Goal: Task Accomplishment & Management: Use online tool/utility

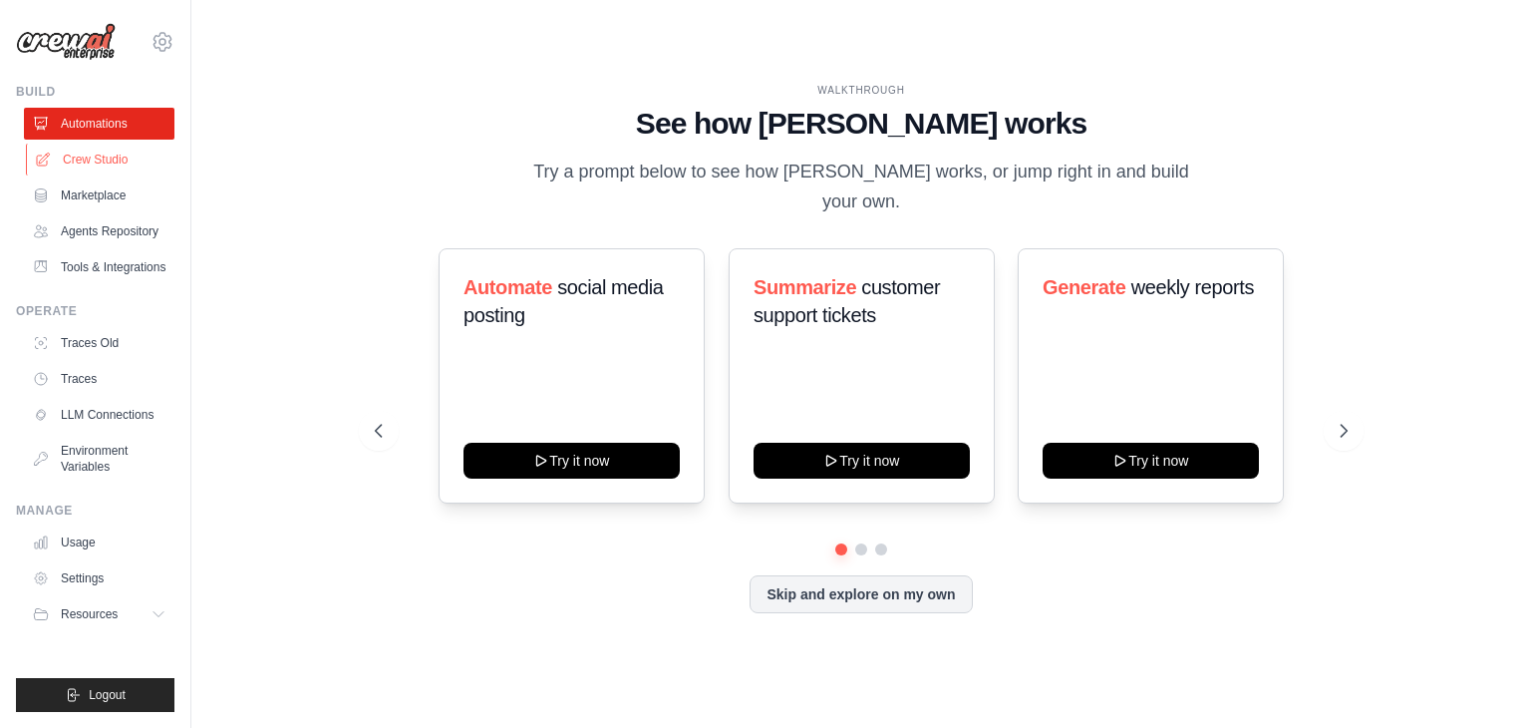
click at [100, 159] on link "Crew Studio" at bounding box center [101, 160] width 150 height 32
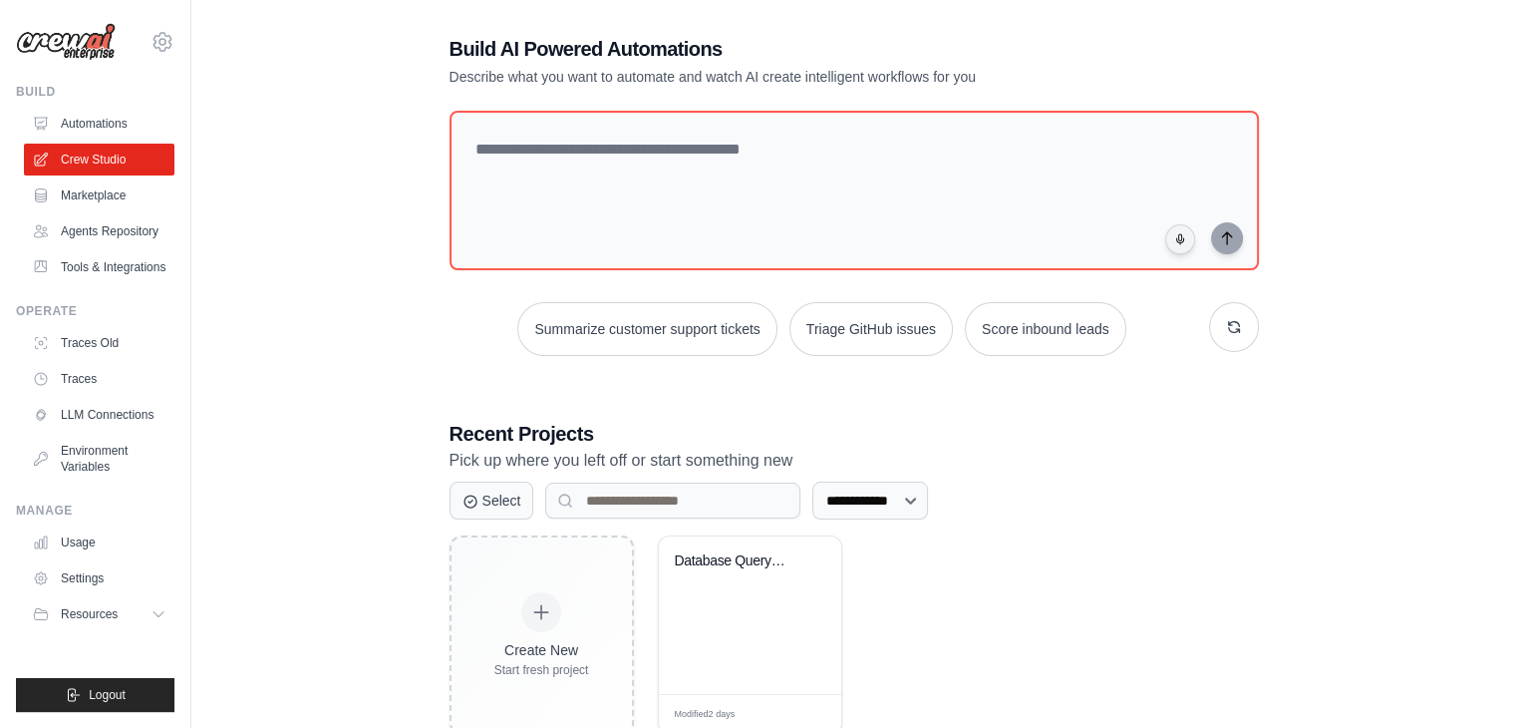
scroll to position [75, 0]
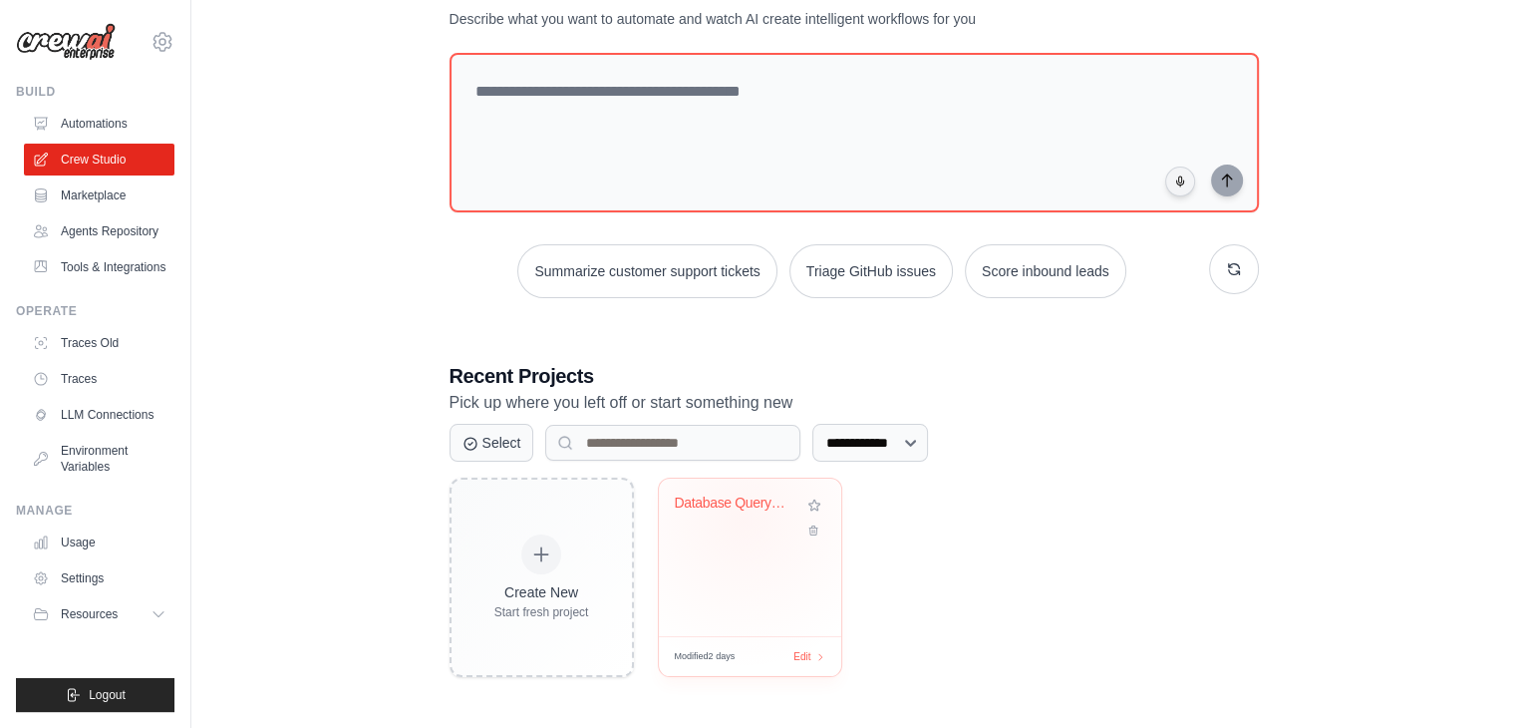
drag, startPoint x: 743, startPoint y: 518, endPoint x: 752, endPoint y: 484, distance: 35.3
click at [743, 518] on div "Database Query Priority Response Sy..." at bounding box center [750, 517] width 150 height 46
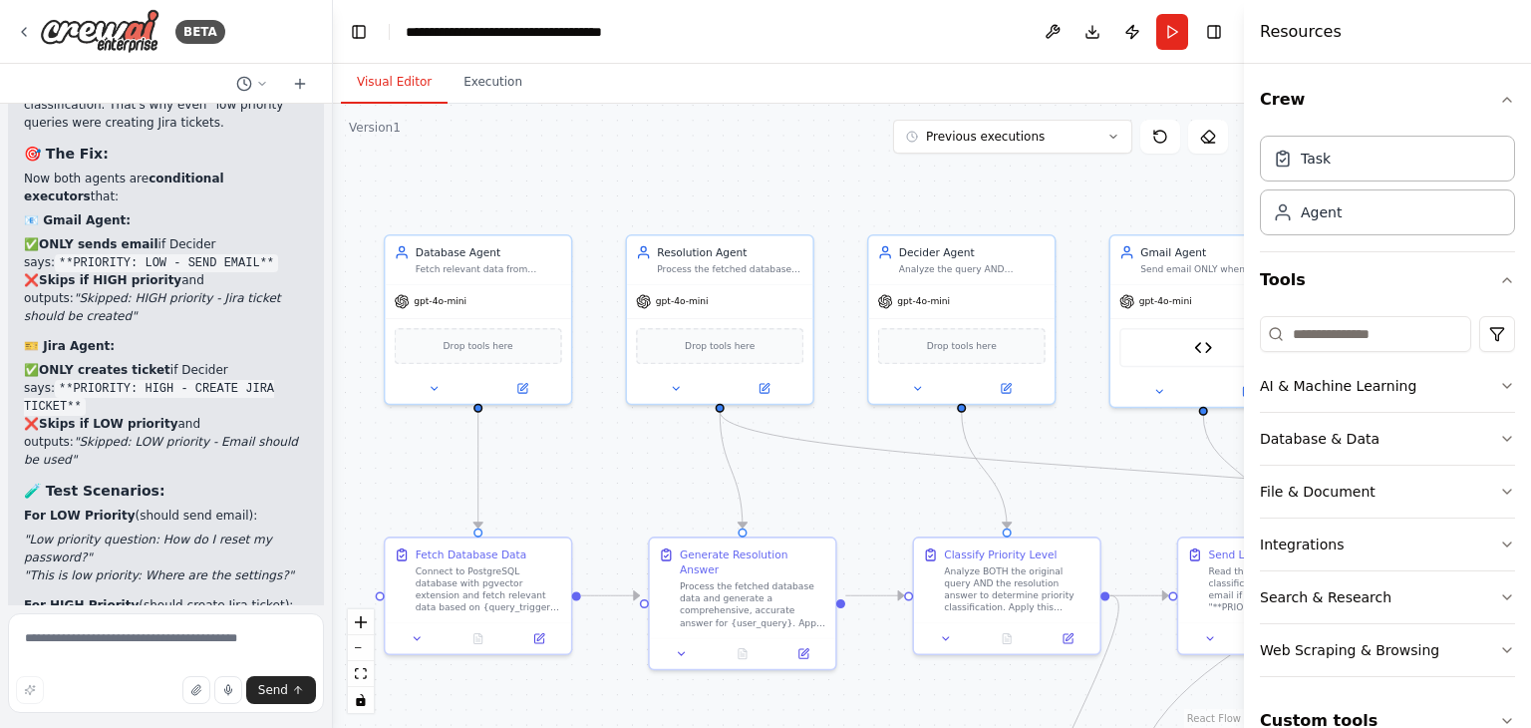
drag, startPoint x: 757, startPoint y: 490, endPoint x: 629, endPoint y: 451, distance: 134.3
click at [629, 451] on div ".deletable-edge-delete-btn { width: 20px; height: 20px; border: 0px solid #ffff…" at bounding box center [788, 416] width 911 height 624
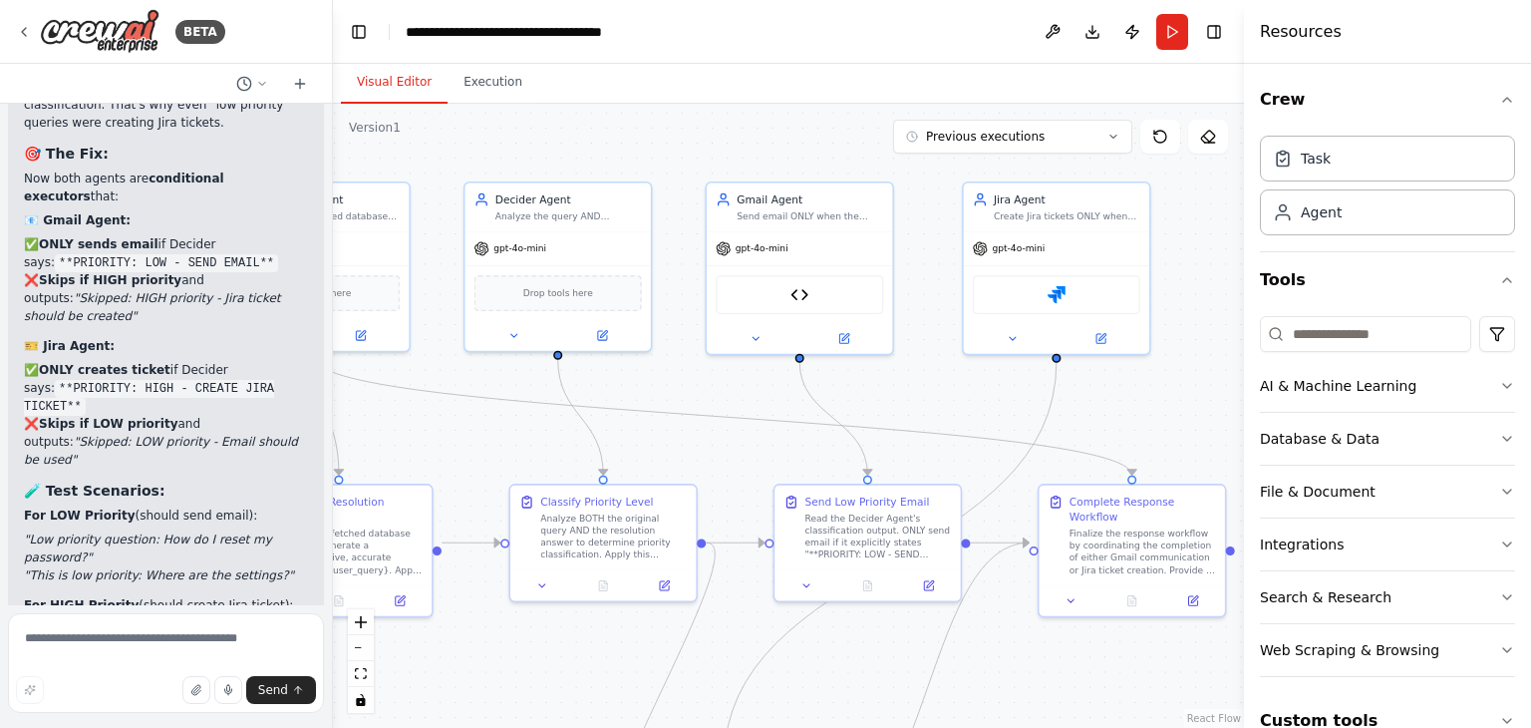
drag, startPoint x: 913, startPoint y: 491, endPoint x: 534, endPoint y: 451, distance: 380.8
click at [534, 451] on div ".deletable-edge-delete-btn { width: 20px; height: 20px; border: 0px solid #ffff…" at bounding box center [788, 416] width 911 height 624
click at [809, 218] on div "Send email ONLY when the Decider Agent output contains "**PRIORITY: LOW - SEND …" at bounding box center [808, 215] width 144 height 12
click at [123, 647] on textarea at bounding box center [166, 663] width 316 height 100
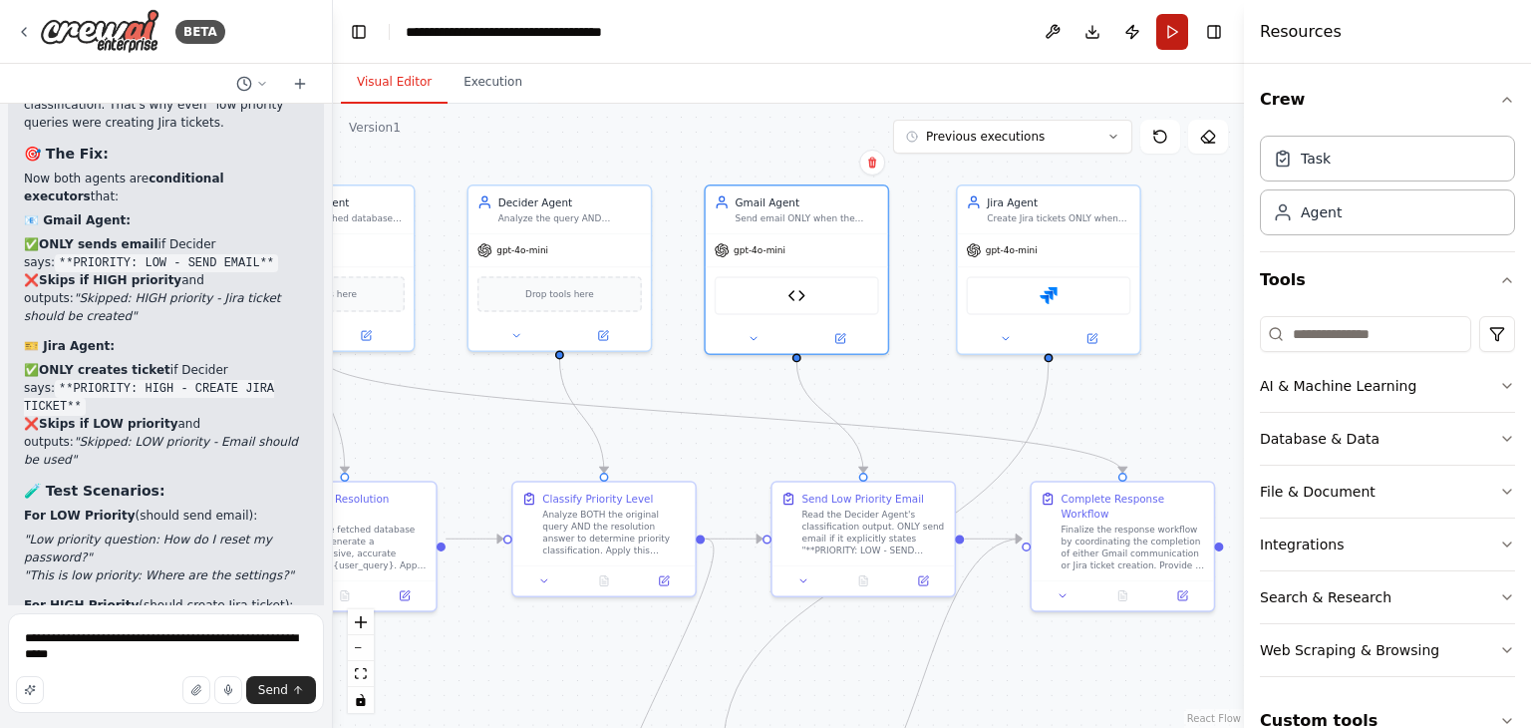
click at [1171, 21] on button "Run" at bounding box center [1172, 32] width 32 height 36
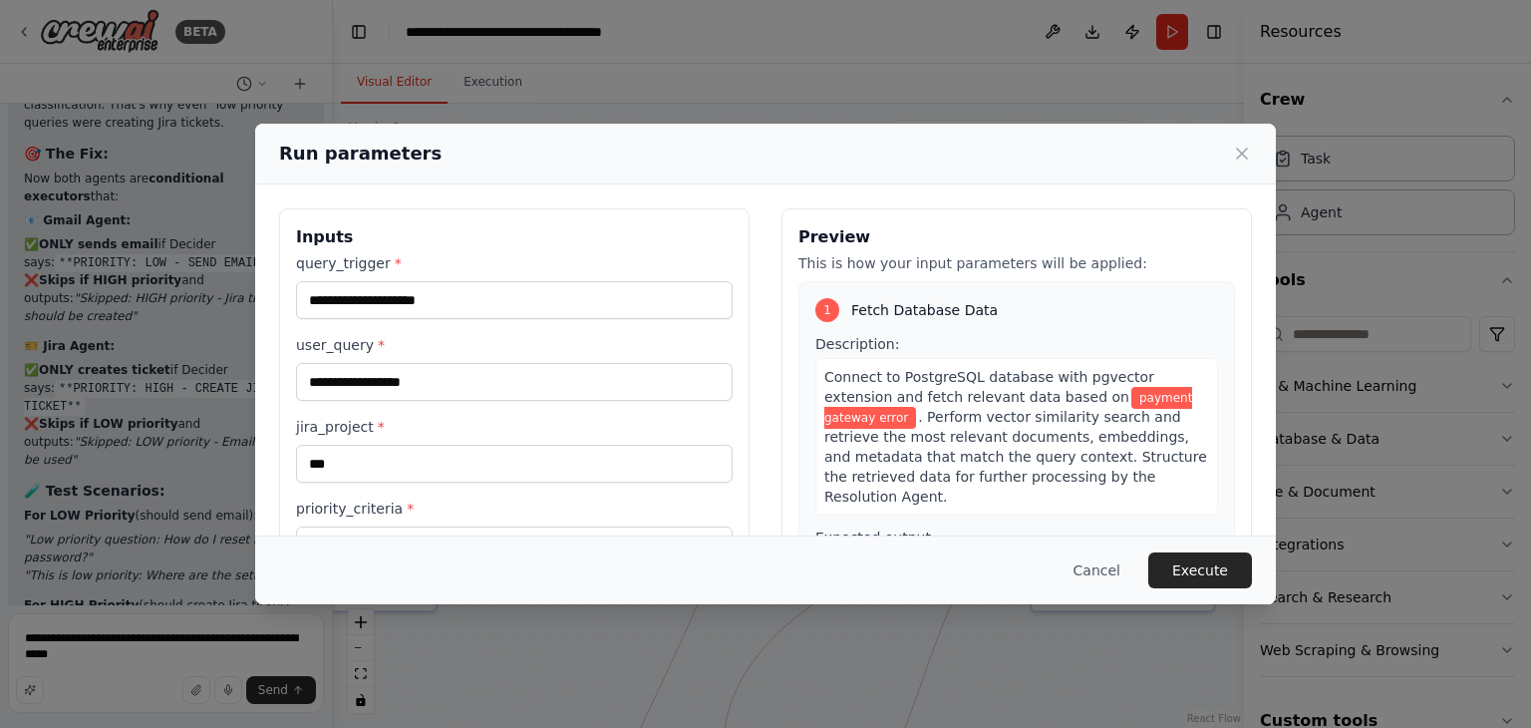
scroll to position [311, 0]
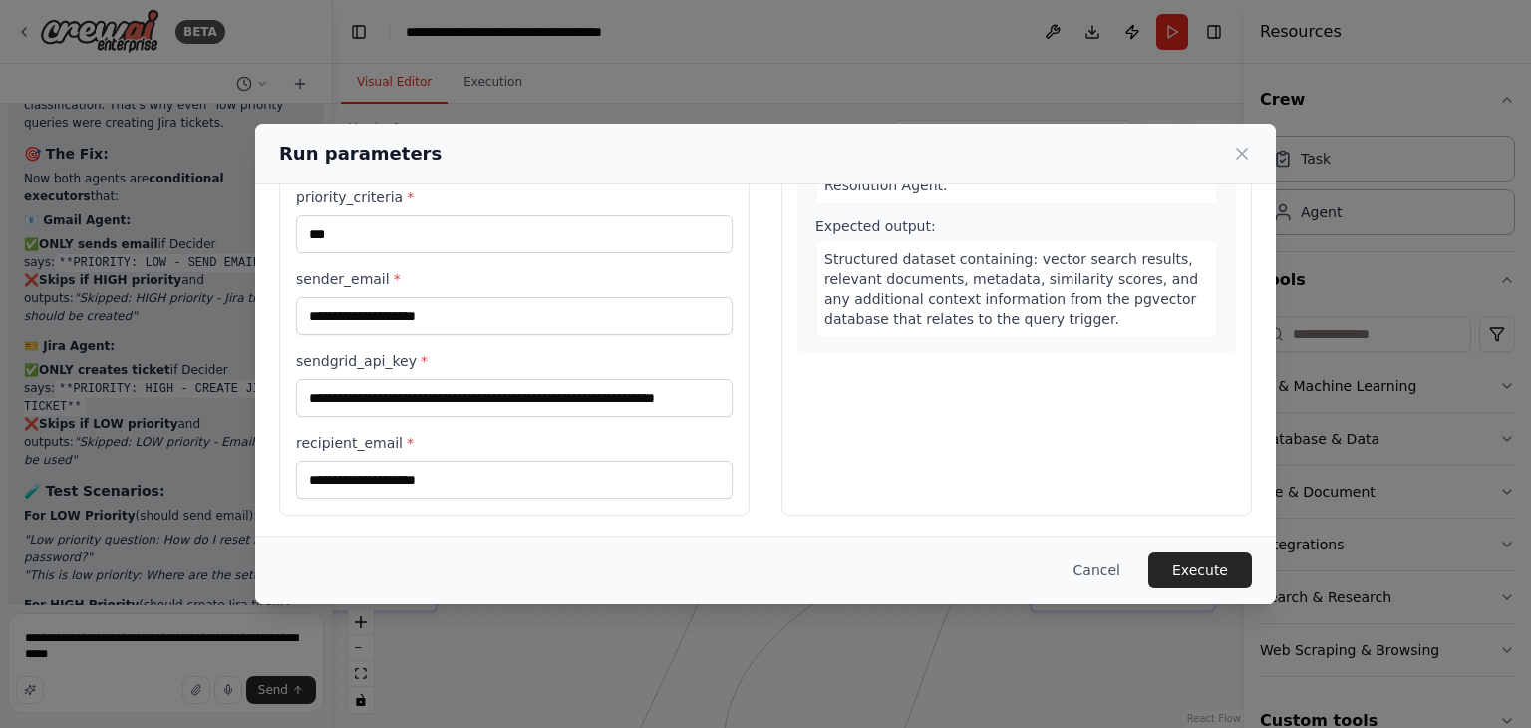
click at [175, 333] on div "**********" at bounding box center [765, 364] width 1531 height 728
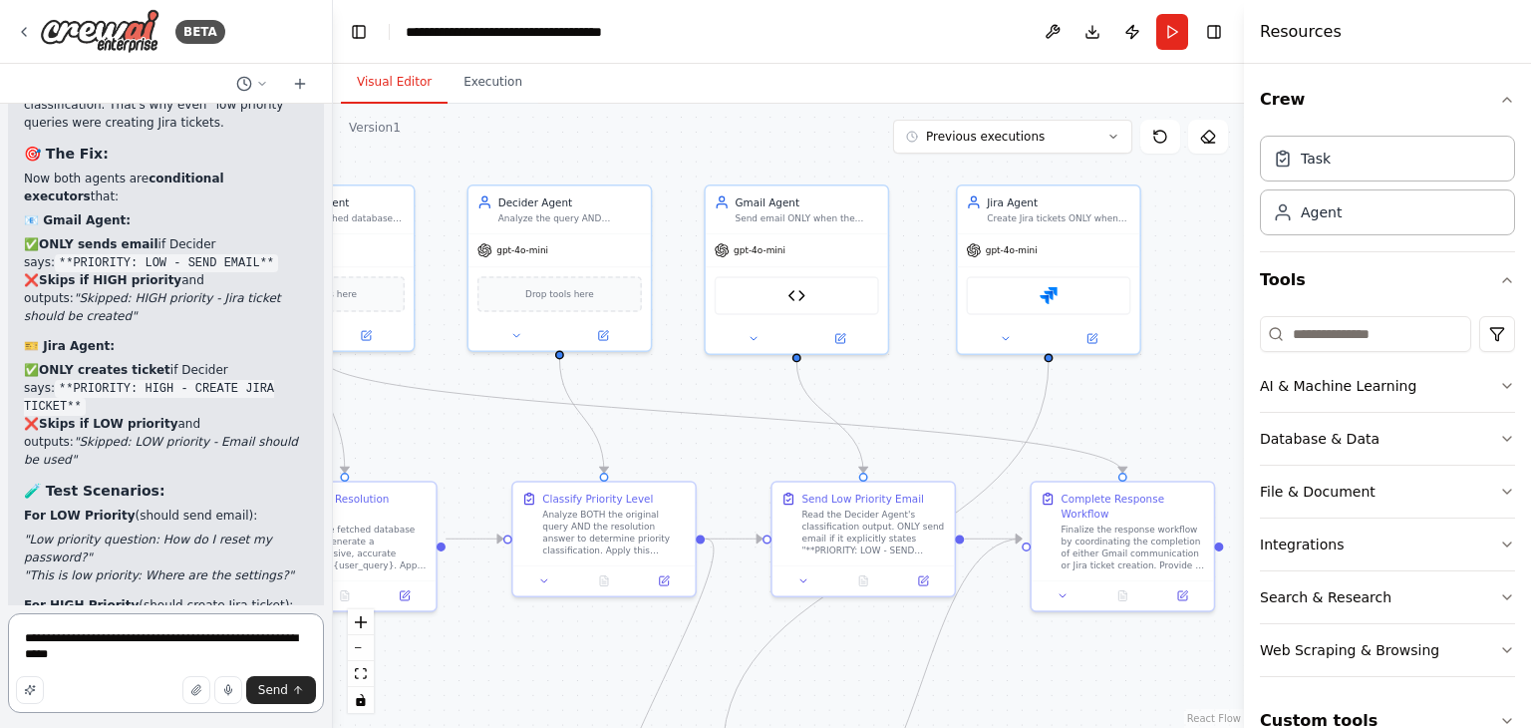
click at [119, 661] on textarea "**********" at bounding box center [166, 663] width 316 height 100
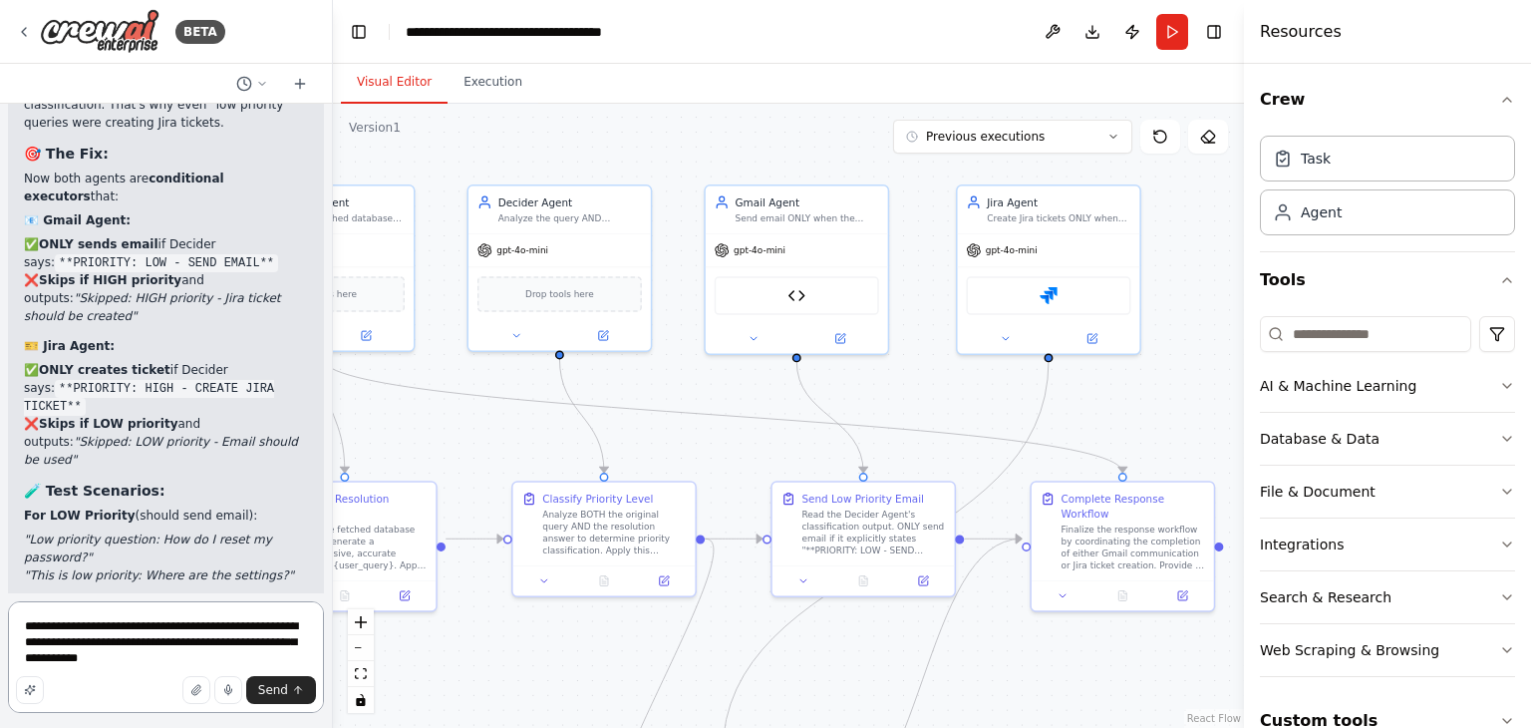
type textarea "**********"
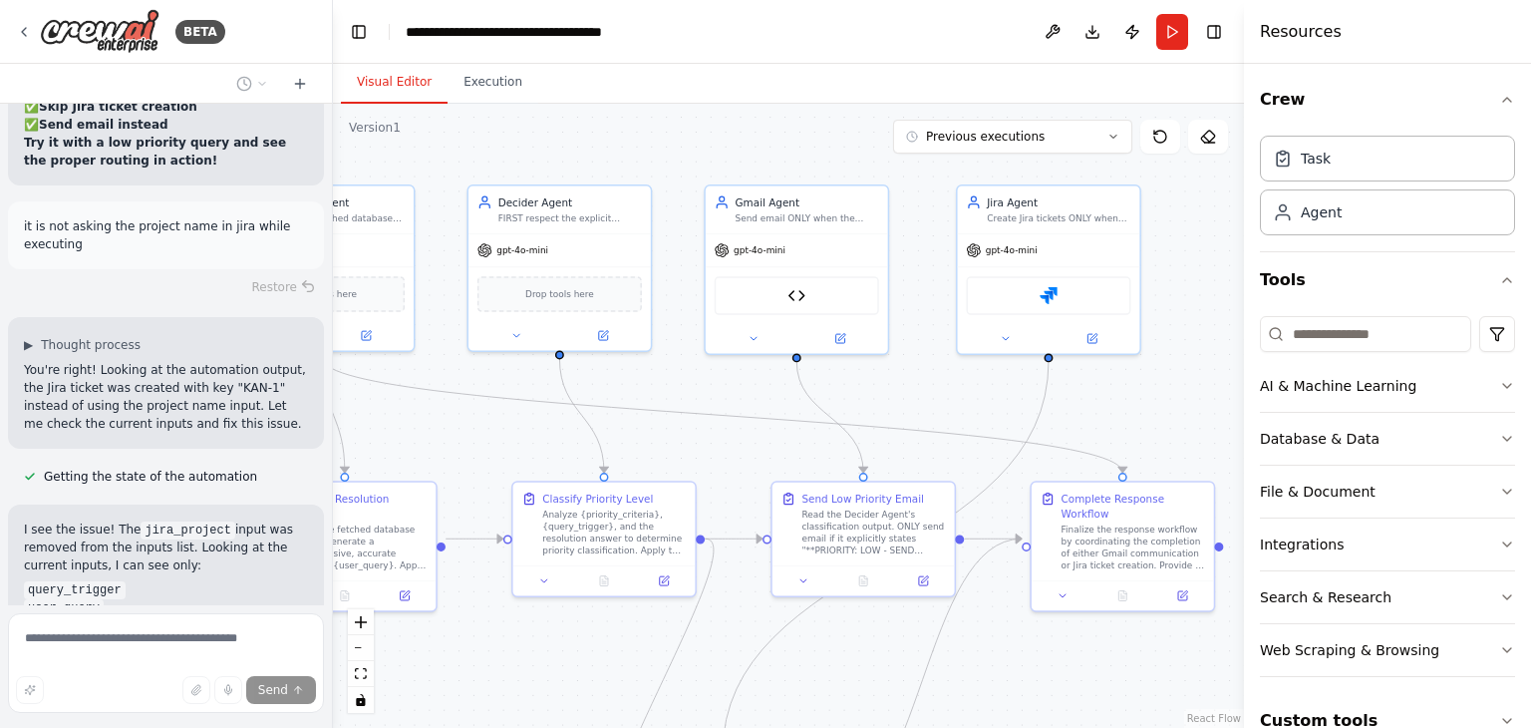
scroll to position [42477, 0]
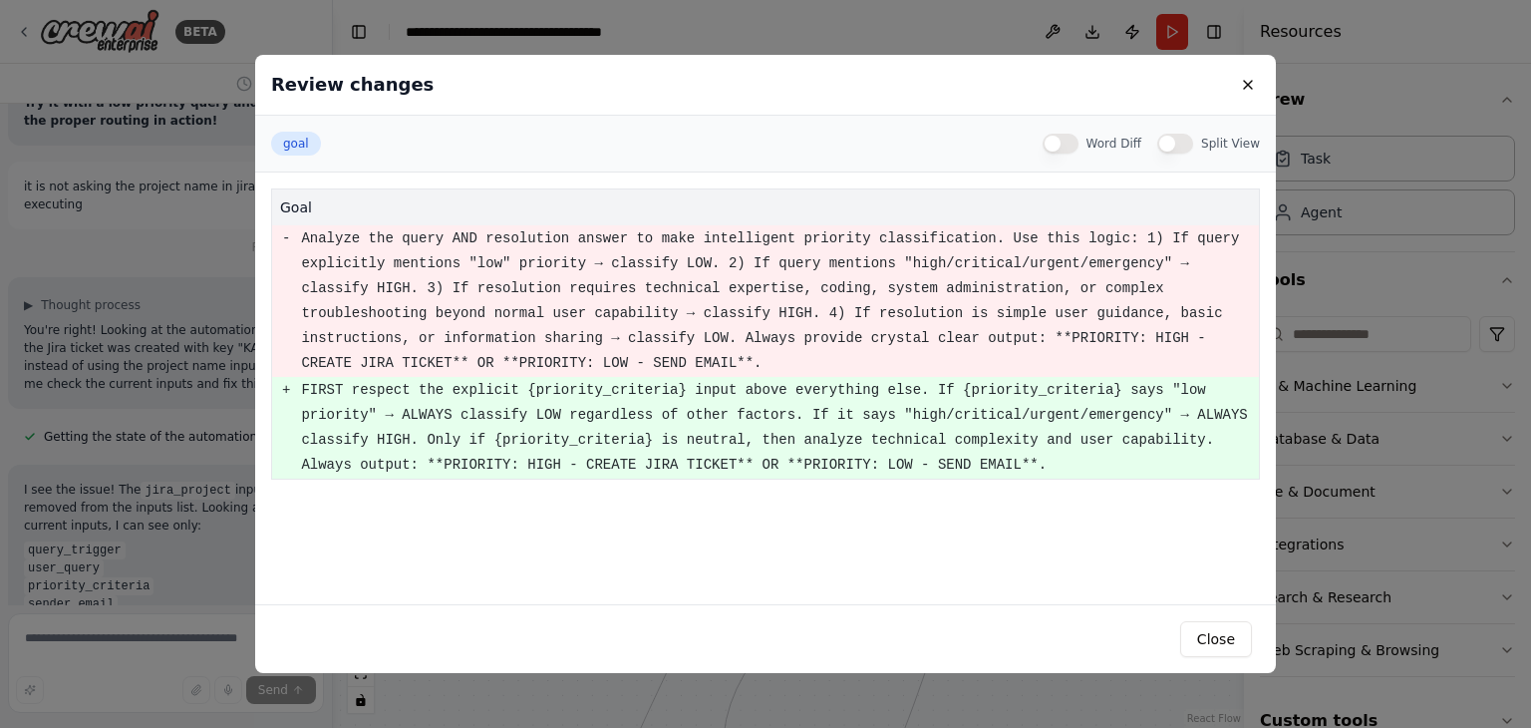
click at [164, 449] on div "Review changes goal Word Diff Split View goal - Analyze the query AND resolutio…" at bounding box center [765, 364] width 1531 height 728
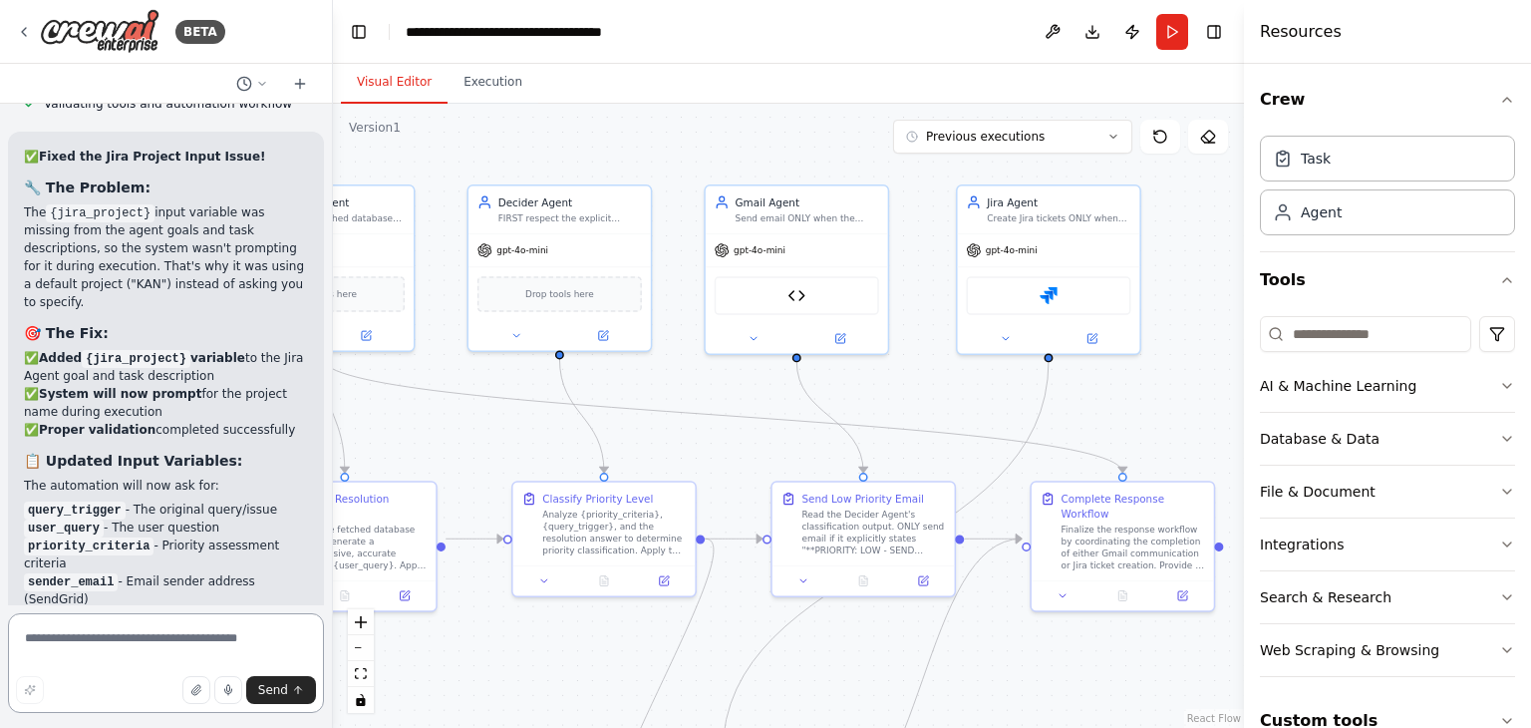
scroll to position [43443, 0]
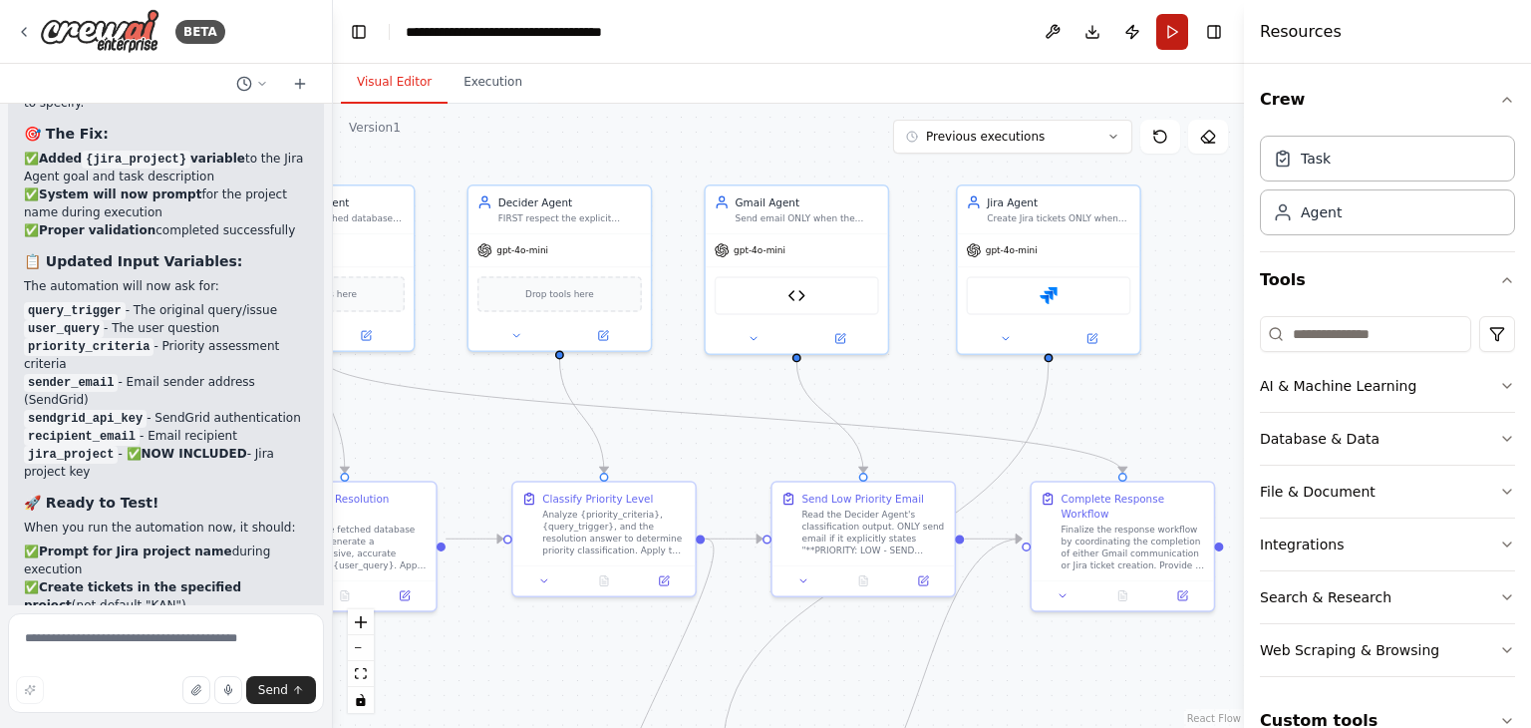
click at [1159, 37] on button "Run" at bounding box center [1172, 32] width 32 height 36
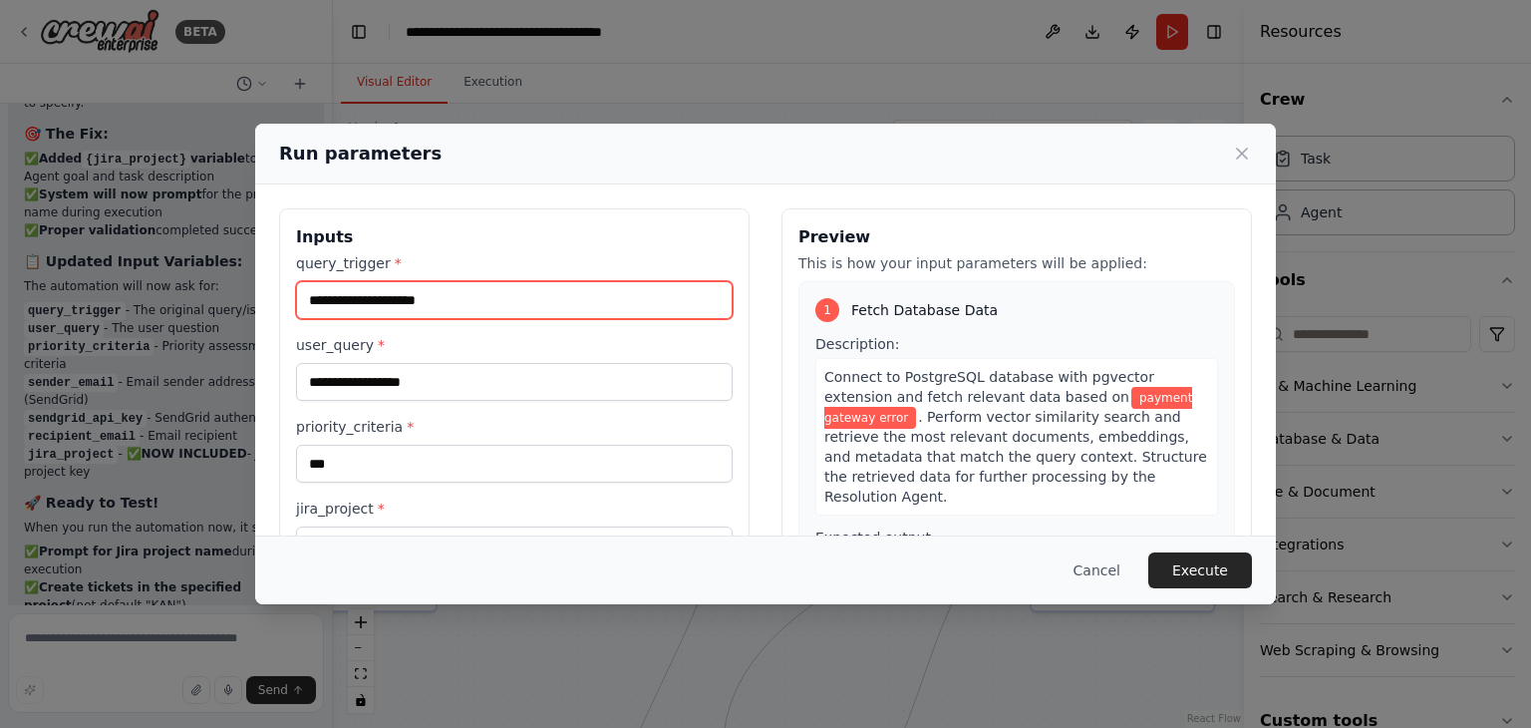
click at [396, 301] on input "**********" at bounding box center [514, 300] width 437 height 38
click at [371, 296] on input "**********" at bounding box center [514, 300] width 437 height 38
drag, startPoint x: 363, startPoint y: 298, endPoint x: 270, endPoint y: 298, distance: 92.7
click at [270, 298] on div "**********" at bounding box center [765, 517] width 1021 height 666
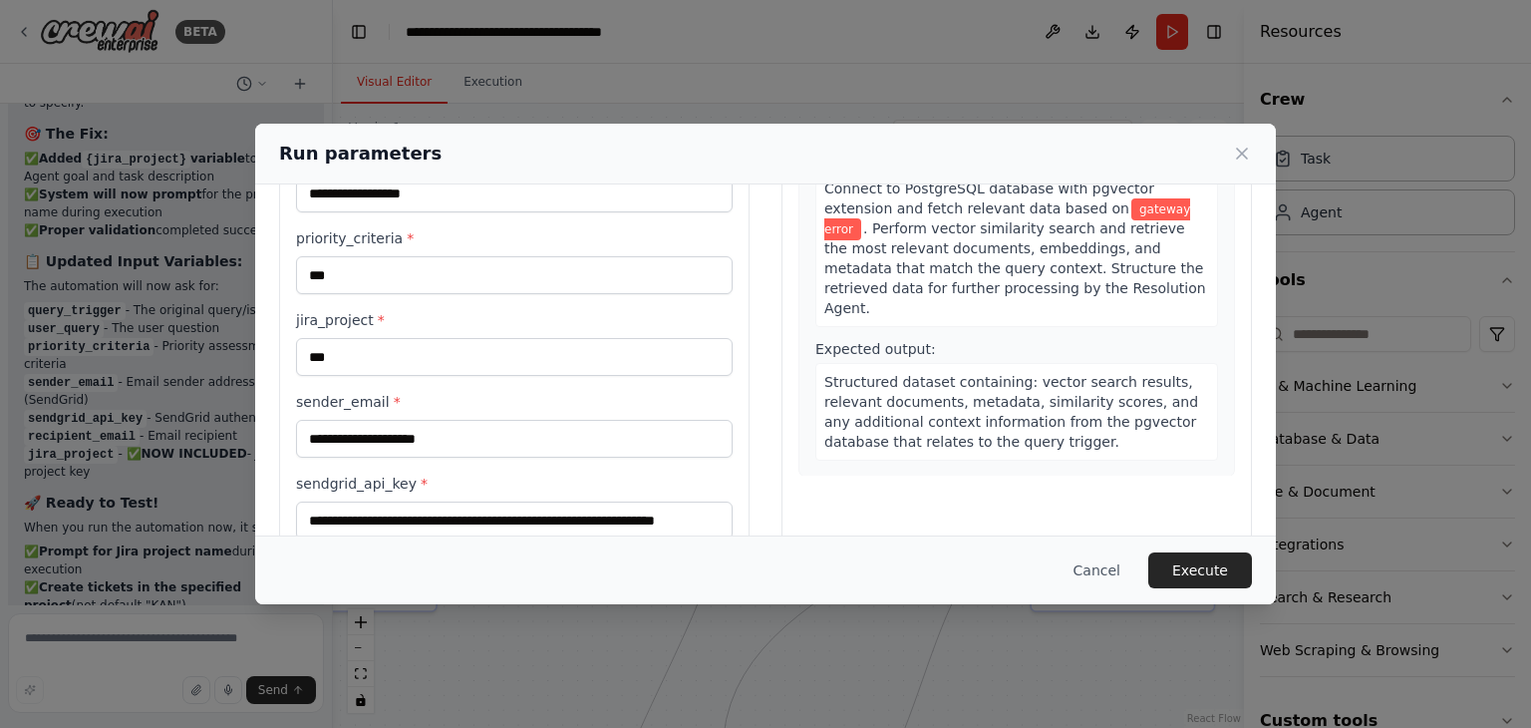
scroll to position [311, 0]
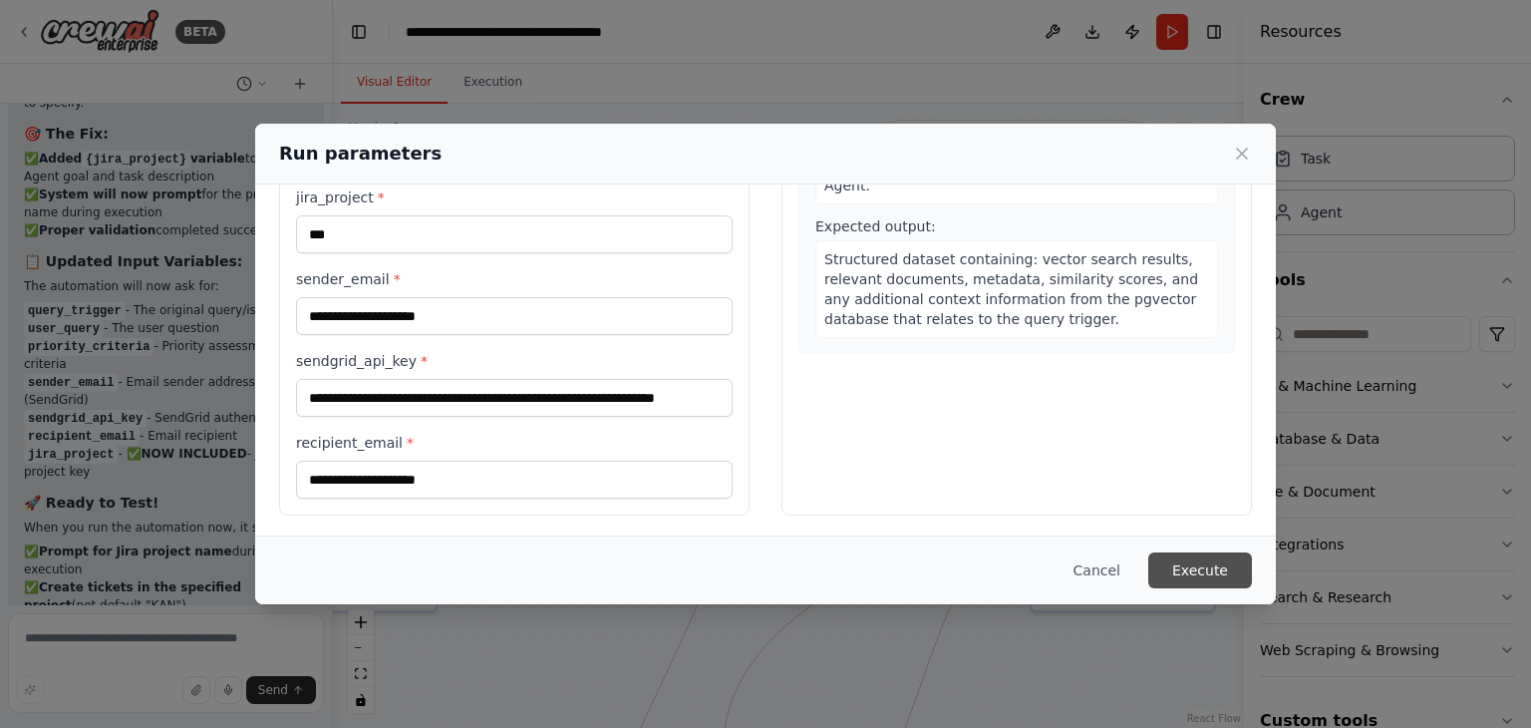
type input "**********"
click at [1189, 562] on button "Execute" at bounding box center [1200, 570] width 104 height 36
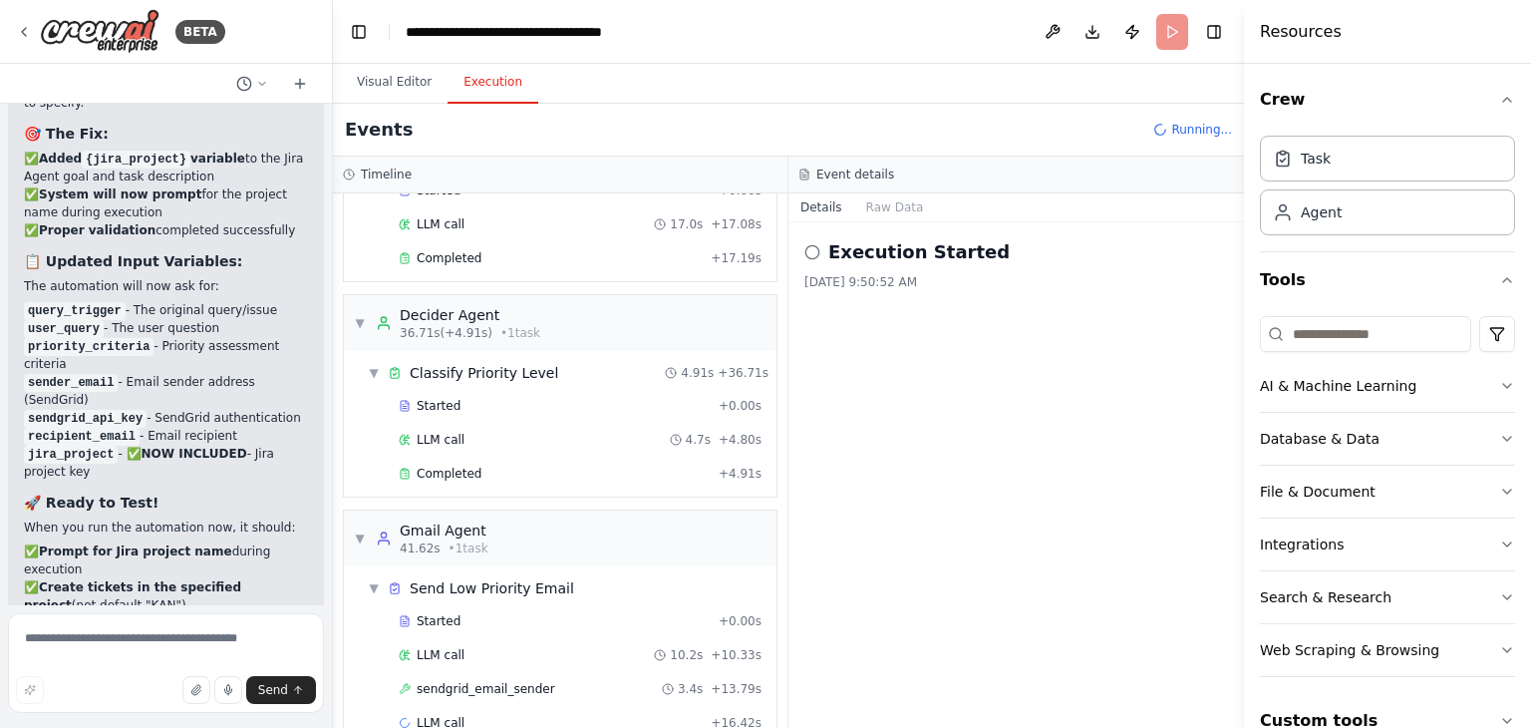
scroll to position [374, 0]
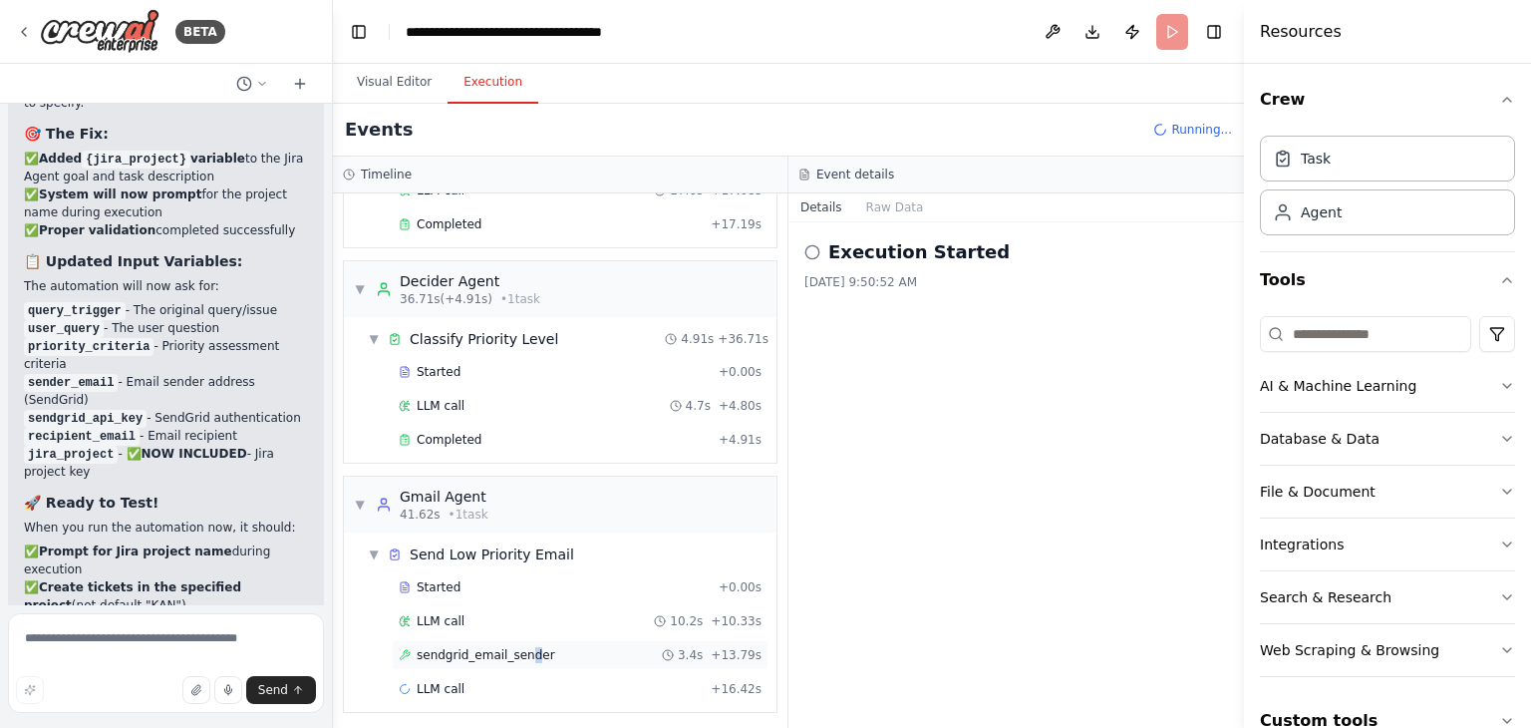
click at [521, 647] on span "sendgrid_email_sender" at bounding box center [486, 655] width 139 height 16
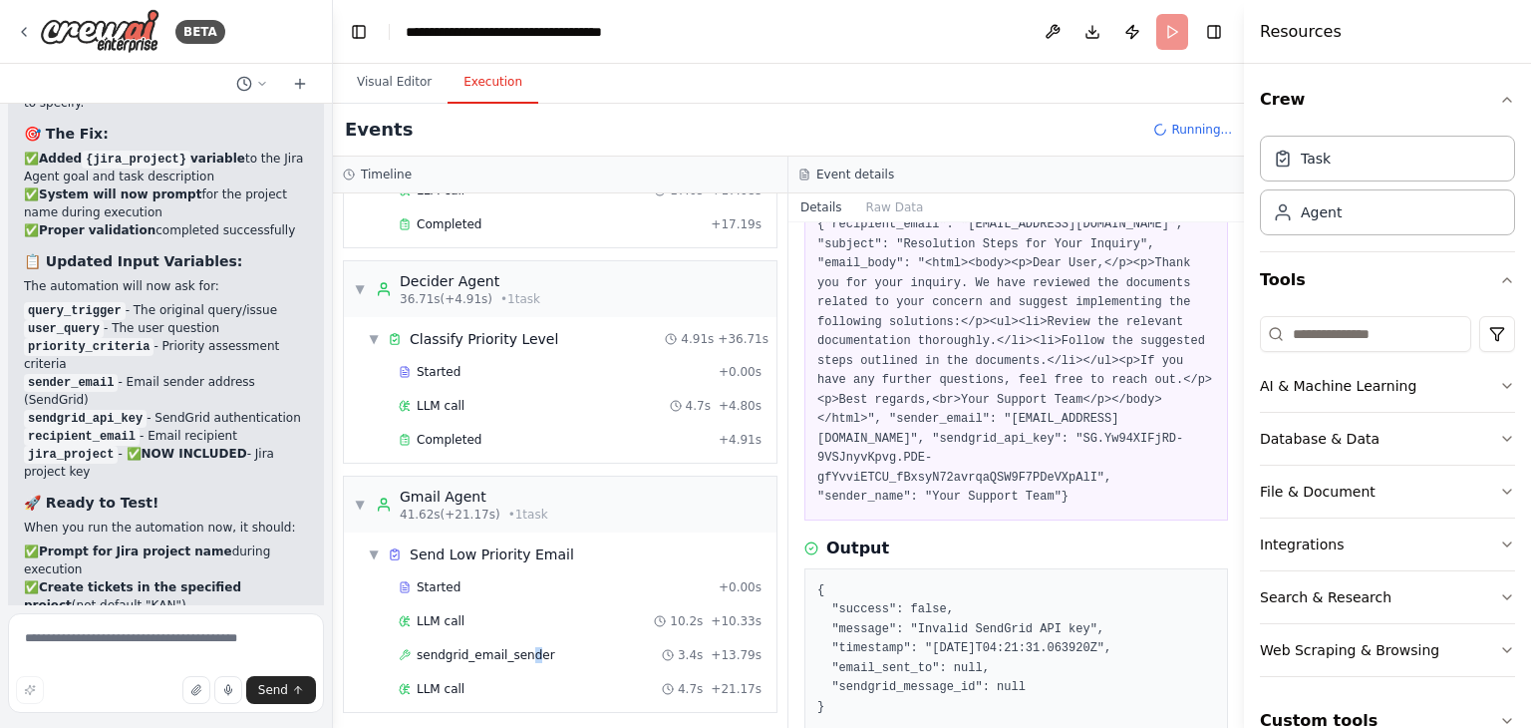
scroll to position [173, 0]
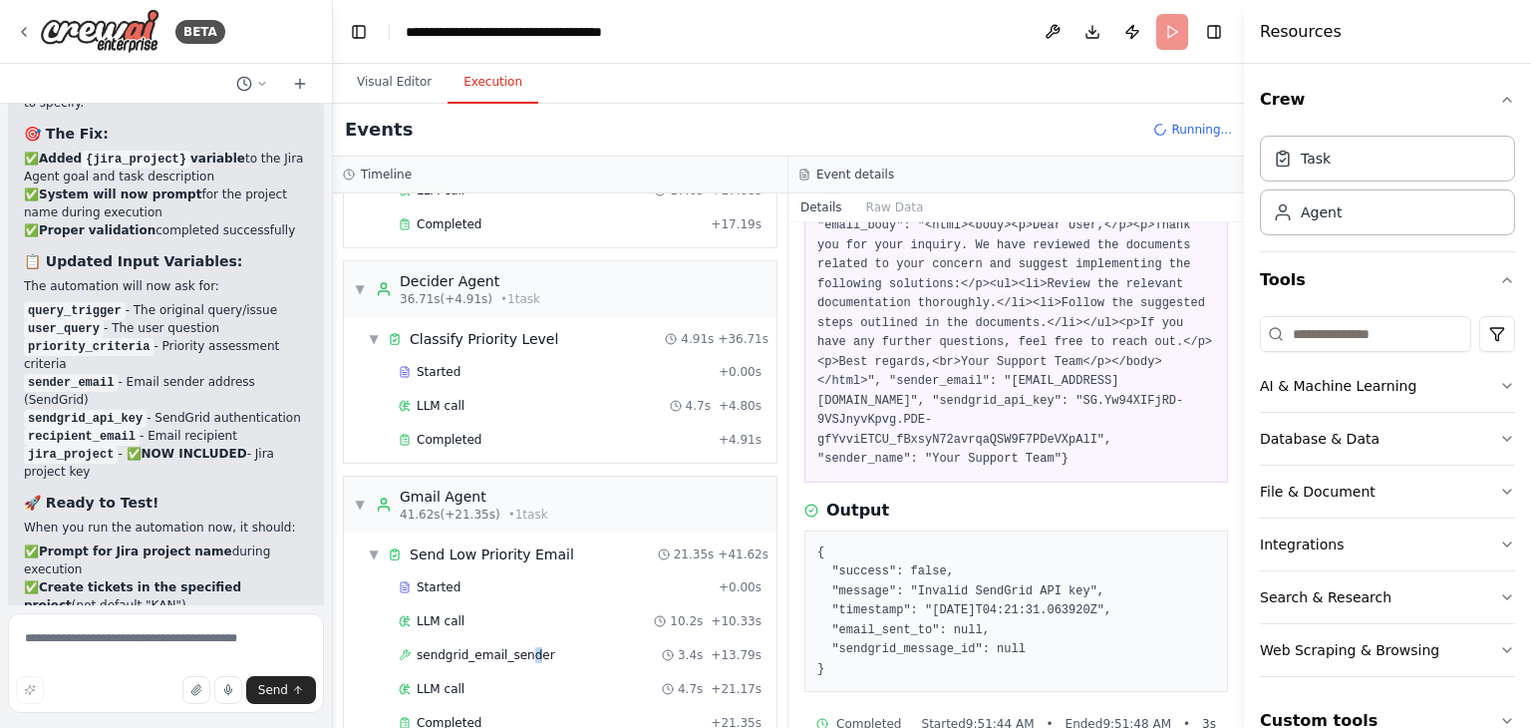
drag, startPoint x: 856, startPoint y: 631, endPoint x: 814, endPoint y: 511, distance: 126.7
click at [814, 530] on div "{ "success": false, "message": "Invalid SendGrid API key", "timestamp": "2025-1…" at bounding box center [1016, 611] width 424 height 162
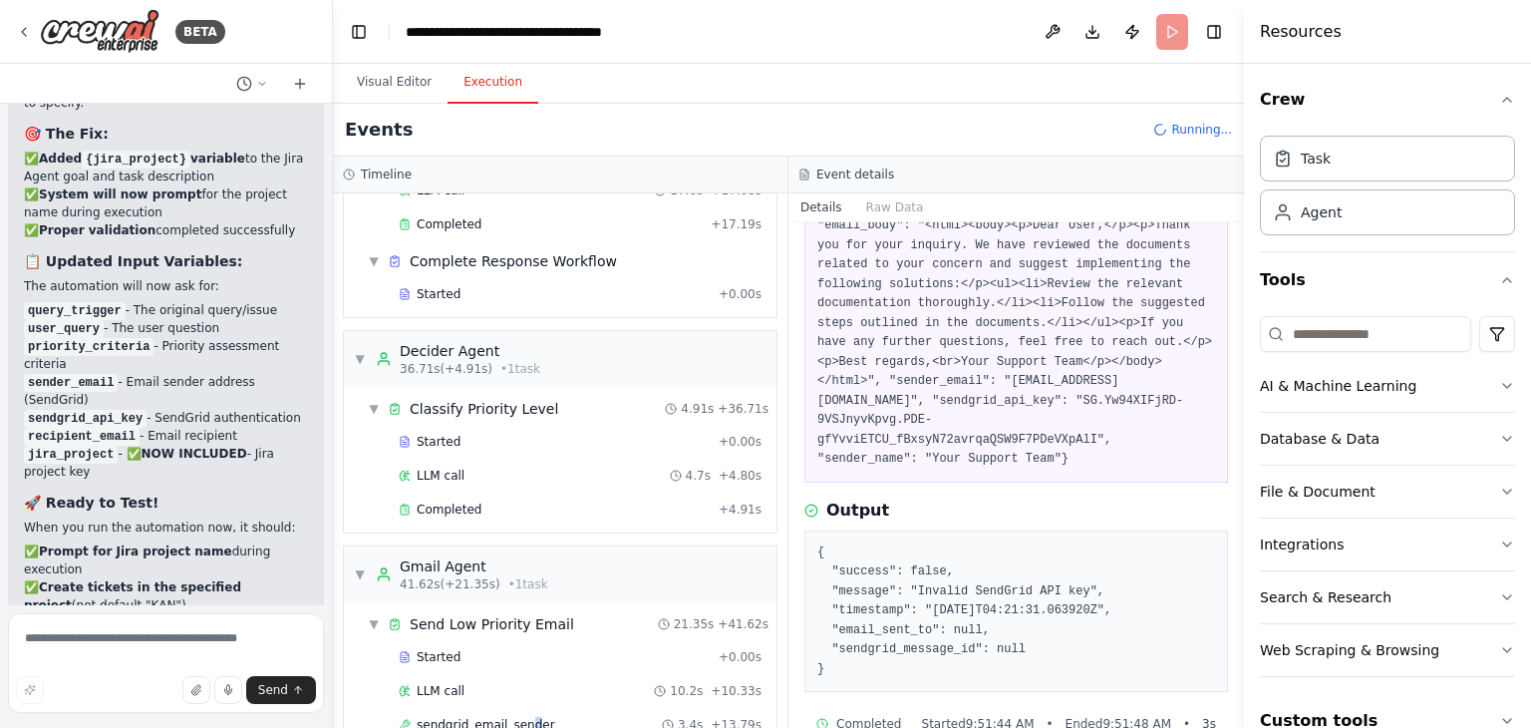
copy pre "{ "success": false, "message": "Invalid SendGrid API key", "timestamp": "2025-1…"
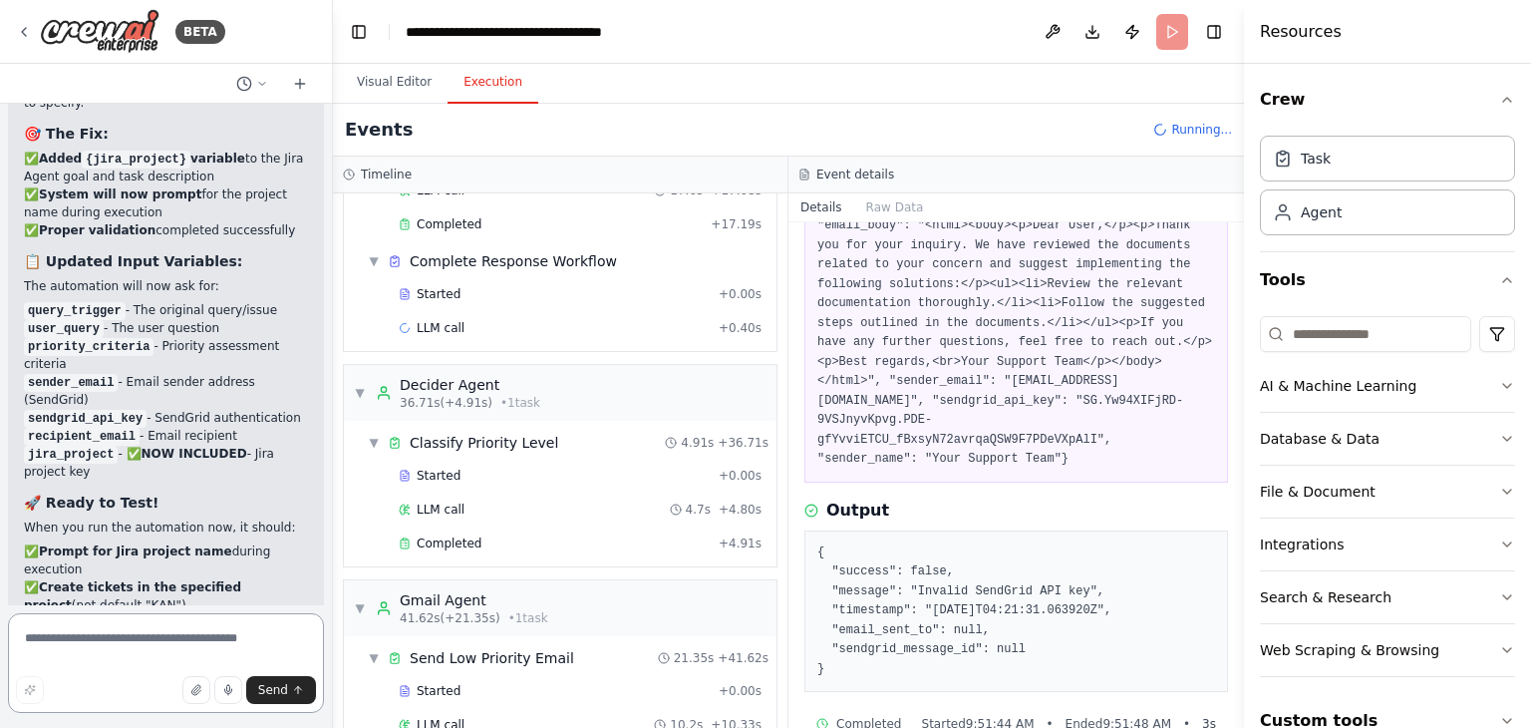
click at [132, 647] on textarea at bounding box center [166, 663] width 316 height 100
paste textarea "**********"
type textarea "**********"
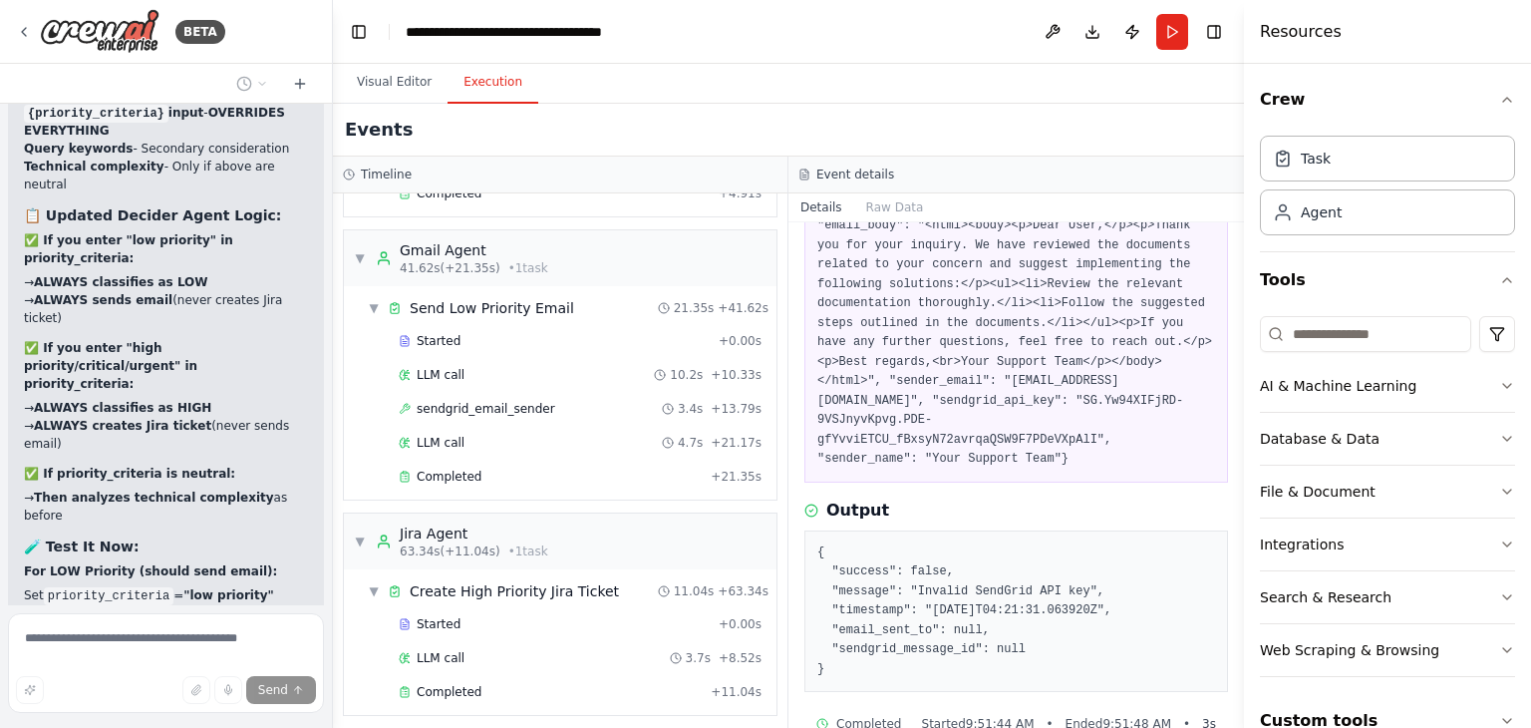
scroll to position [44729, 0]
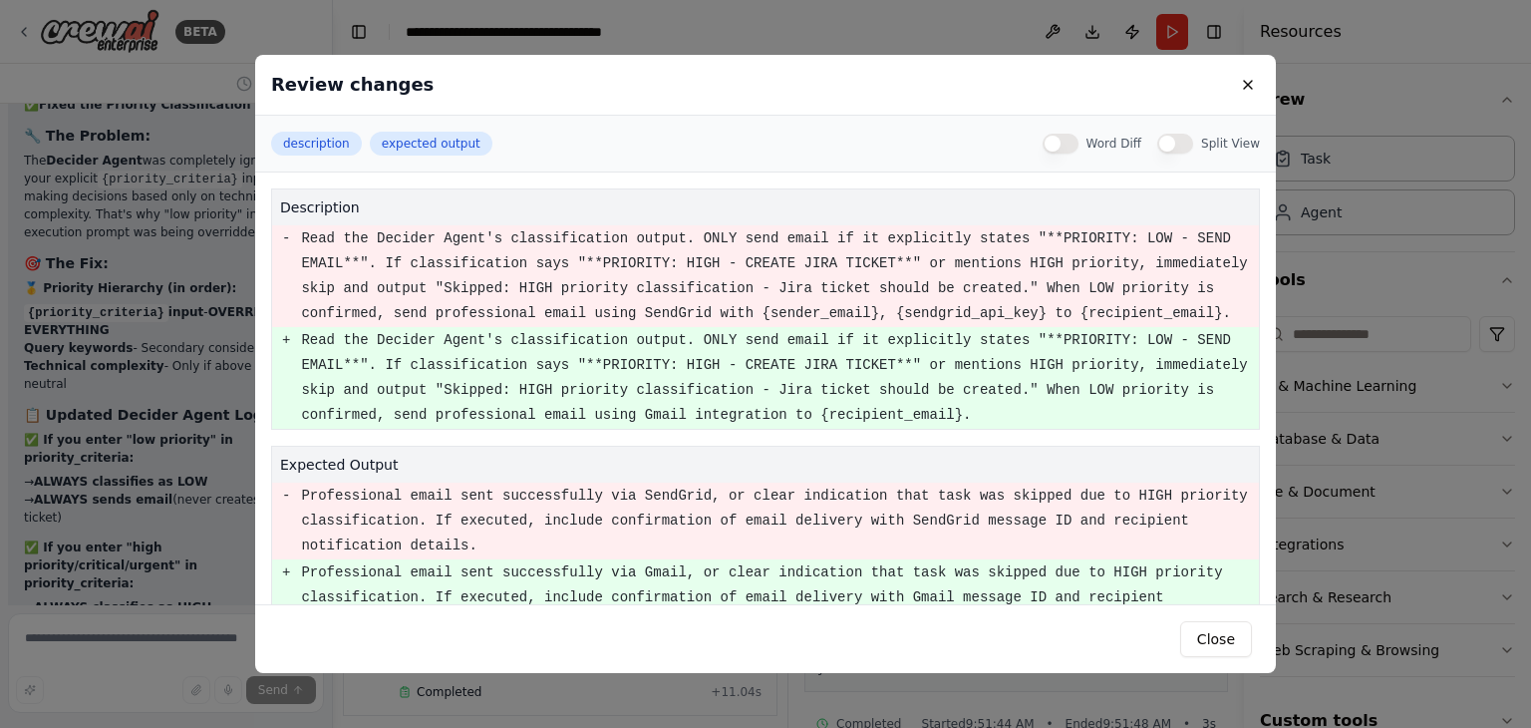
click at [148, 236] on div "Review changes description expected output Word Diff Split View description - R…" at bounding box center [765, 364] width 1531 height 728
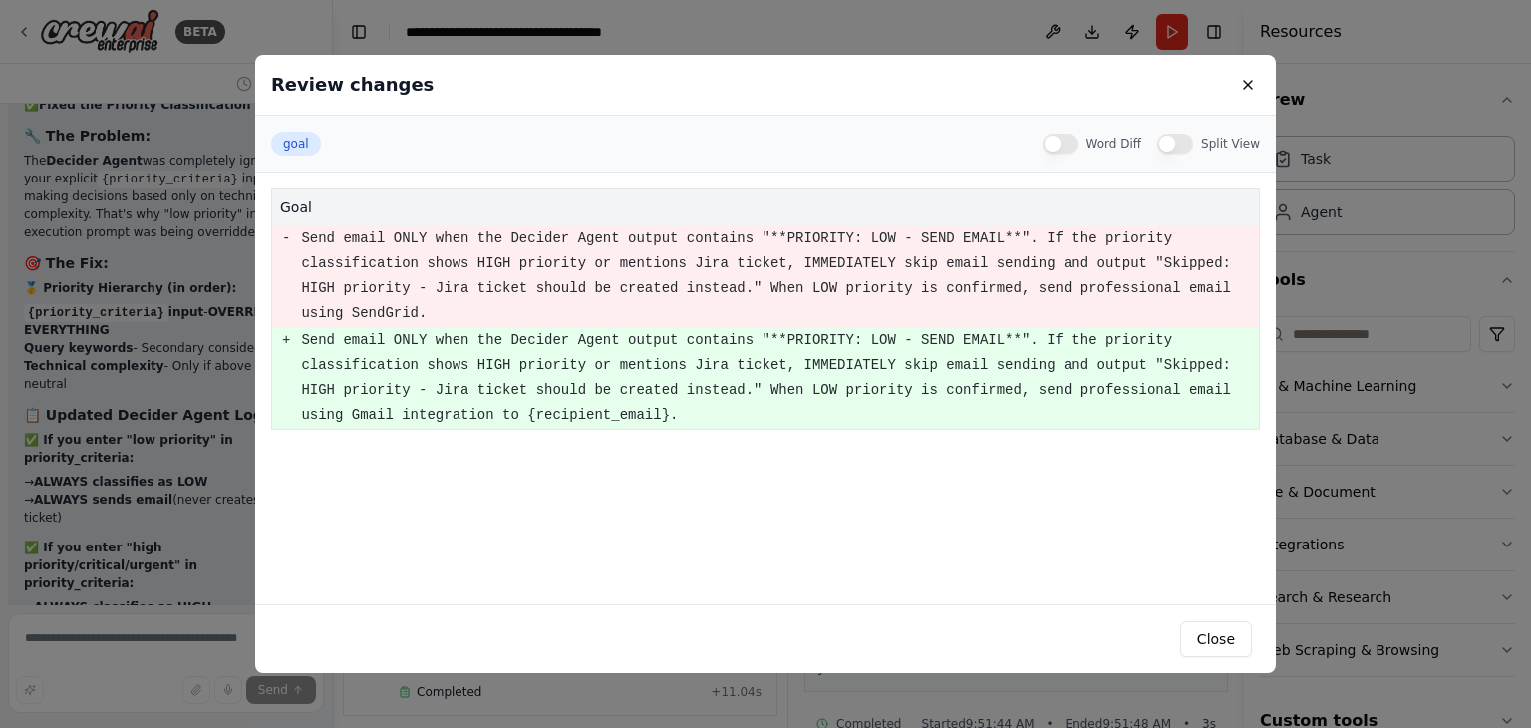
click at [210, 208] on div "Review changes goal Word Diff Split View goal - Send email ONLY when the Decide…" at bounding box center [765, 364] width 1531 height 728
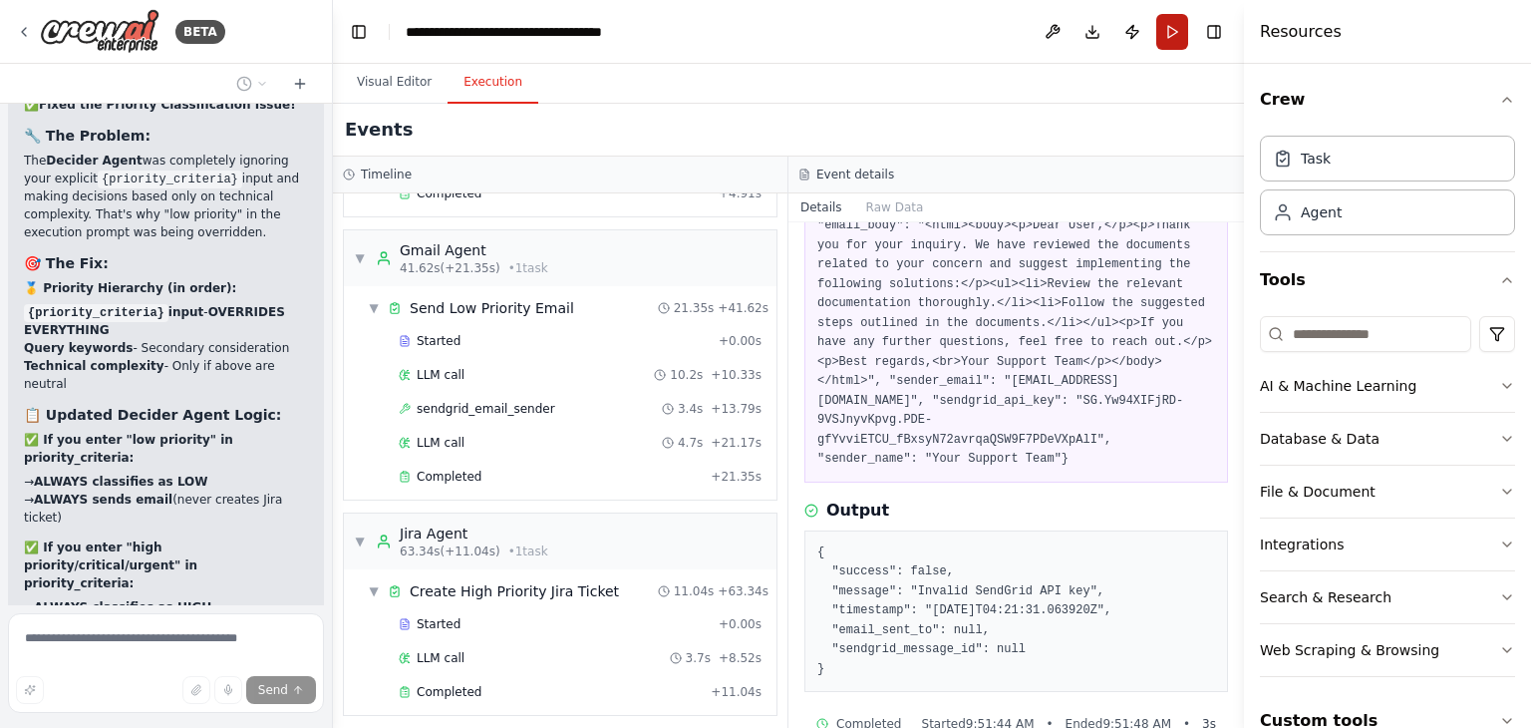
click at [1160, 31] on button "Run" at bounding box center [1172, 32] width 32 height 36
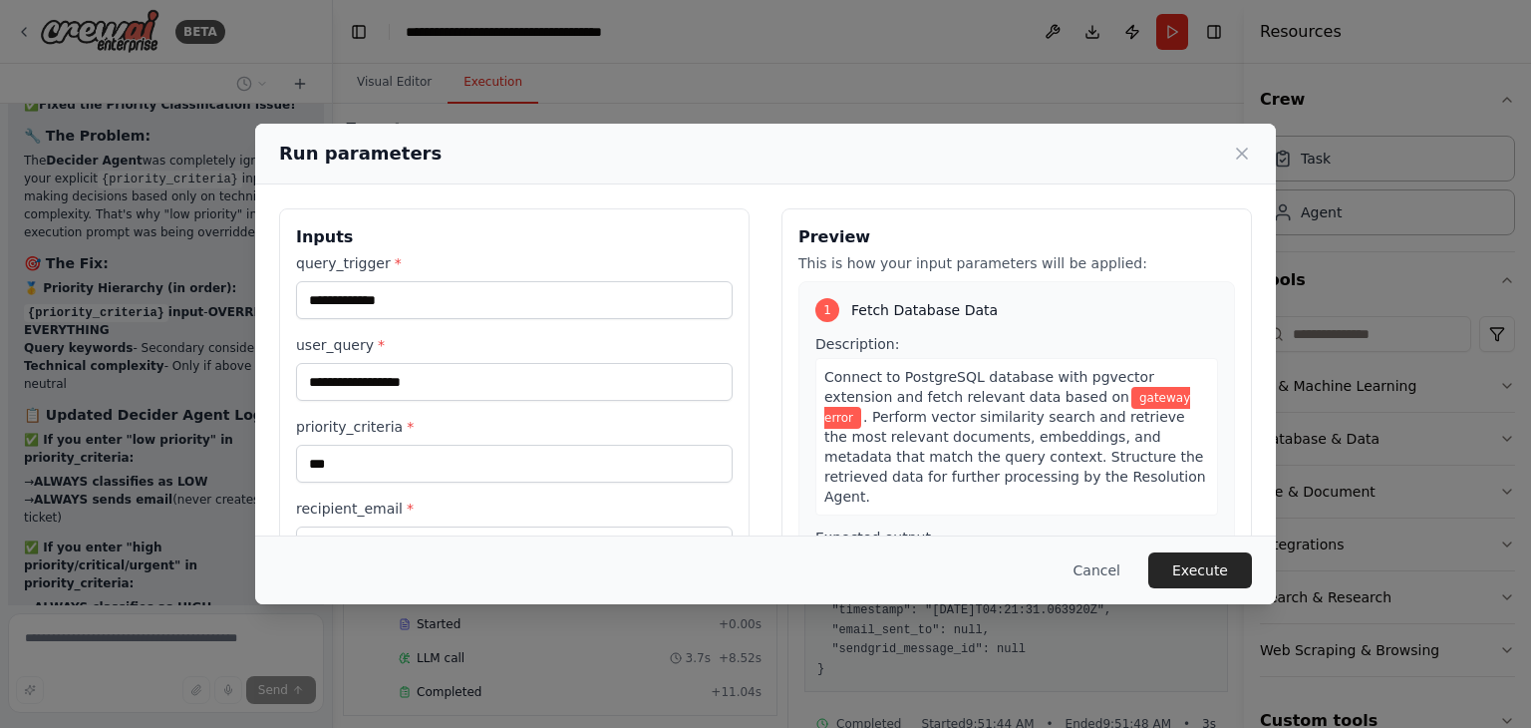
scroll to position [168, 0]
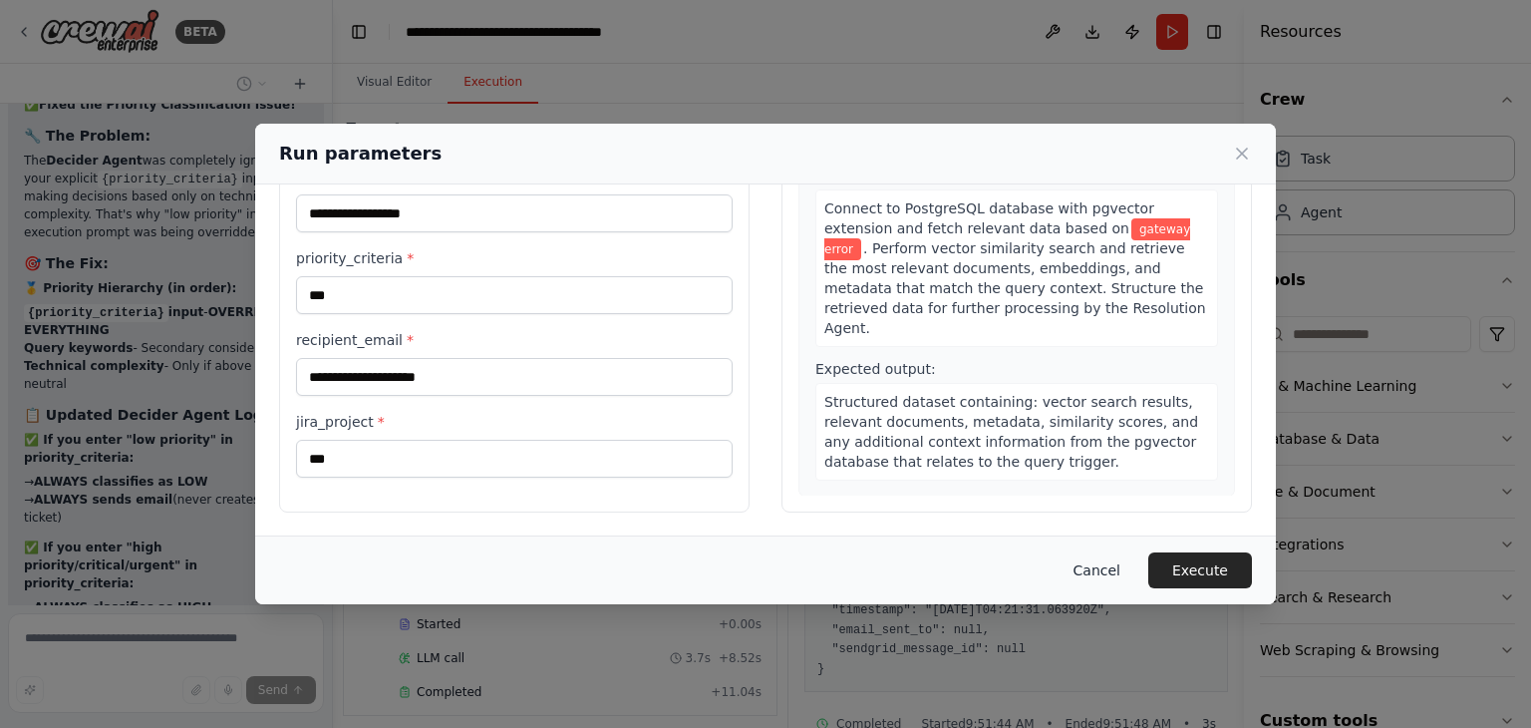
click at [1101, 563] on button "Cancel" at bounding box center [1096, 570] width 79 height 36
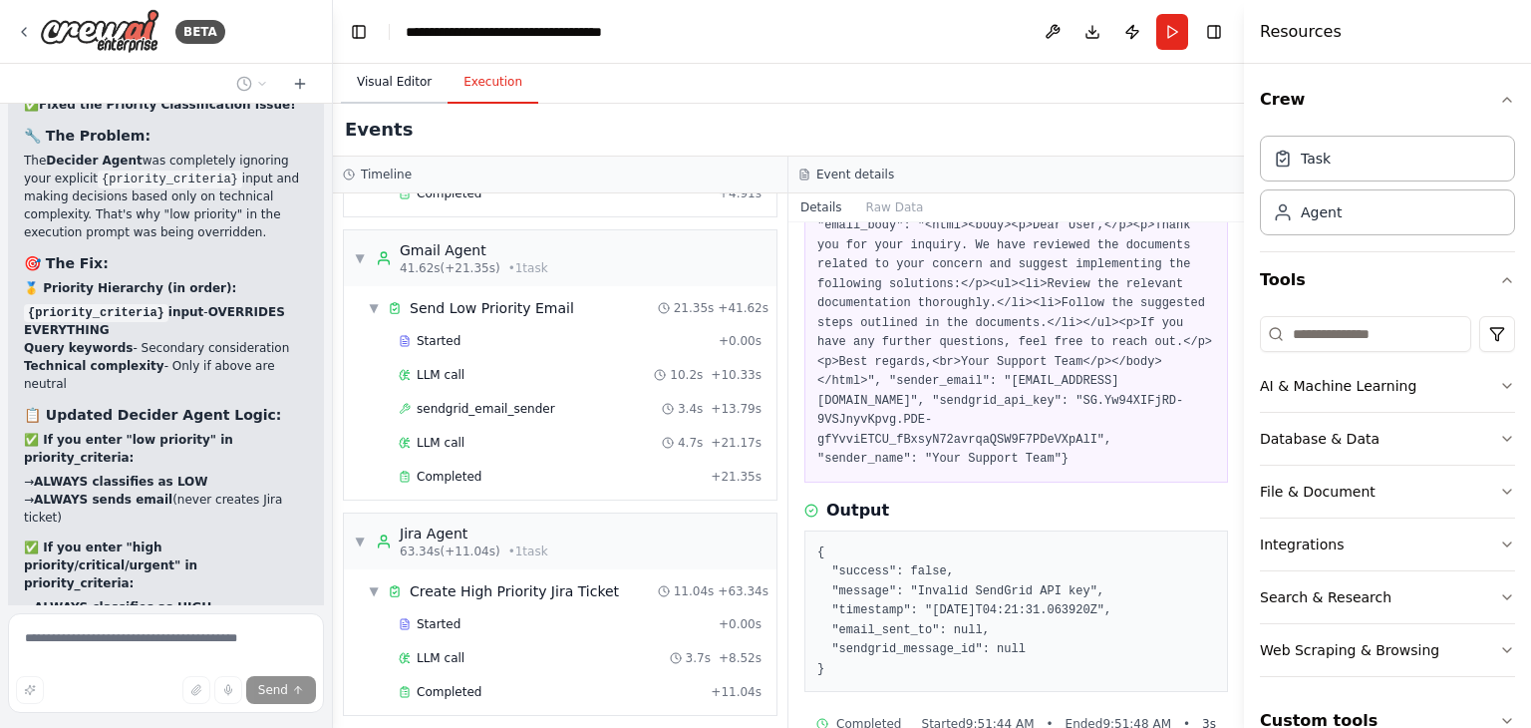
click at [383, 62] on button "Visual Editor" at bounding box center [394, 83] width 107 height 42
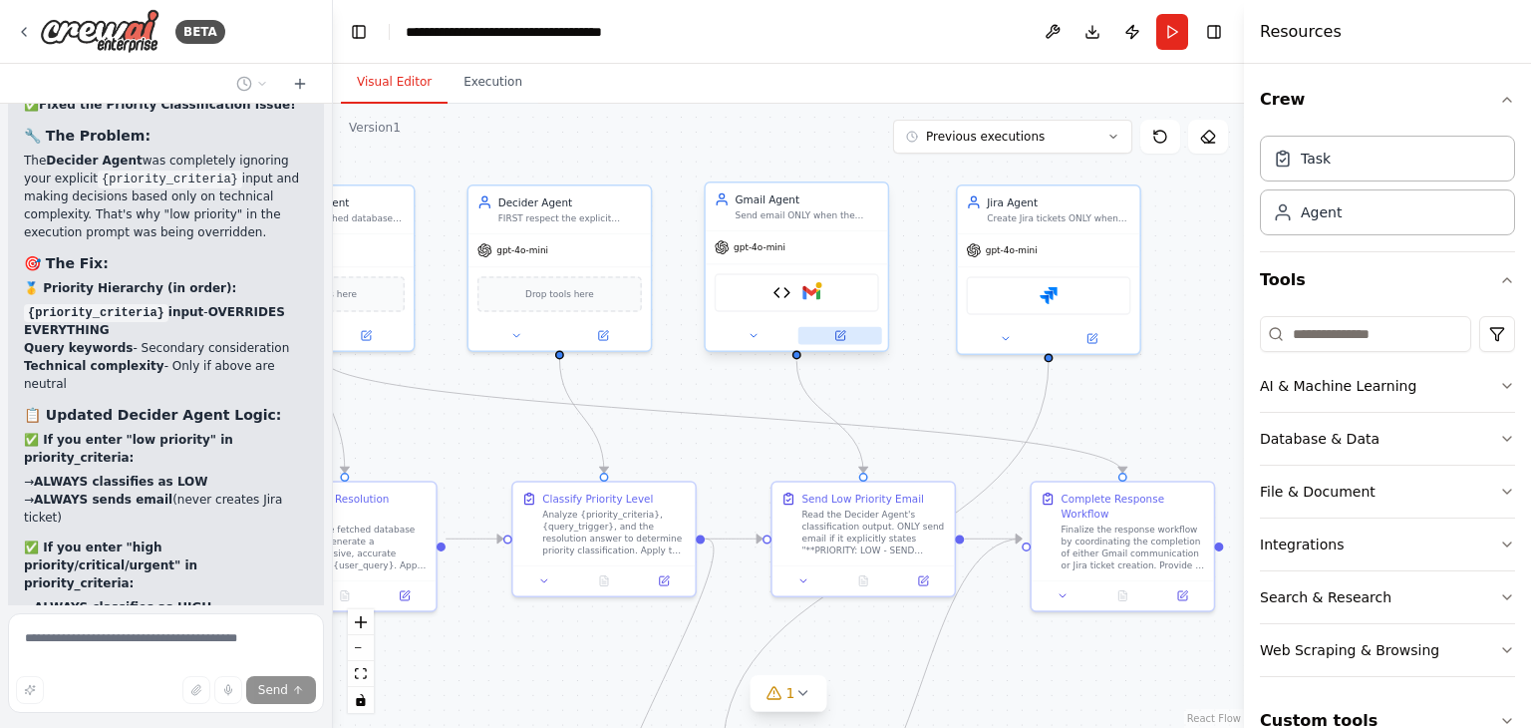
click at [847, 335] on button at bounding box center [840, 336] width 84 height 18
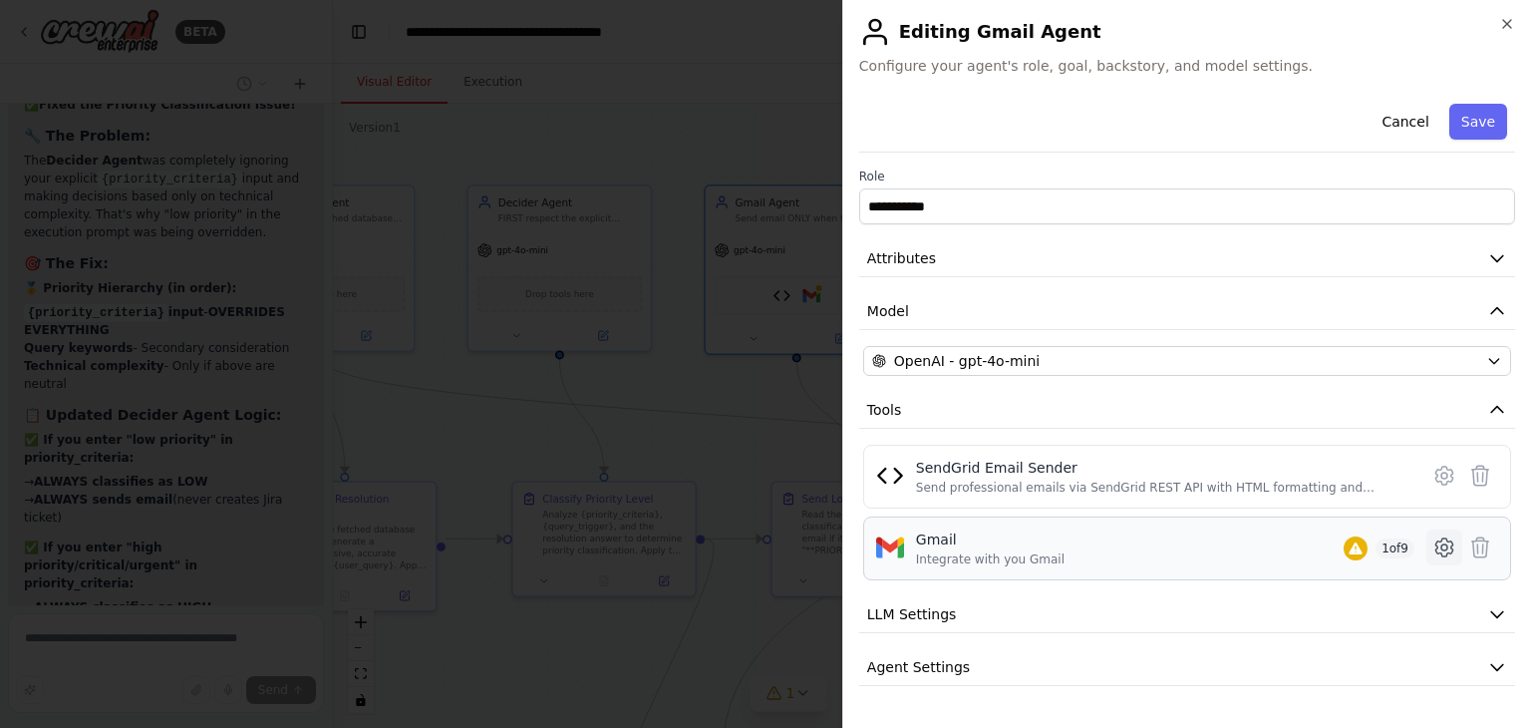
click at [1432, 547] on icon at bounding box center [1444, 547] width 24 height 24
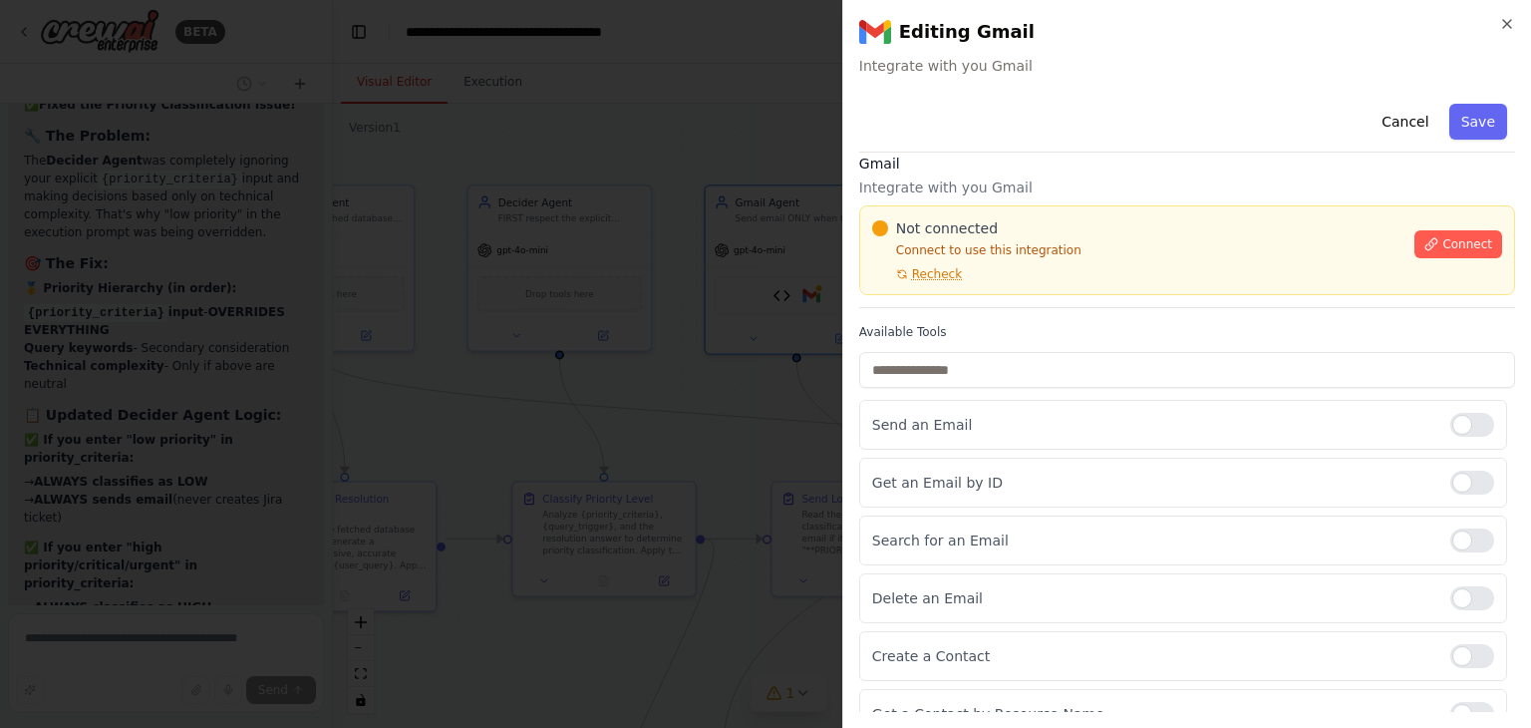
scroll to position [0, 0]
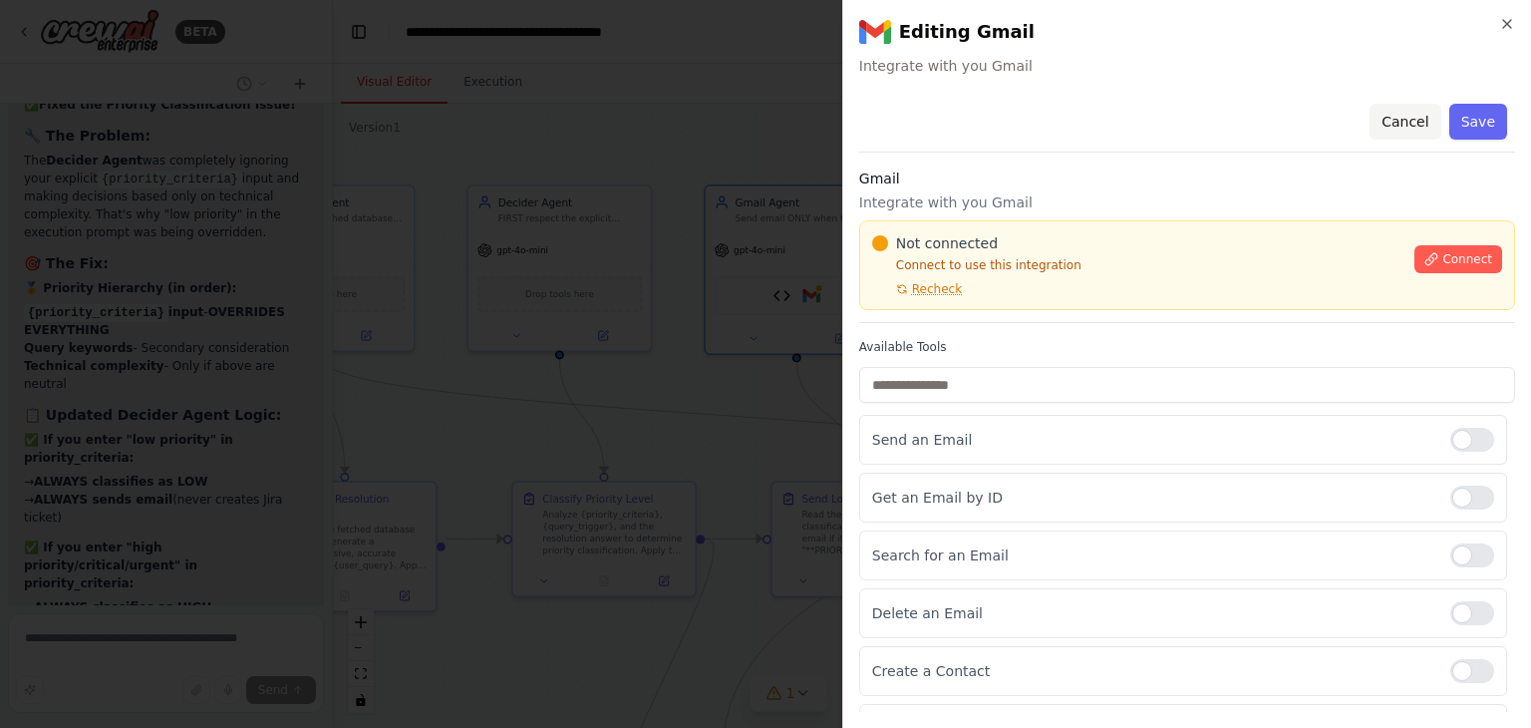
click at [1385, 123] on button "Cancel" at bounding box center [1404, 122] width 71 height 36
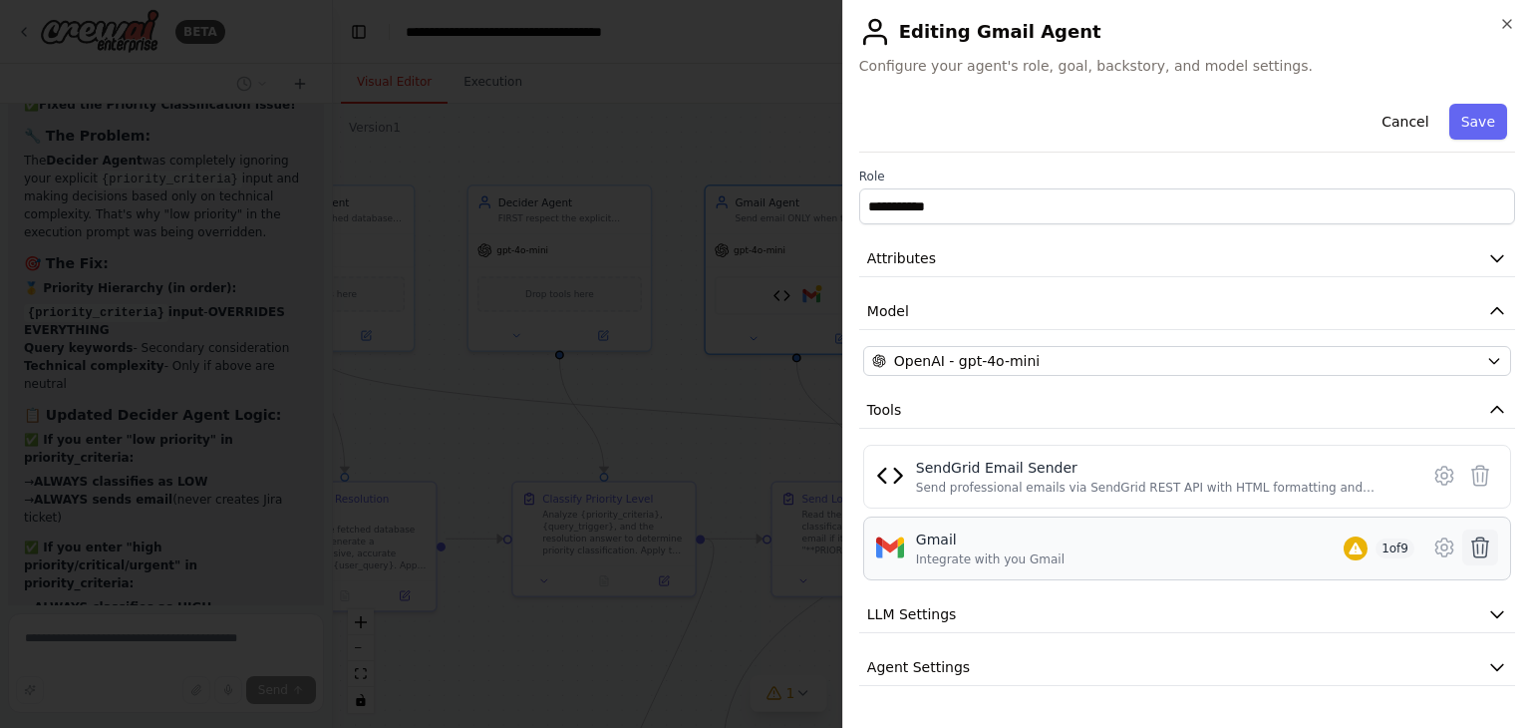
click at [1473, 548] on icon at bounding box center [1480, 547] width 24 height 24
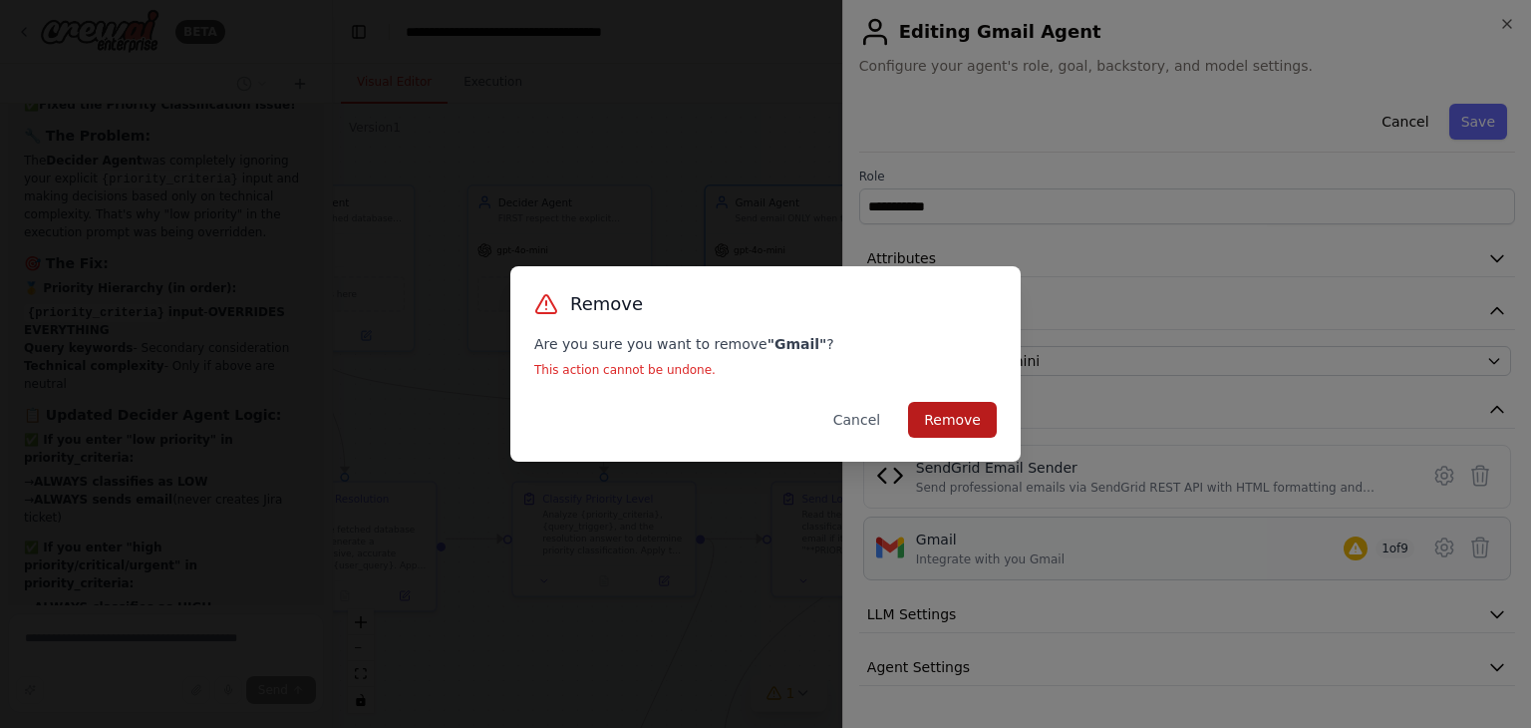
click at [950, 419] on button "Remove" at bounding box center [952, 420] width 89 height 36
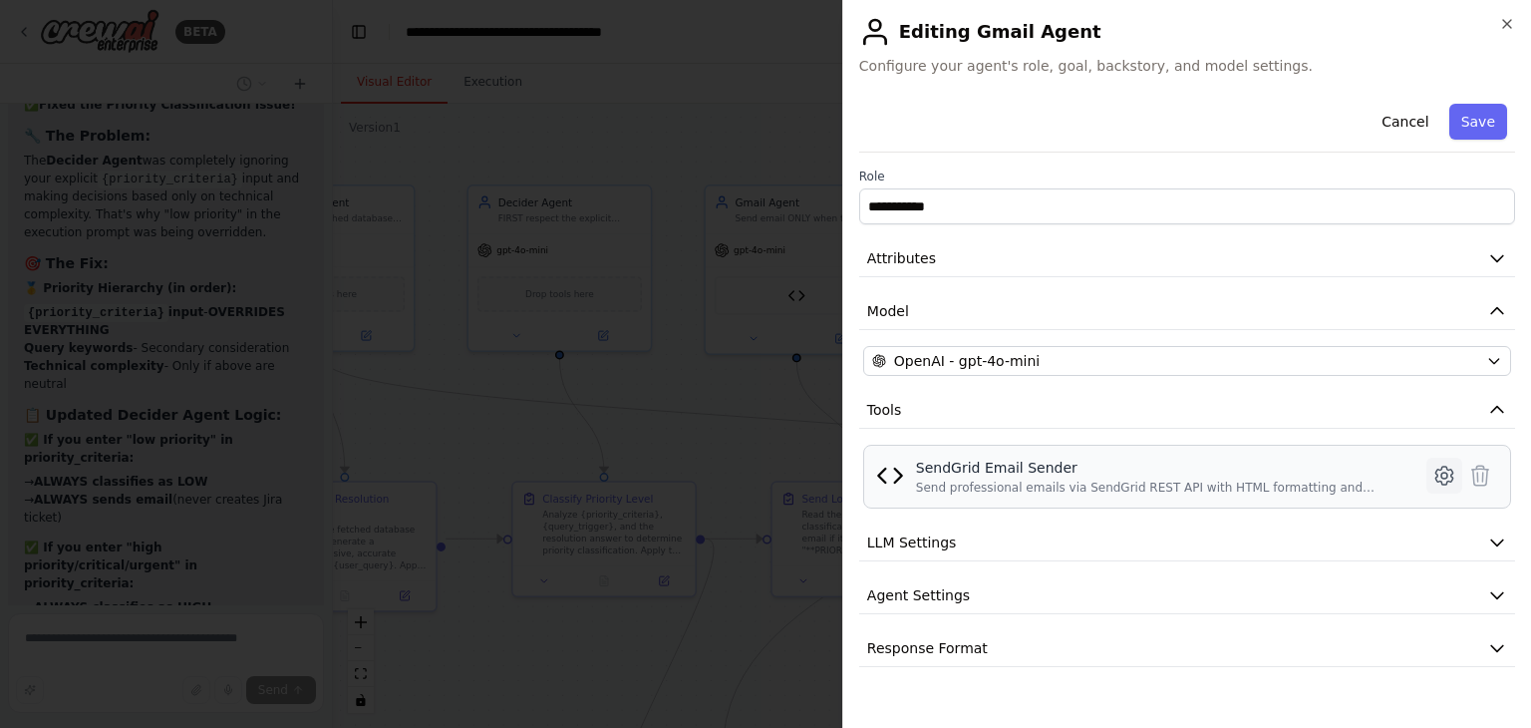
click at [1442, 467] on icon at bounding box center [1444, 475] width 24 height 24
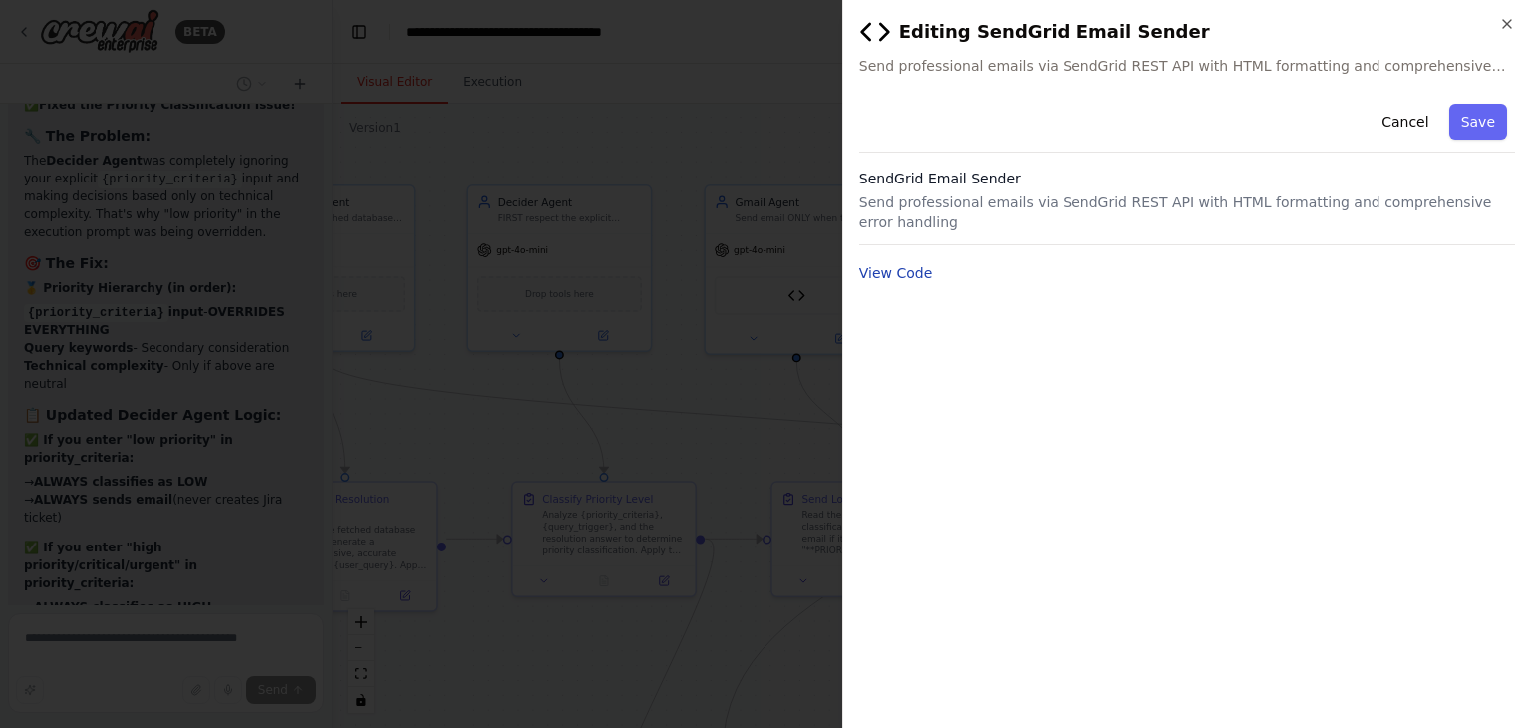
click at [913, 263] on button "View Code" at bounding box center [896, 273] width 74 height 20
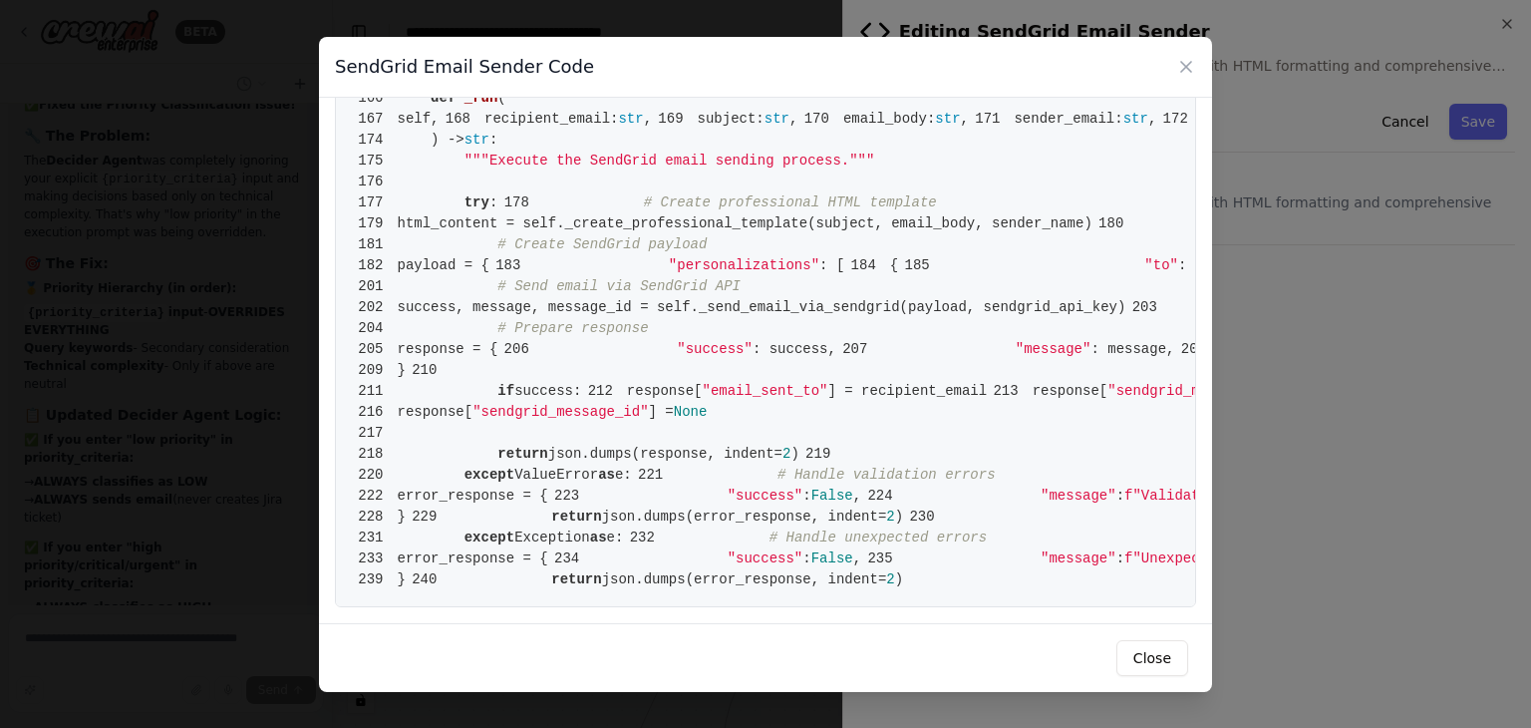
scroll to position [3389, 0]
click at [1202, 127] on span "sendgrid_api_key:" at bounding box center [1273, 119] width 143 height 16
click at [1165, 658] on button "Close" at bounding box center [1152, 658] width 72 height 36
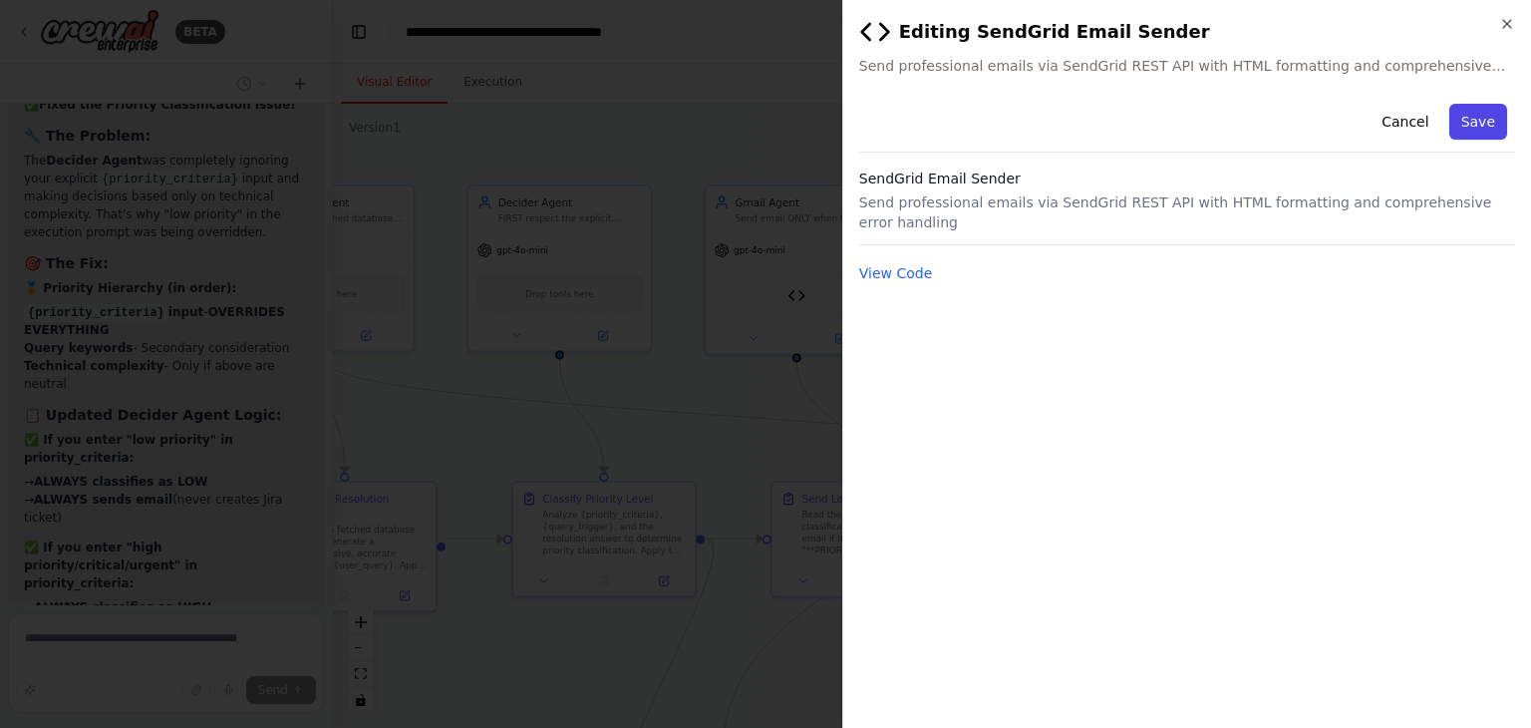
click at [1473, 120] on button "Save" at bounding box center [1478, 122] width 58 height 36
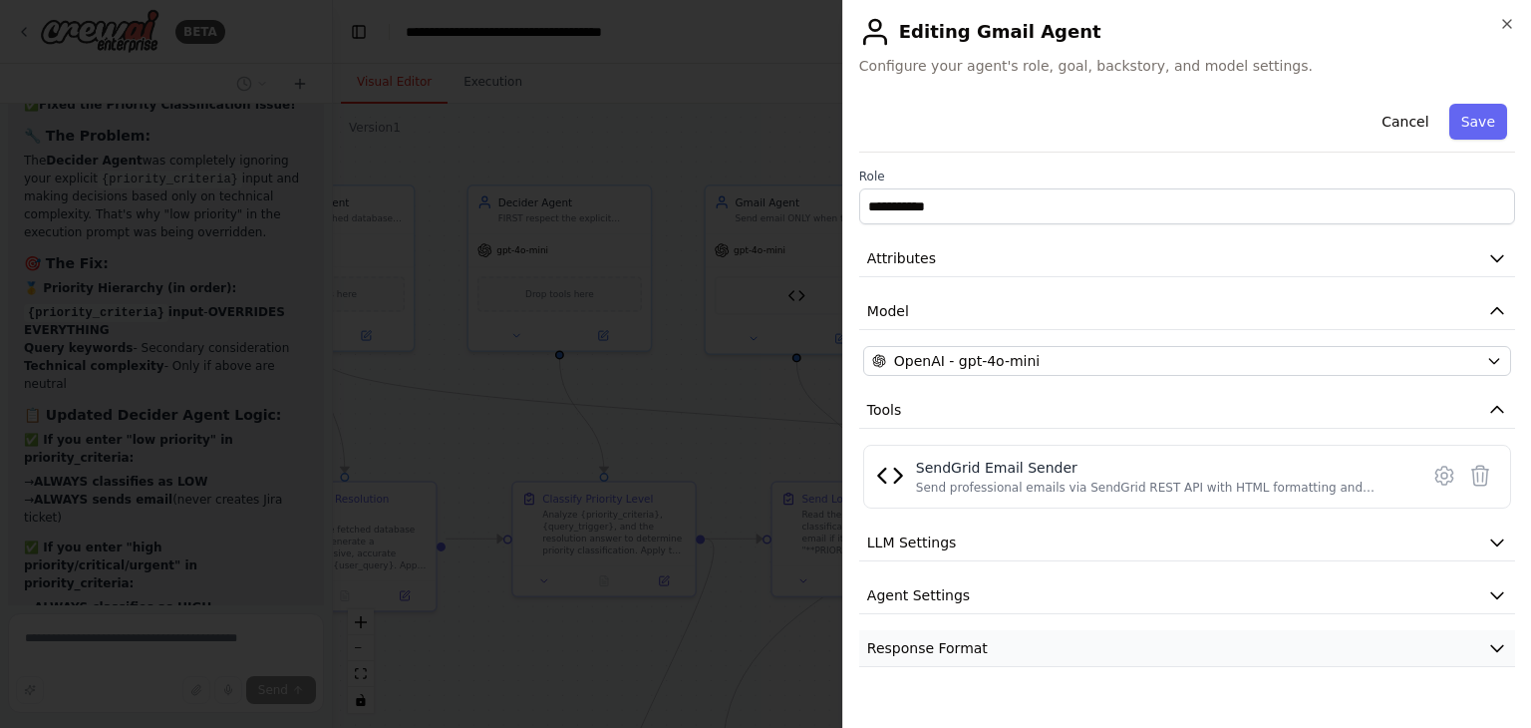
click at [949, 652] on span "Response Format" at bounding box center [927, 648] width 121 height 20
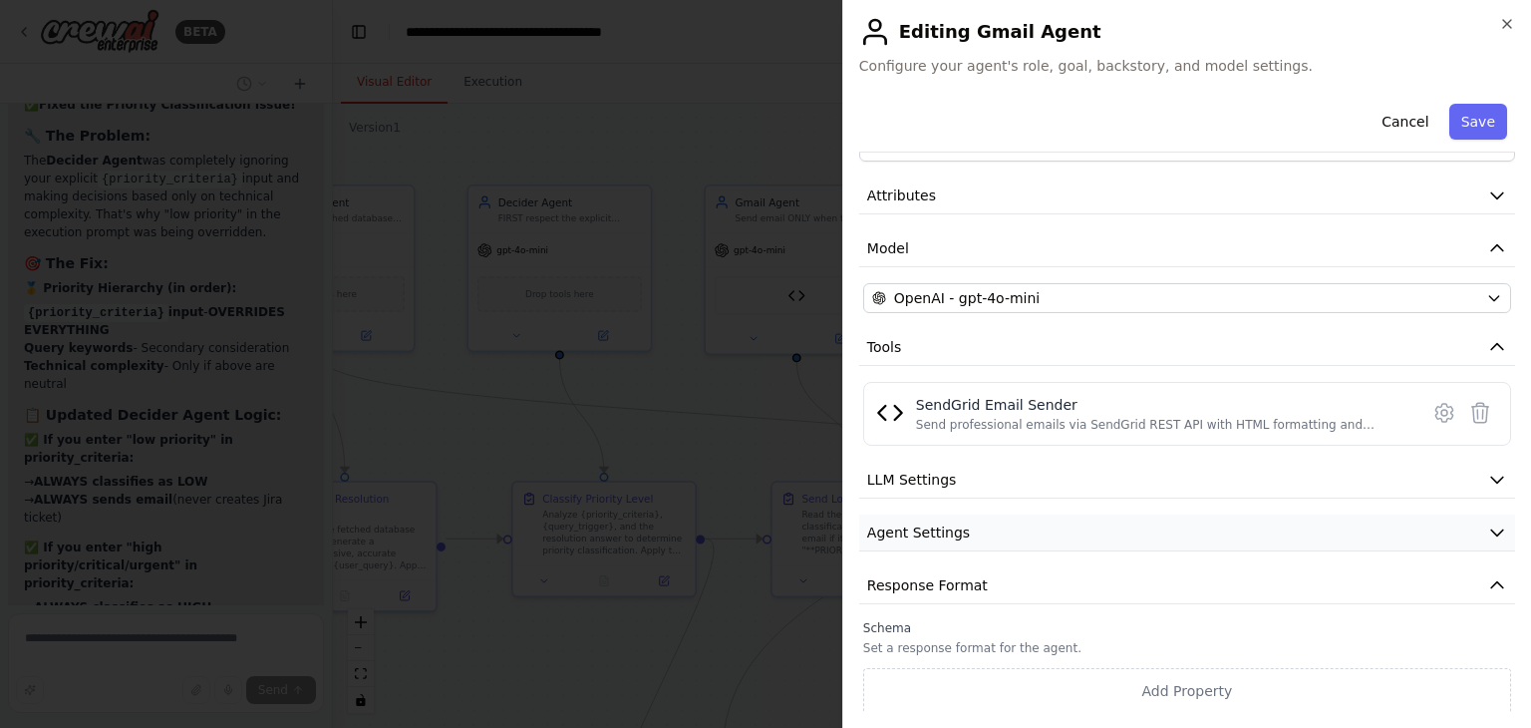
click at [941, 530] on span "Agent Settings" at bounding box center [918, 532] width 103 height 20
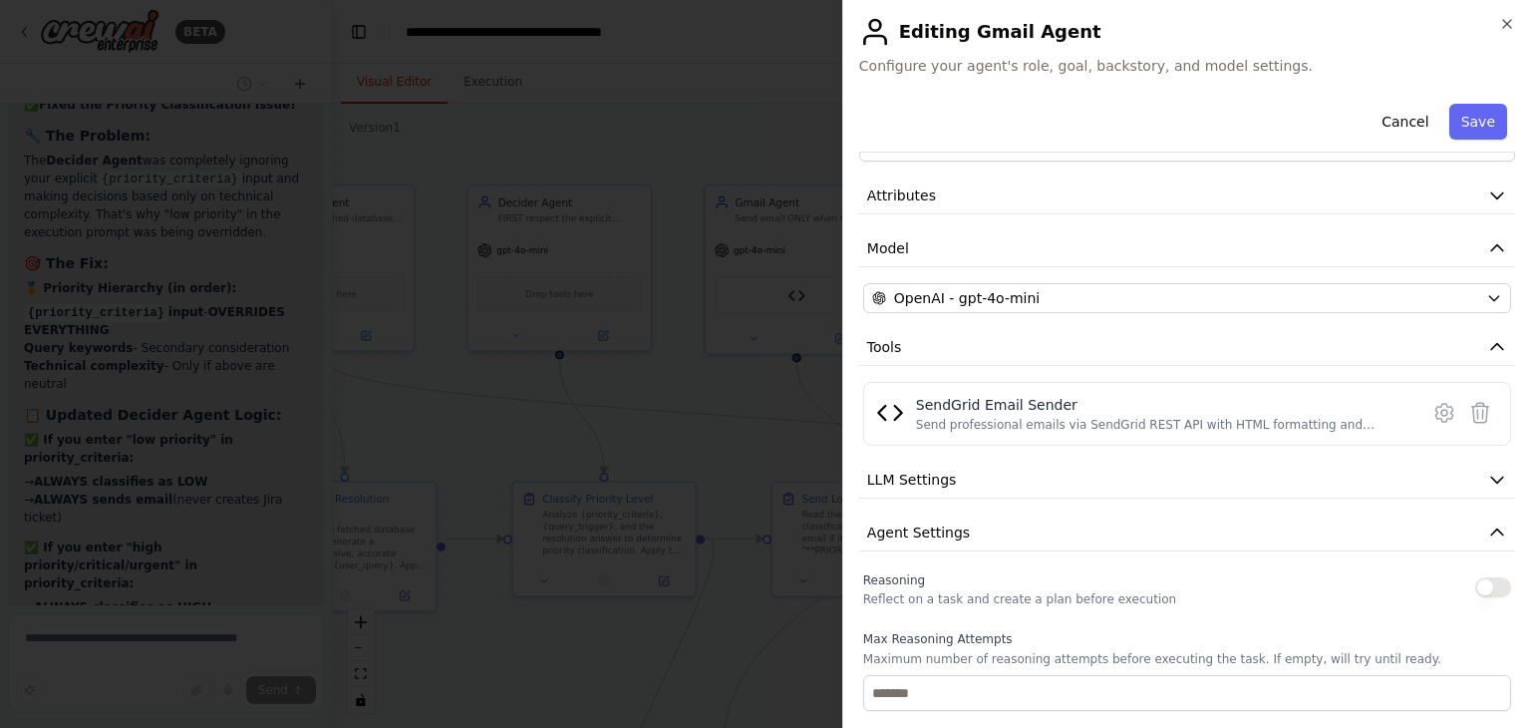
scroll to position [262, 0]
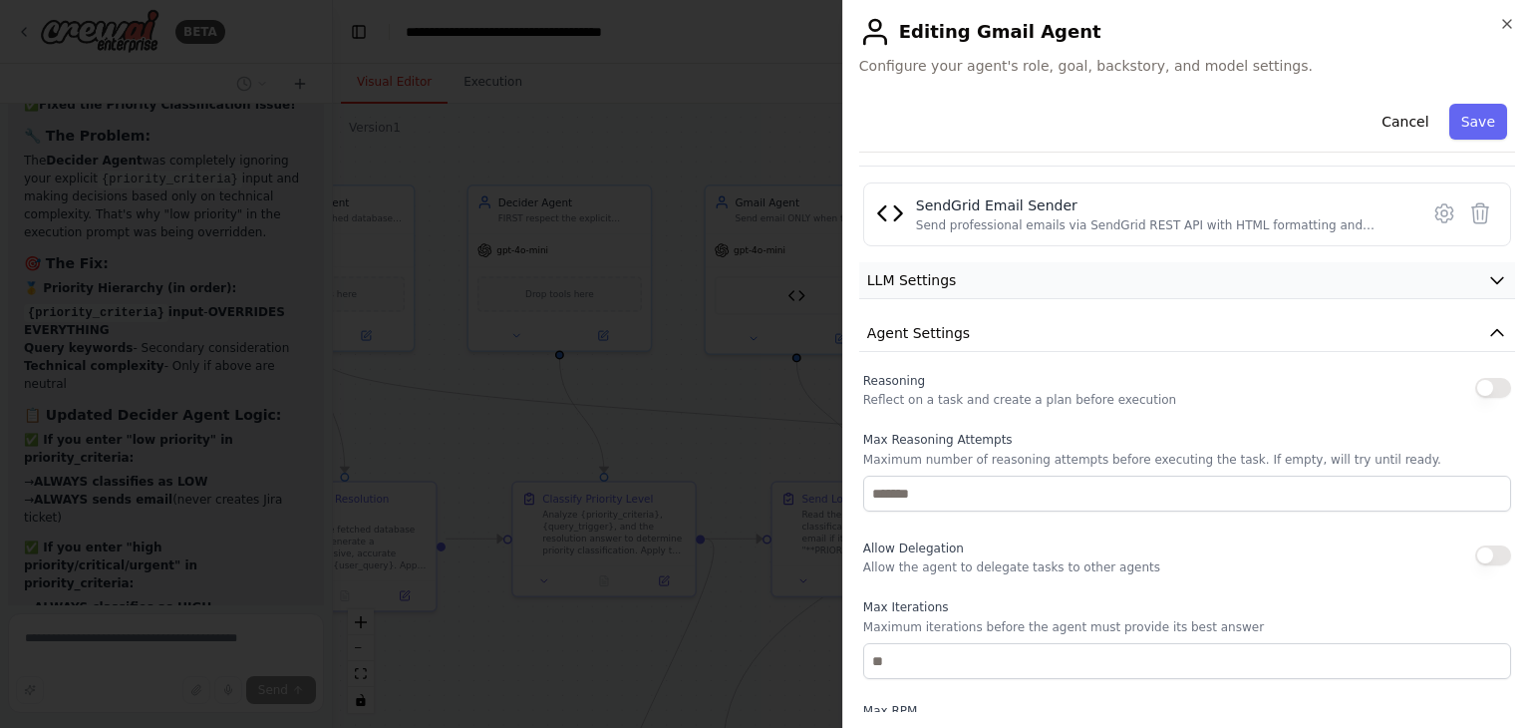
click at [940, 284] on span "LLM Settings" at bounding box center [912, 280] width 90 height 20
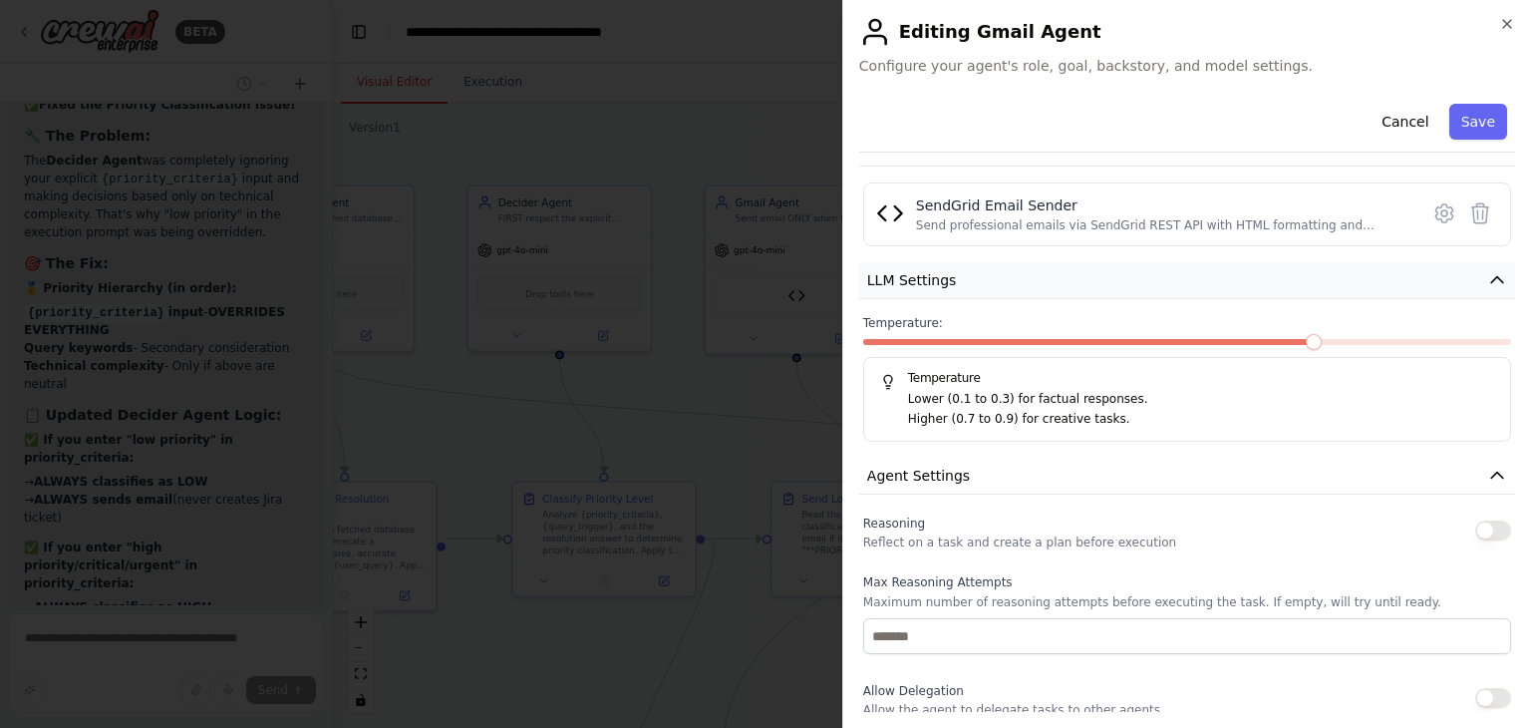
click at [966, 272] on button "LLM Settings" at bounding box center [1187, 280] width 656 height 37
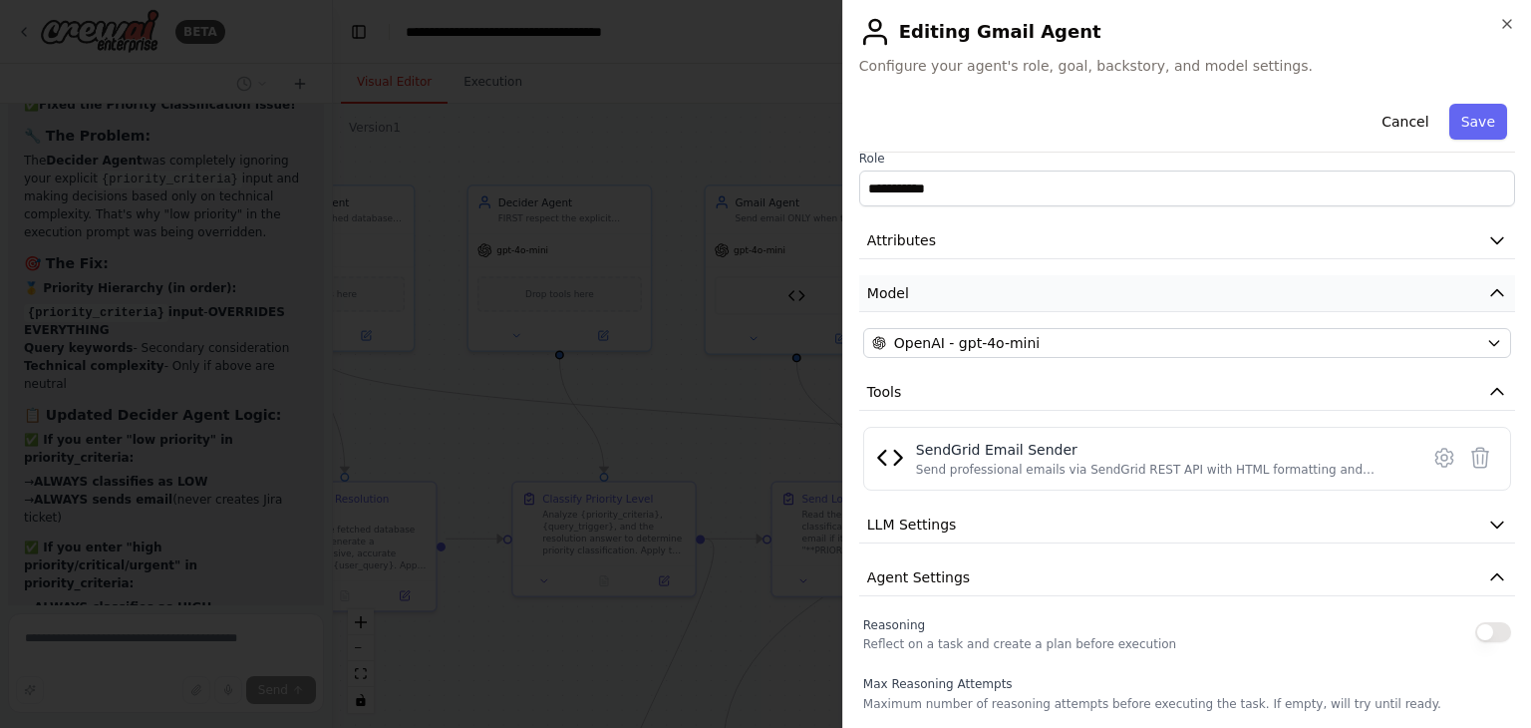
scroll to position [0, 0]
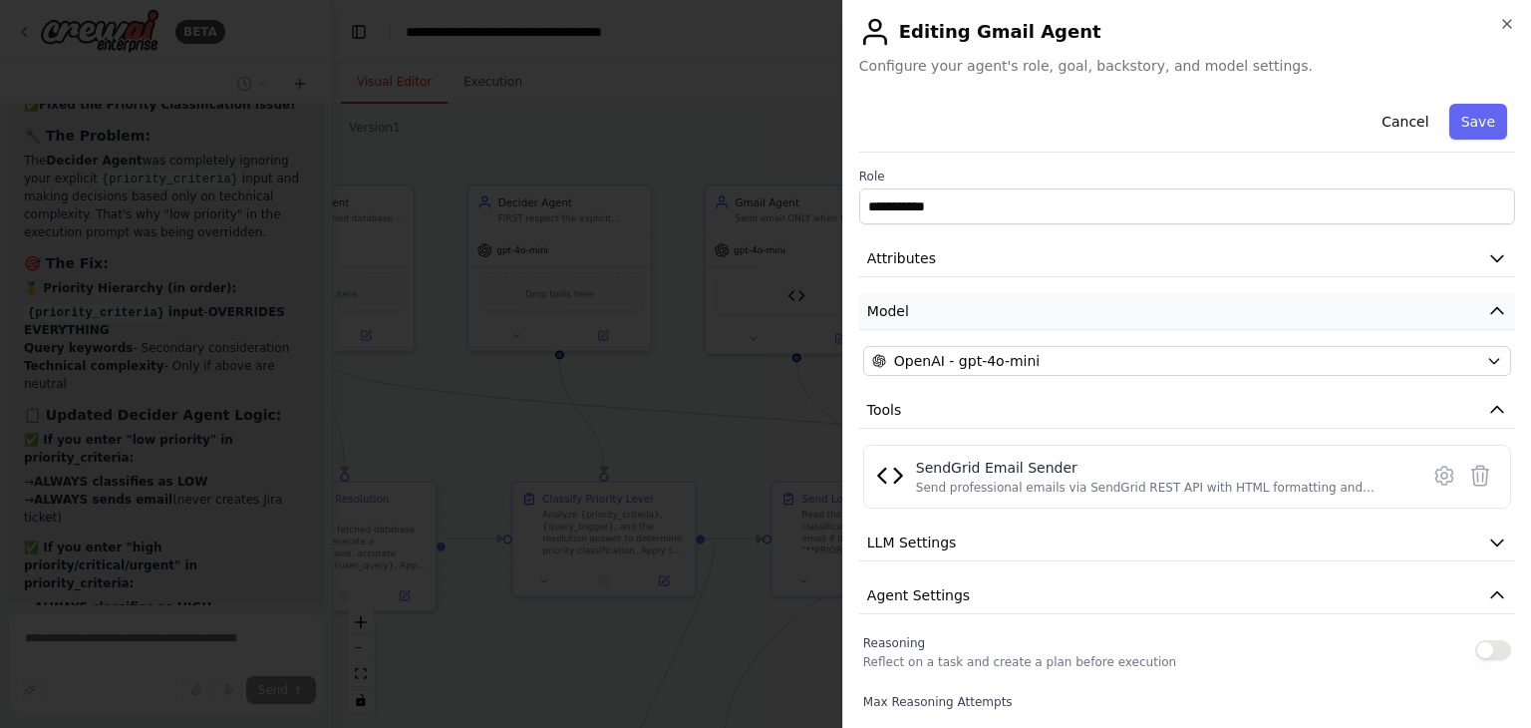
click at [937, 305] on button "Model" at bounding box center [1187, 311] width 656 height 37
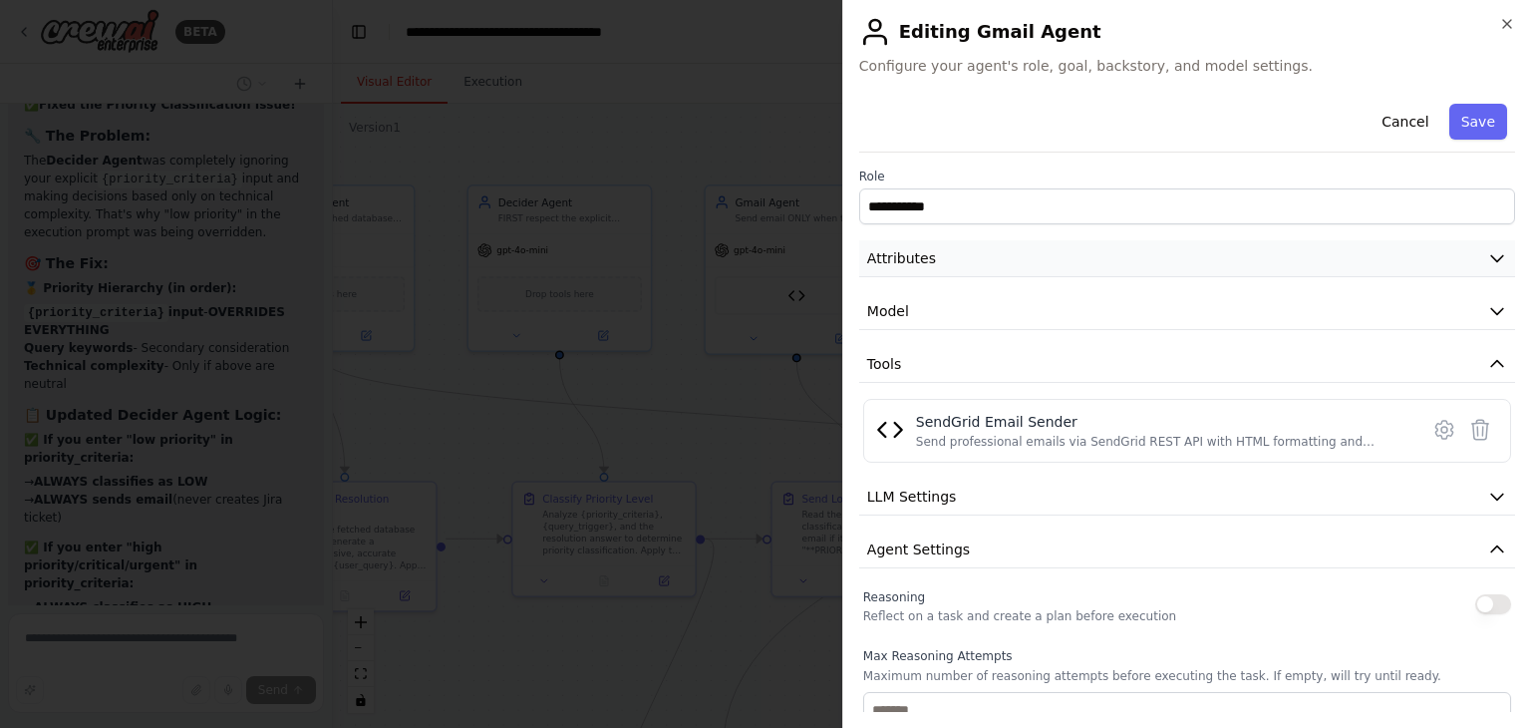
click at [941, 270] on button "Attributes" at bounding box center [1187, 258] width 656 height 37
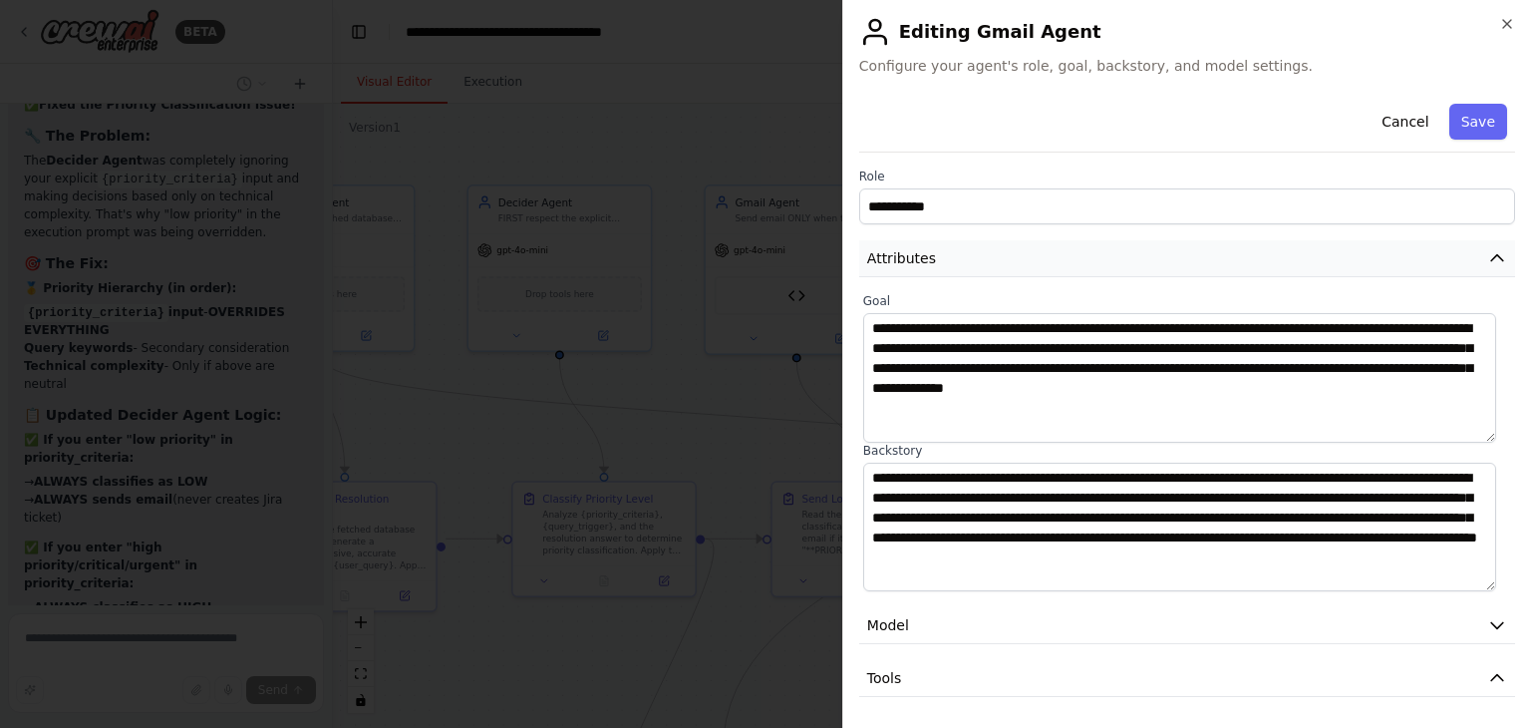
click at [943, 270] on button "Attributes" at bounding box center [1187, 258] width 656 height 37
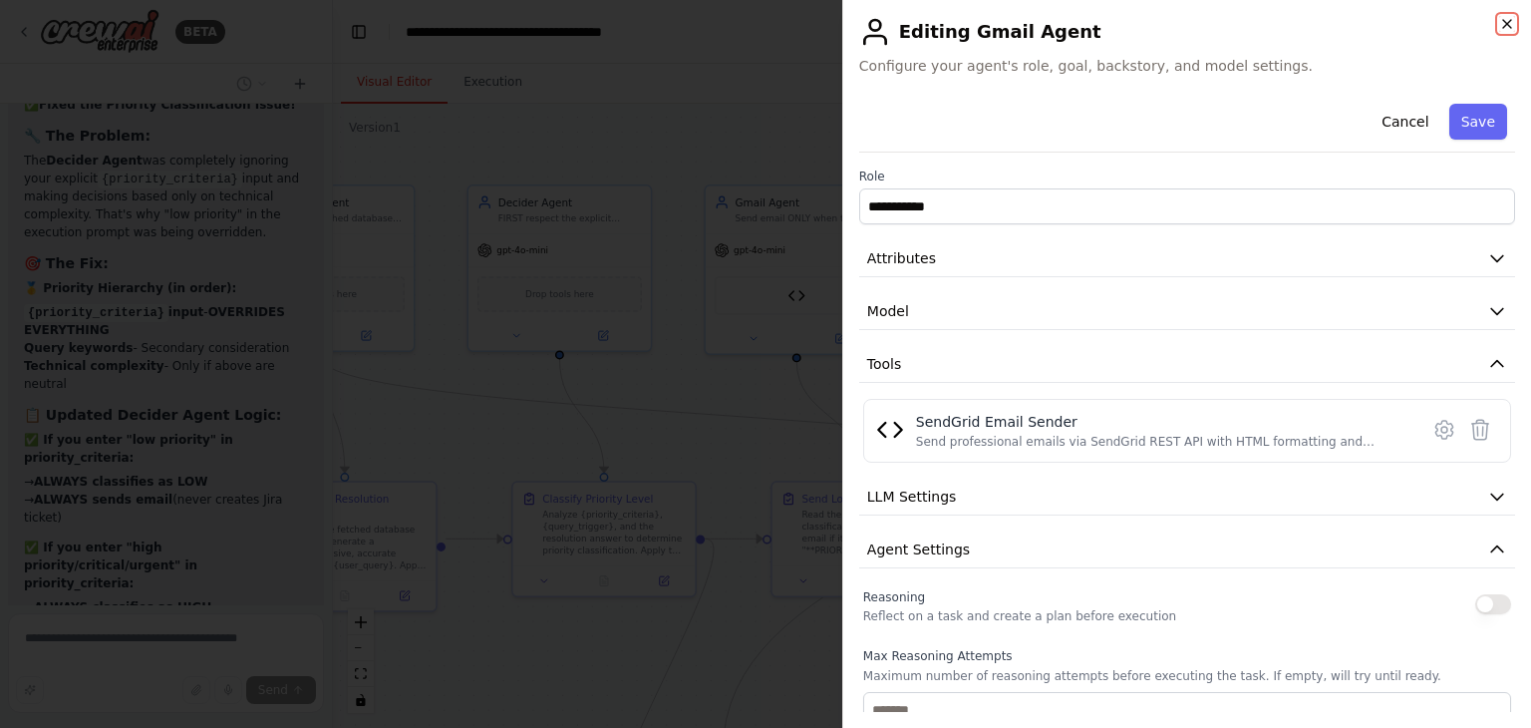
click at [1511, 26] on icon "button" at bounding box center [1507, 24] width 16 height 16
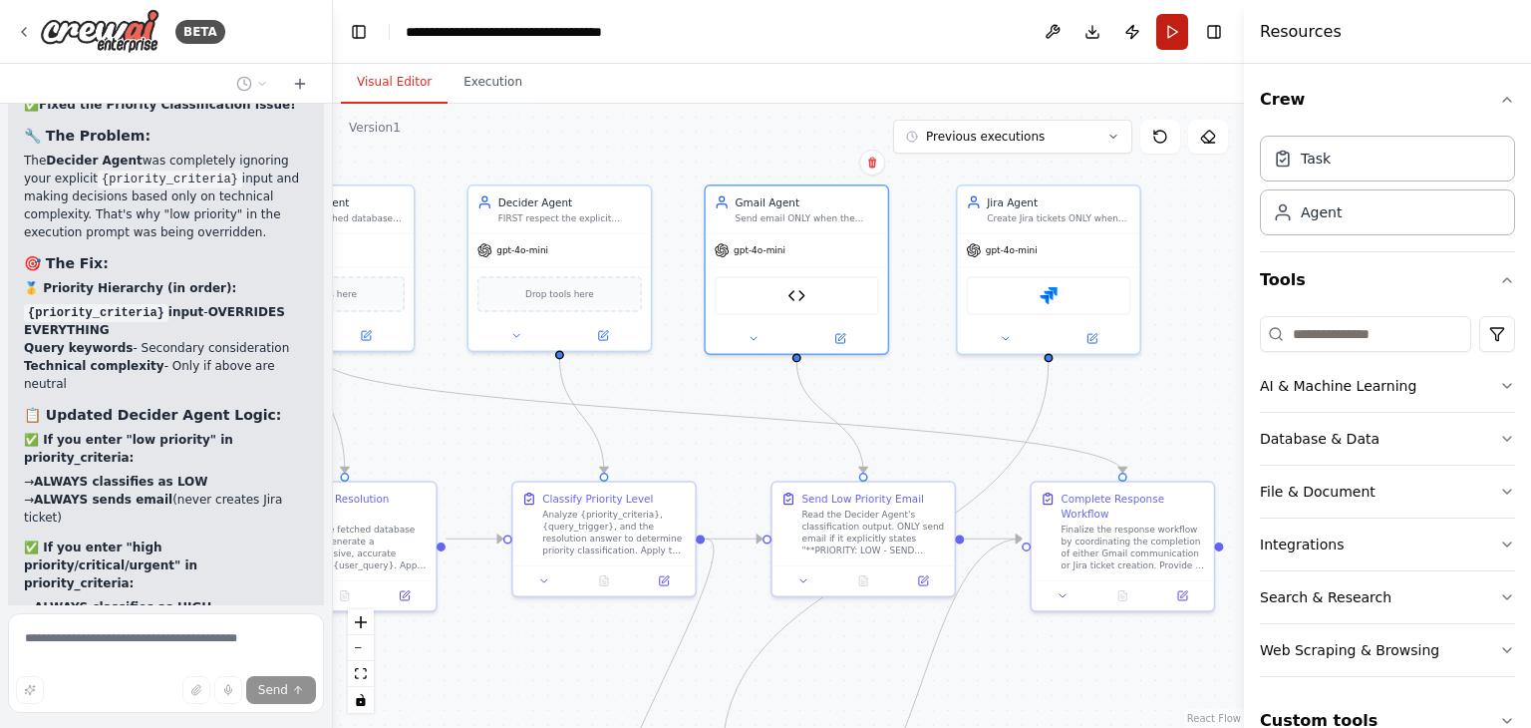
click at [1164, 33] on button "Run" at bounding box center [1172, 32] width 32 height 36
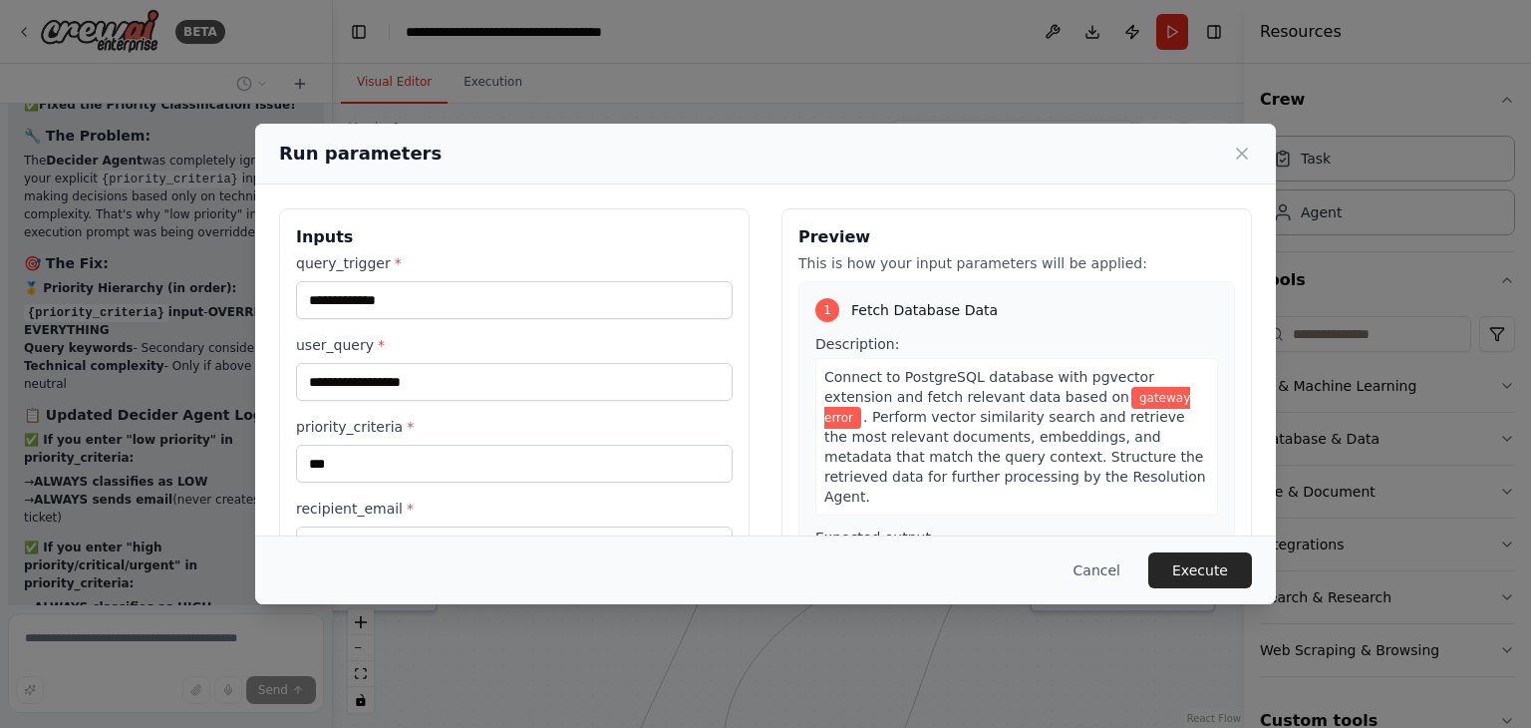
scroll to position [168, 0]
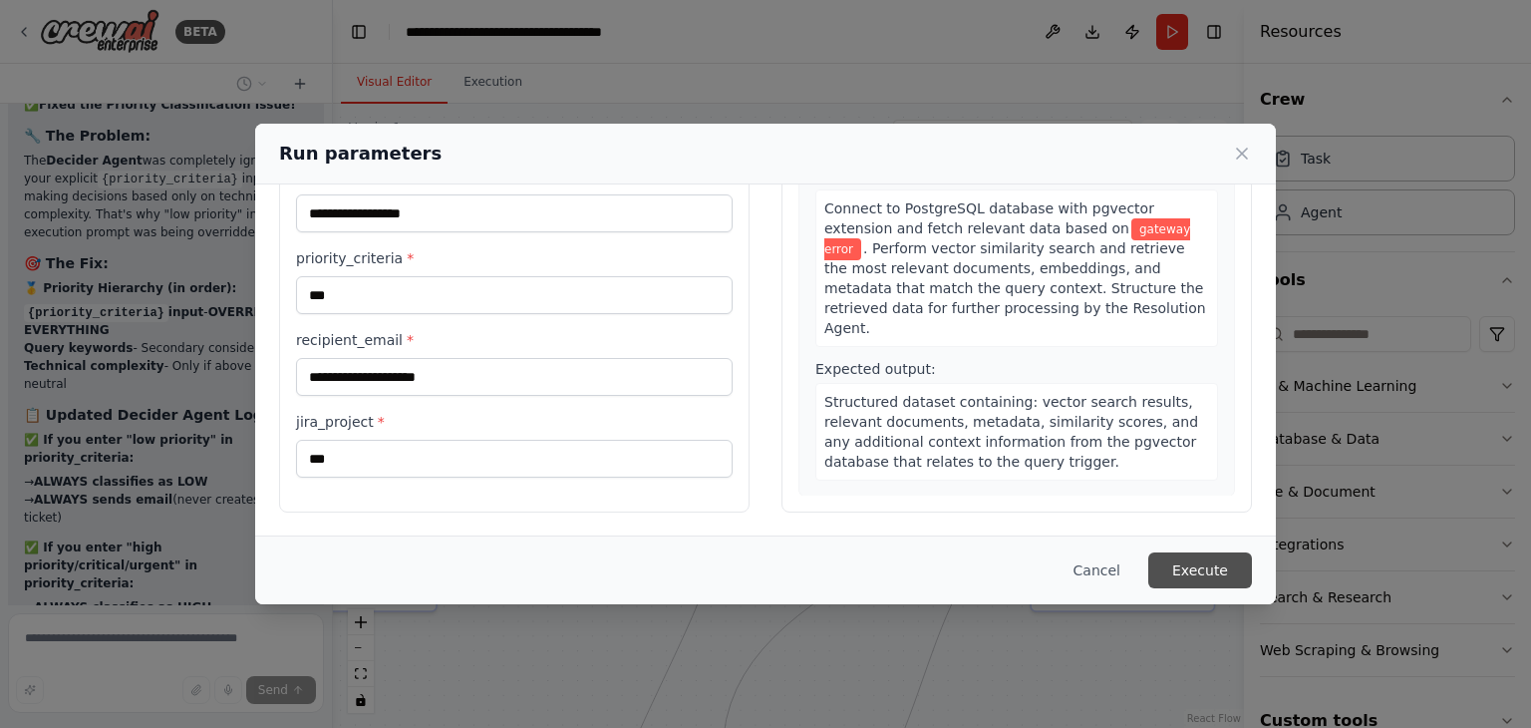
click at [1180, 556] on button "Execute" at bounding box center [1200, 570] width 104 height 36
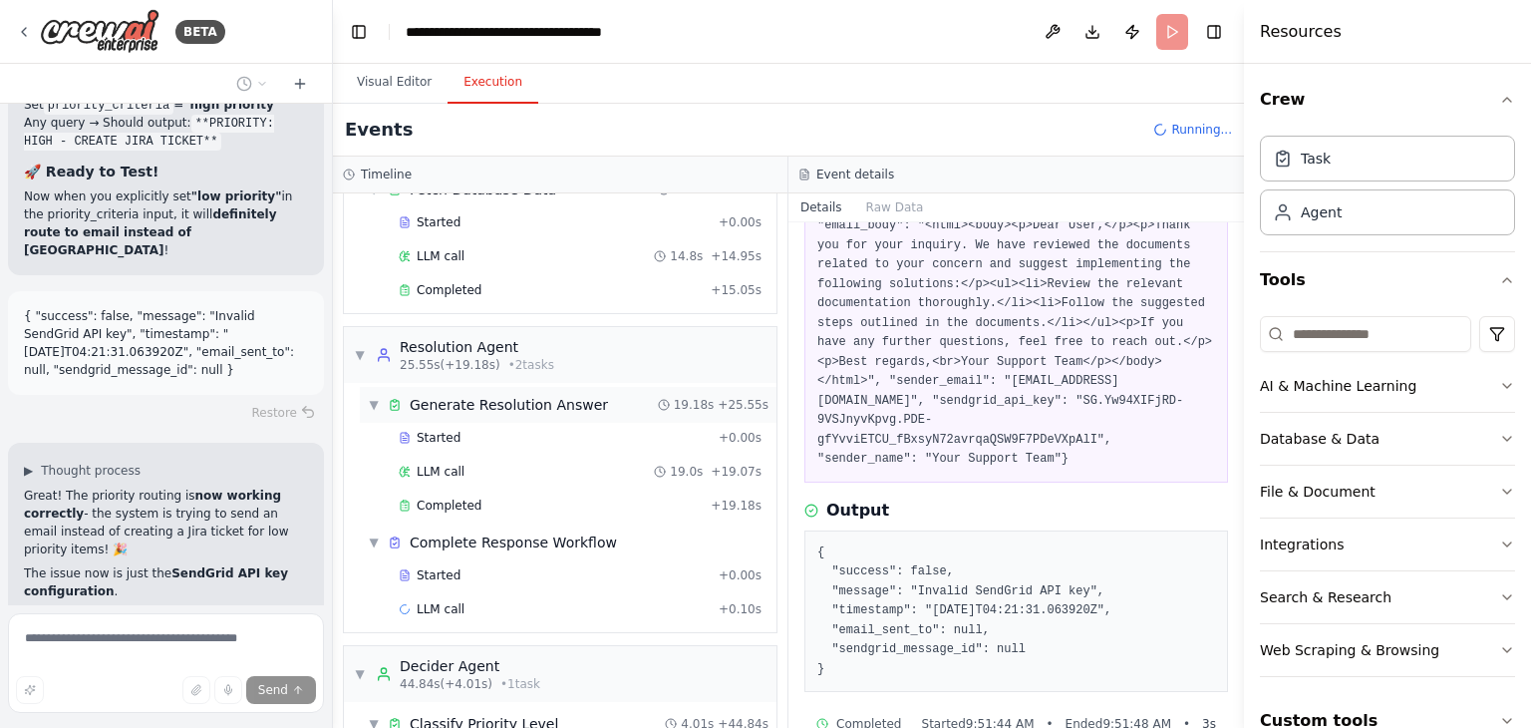
scroll to position [724, 0]
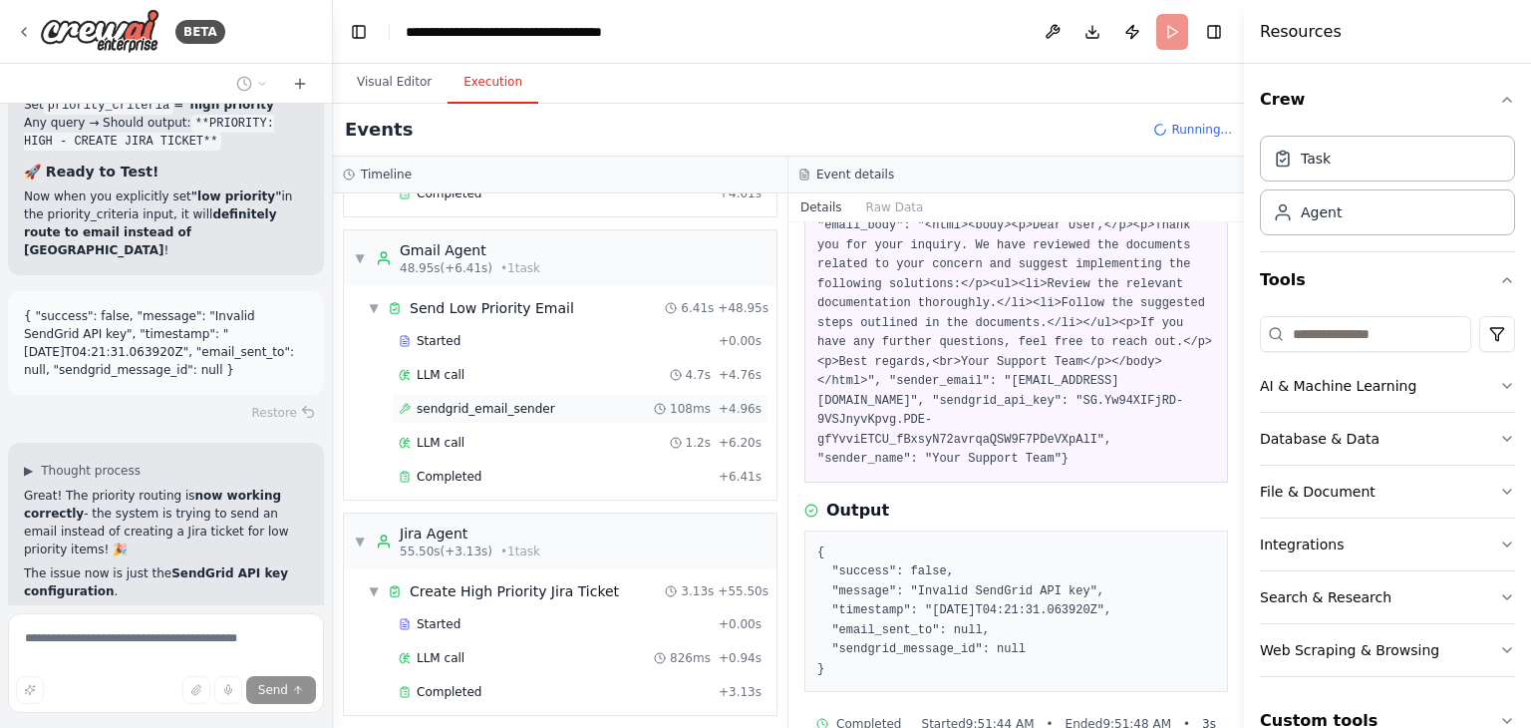
click at [511, 408] on span "sendgrid_email_sender" at bounding box center [486, 409] width 139 height 16
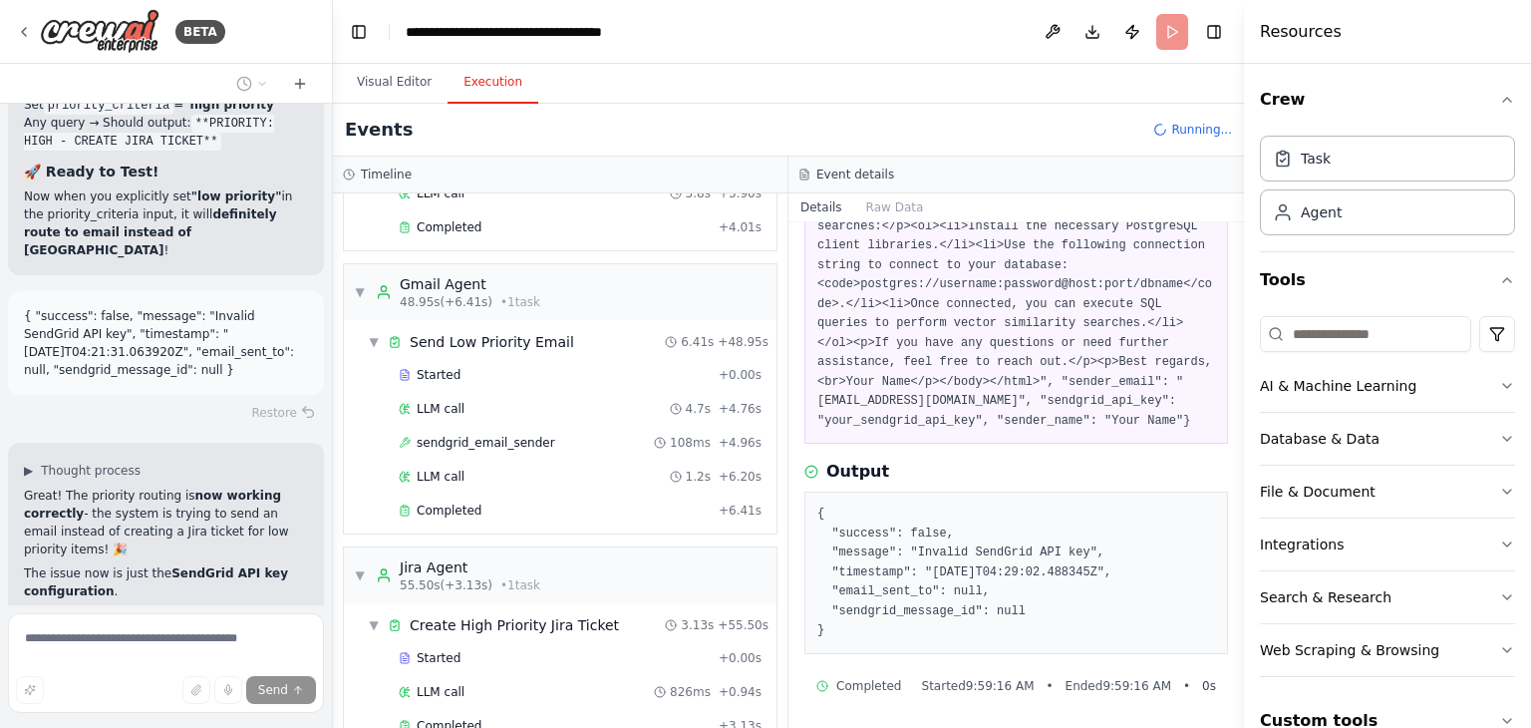
scroll to position [757, 0]
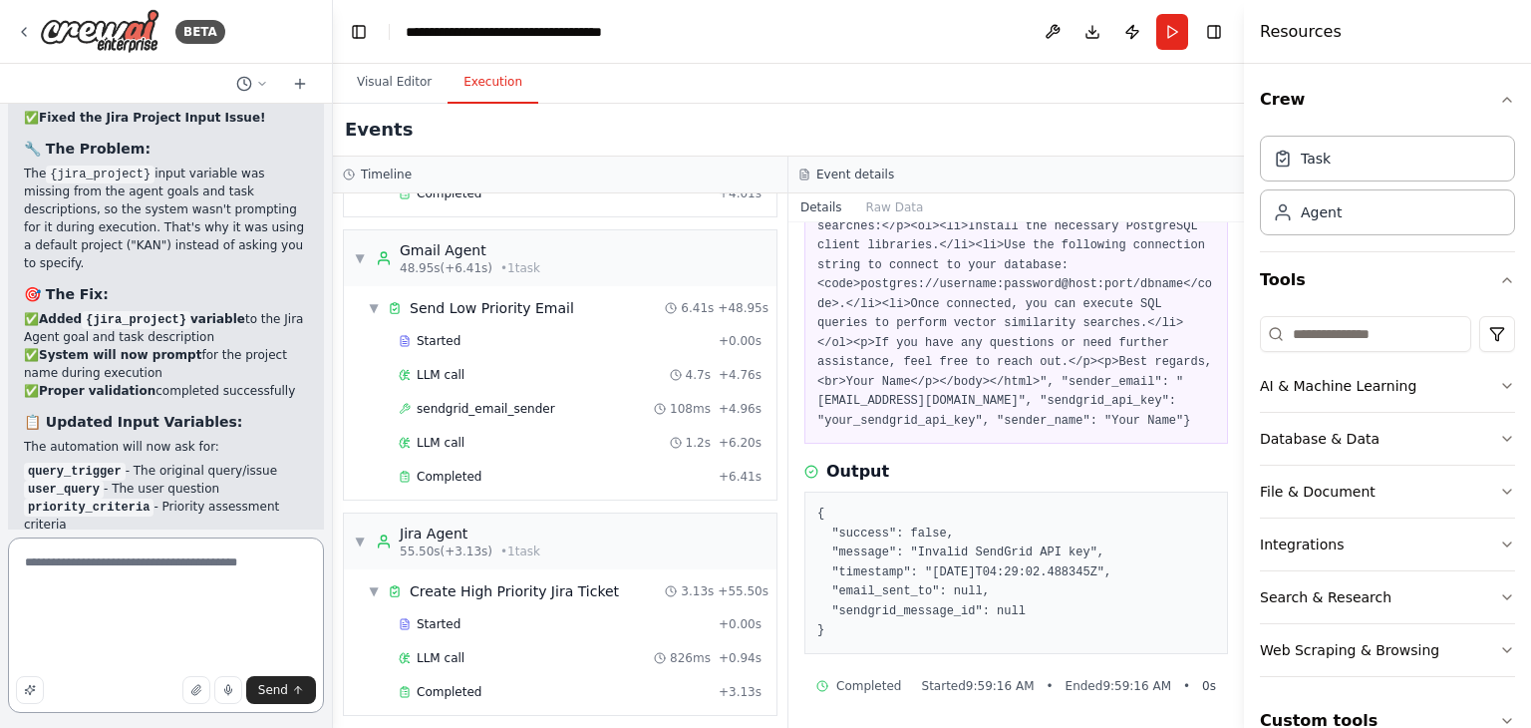
scroll to position [0, 0]
drag, startPoint x: 39, startPoint y: 658, endPoint x: 0, endPoint y: 531, distance: 132.4
click at [0, 531] on div "BETA Hello! I'm the CrewAI assistant. What kind of automation do you want to bu…" at bounding box center [166, 364] width 333 height 728
type textarea "**********"
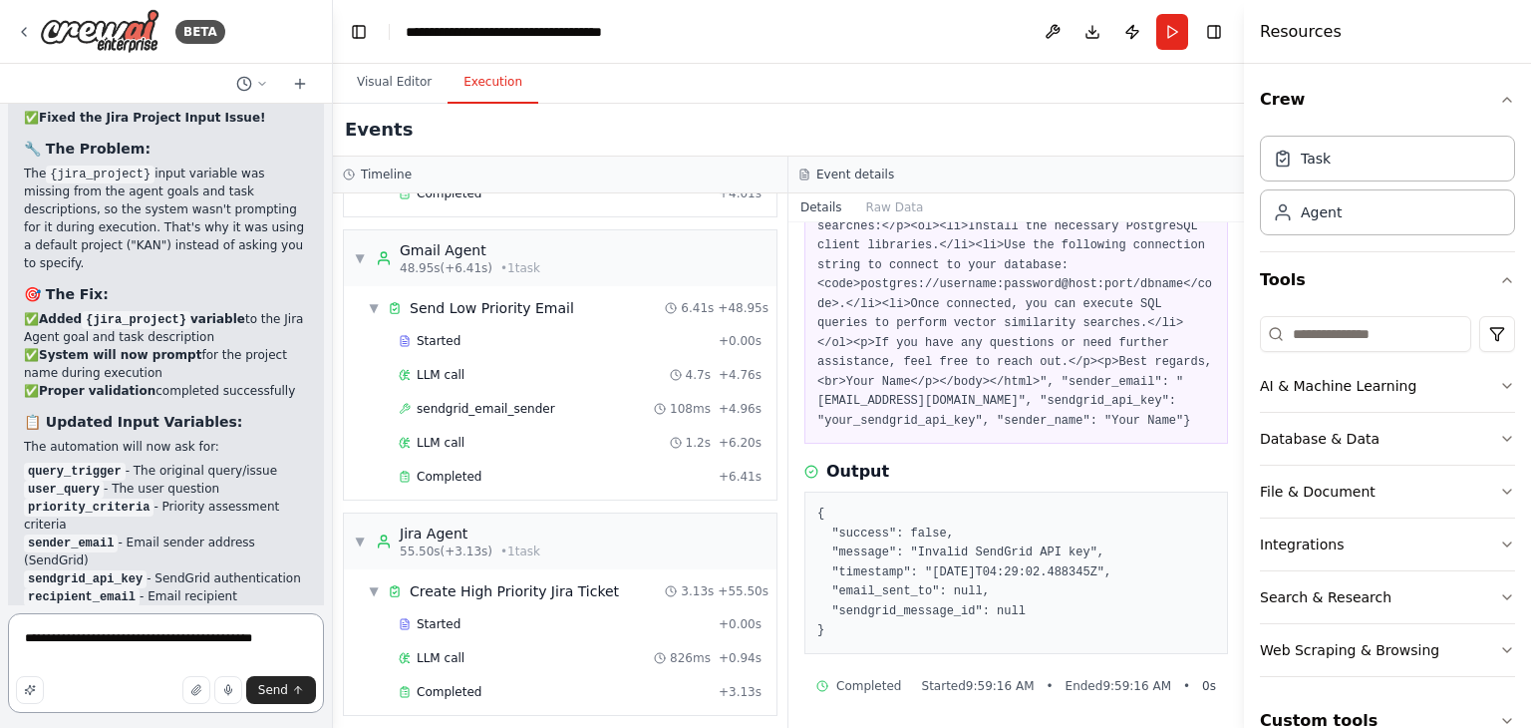
type textarea "**********"
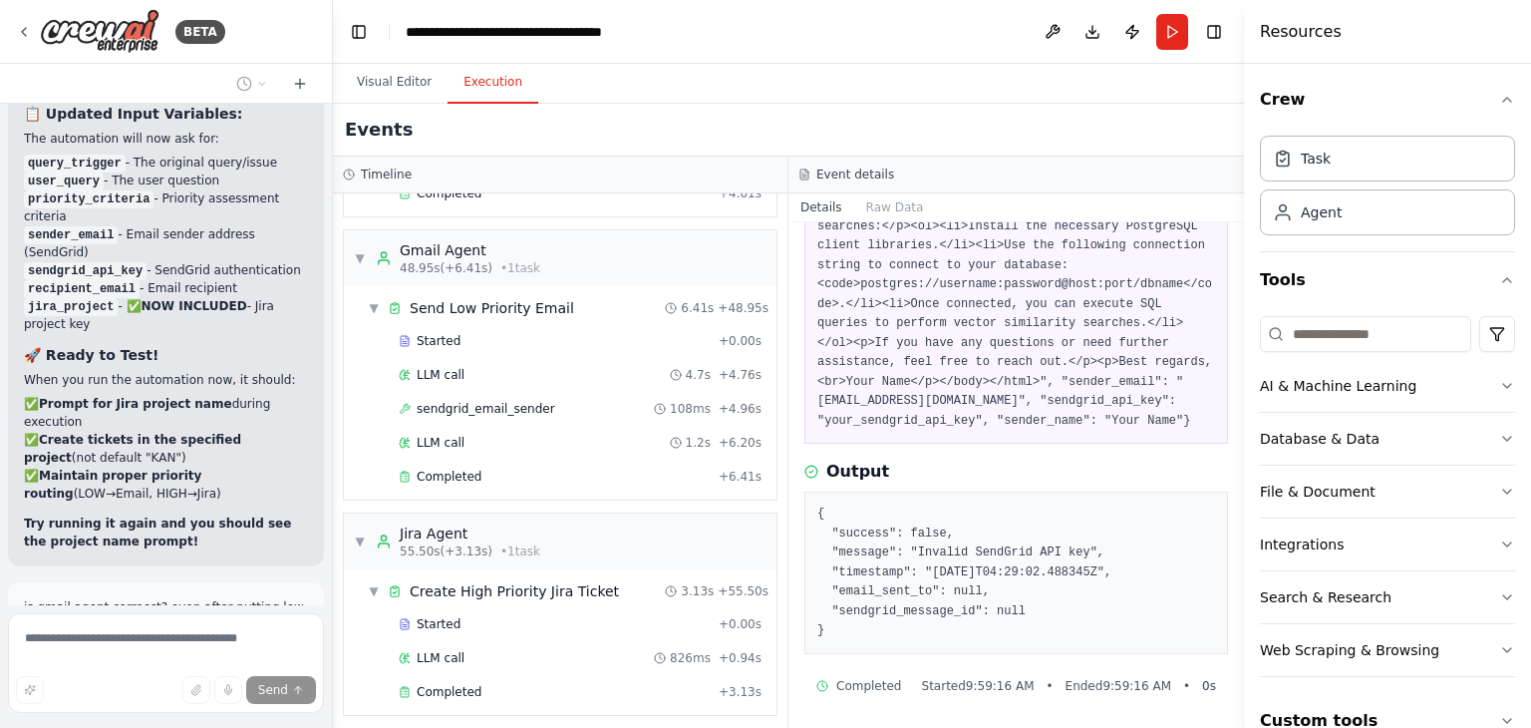
scroll to position [43609, 0]
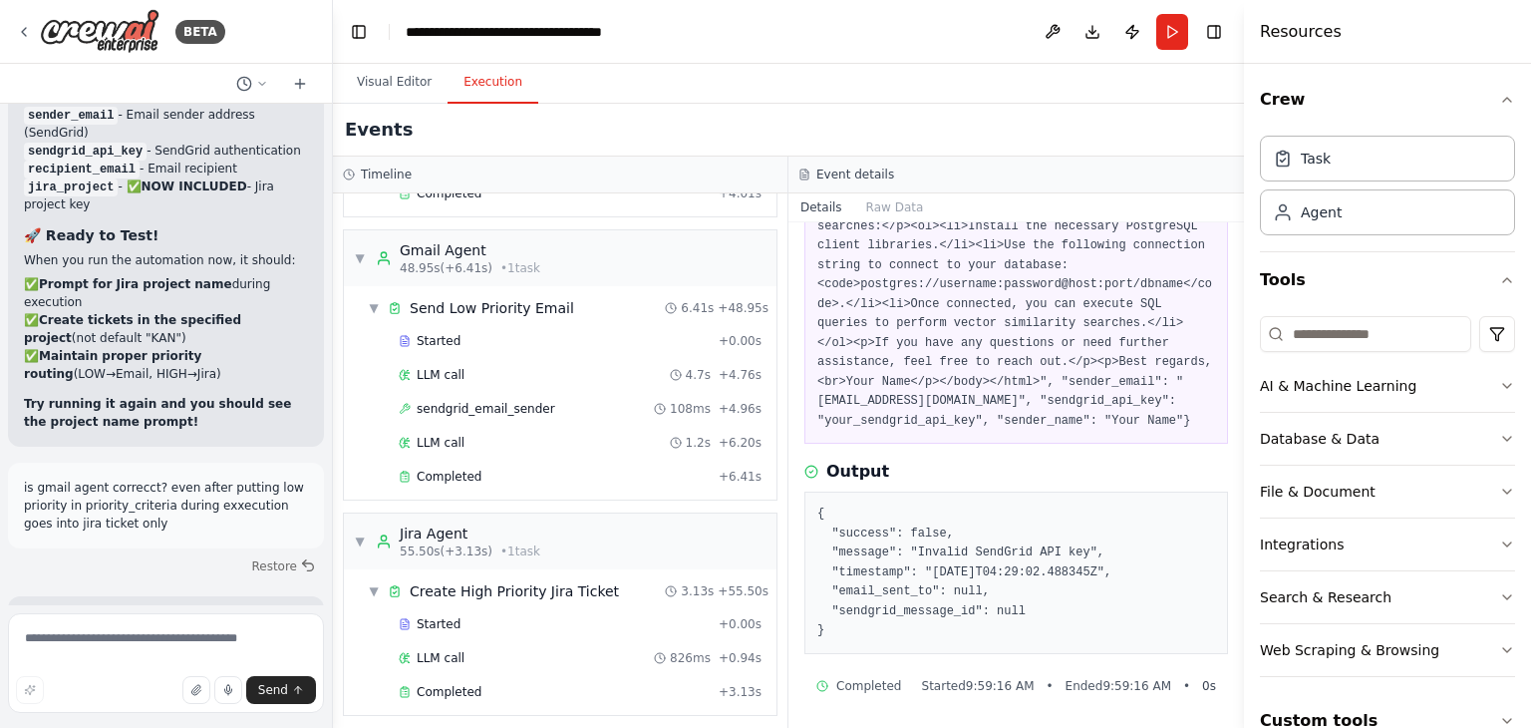
drag, startPoint x: 833, startPoint y: 627, endPoint x: 818, endPoint y: 515, distance: 112.6
click at [818, 515] on pre "{ "success": false, "message": "Invalid SendGrid API key", "timestamp": "2025-1…" at bounding box center [1016, 572] width 398 height 137
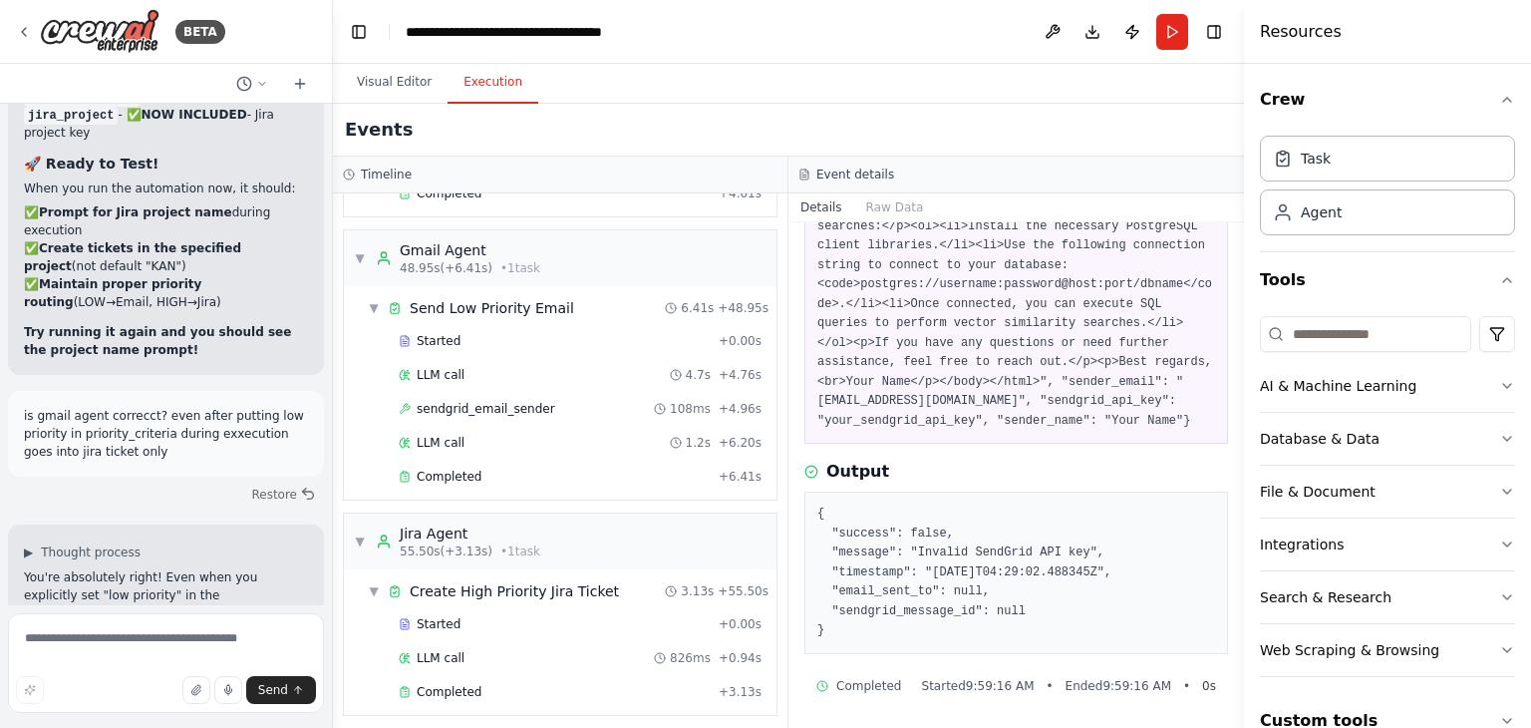
copy pre "{ "success": false, "message": "Invalid SendGrid API key", "timestamp": "2025-1…"
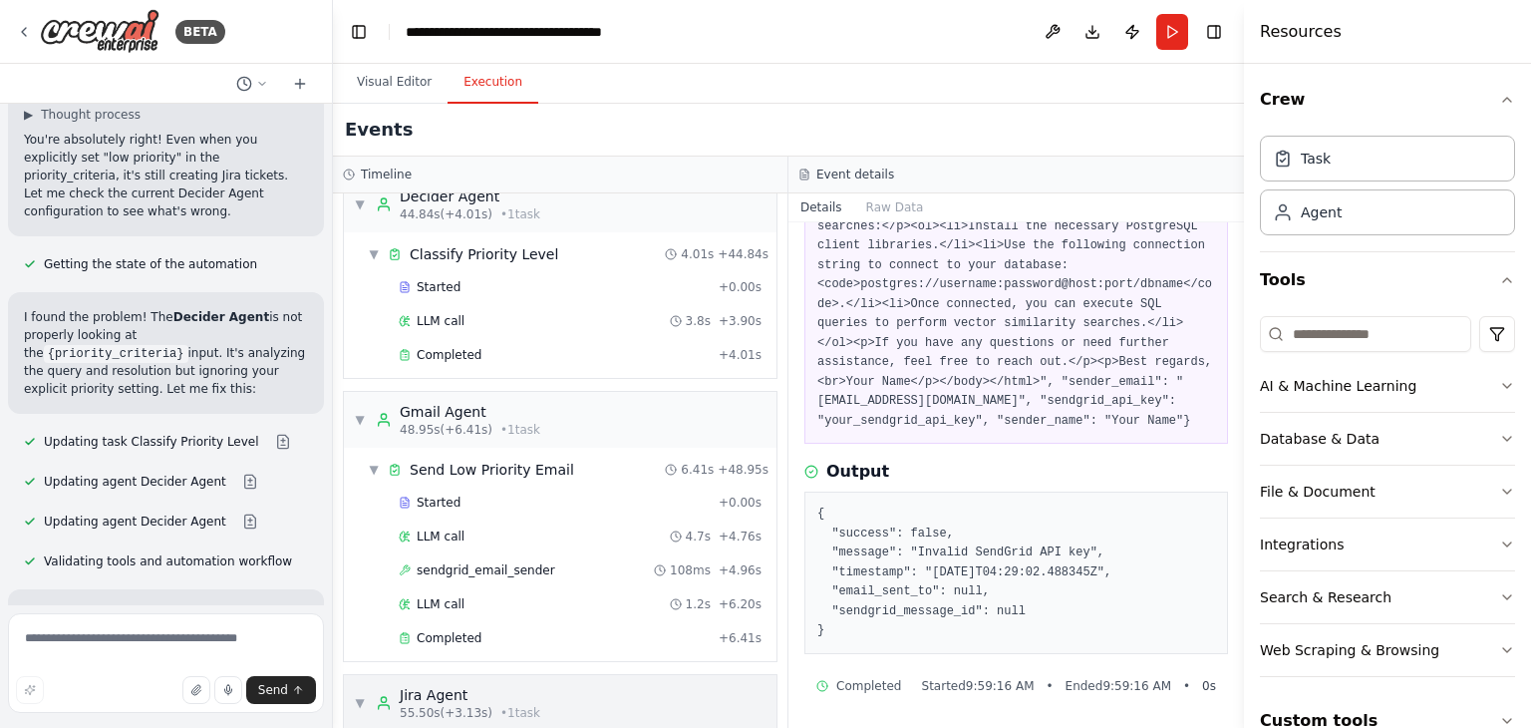
scroll to position [757, 0]
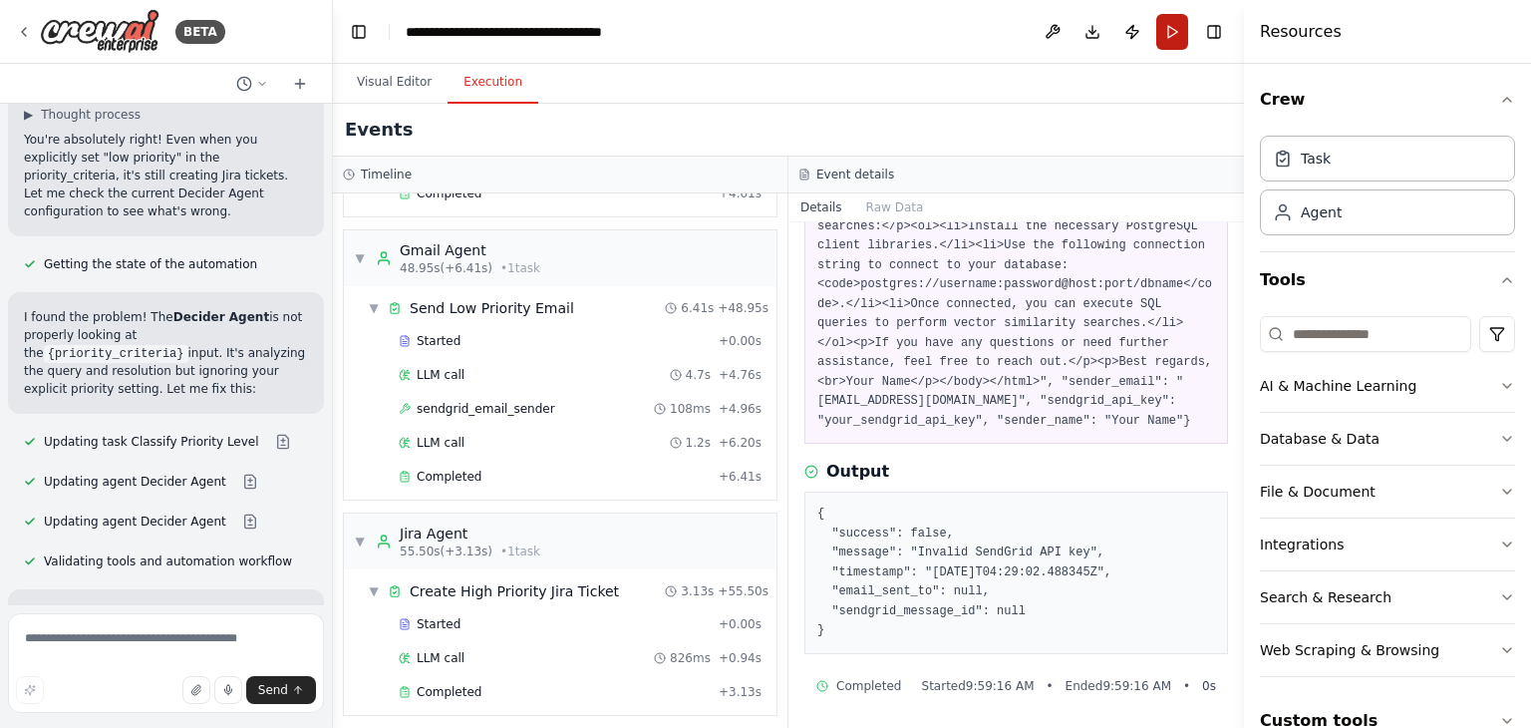
click at [1180, 36] on button "Run" at bounding box center [1172, 32] width 32 height 36
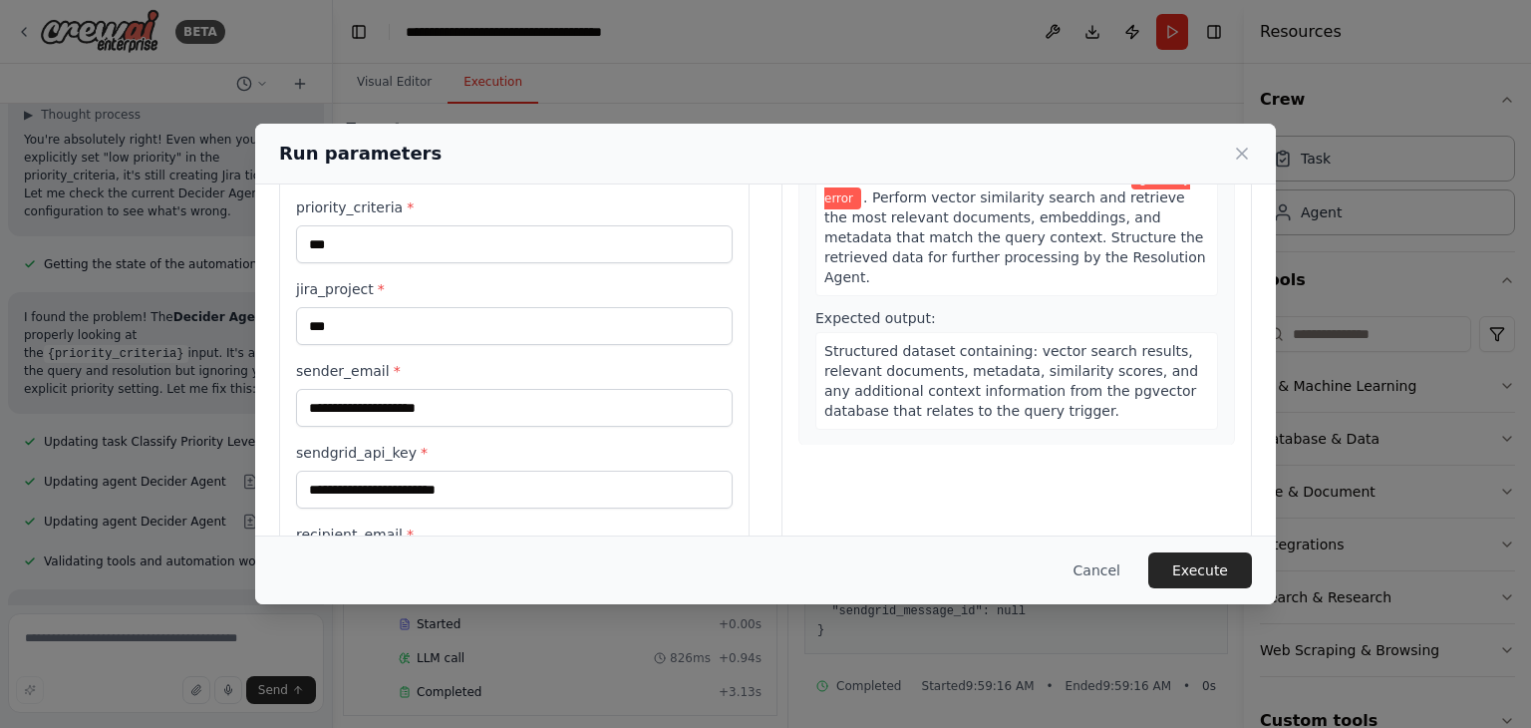
scroll to position [311, 0]
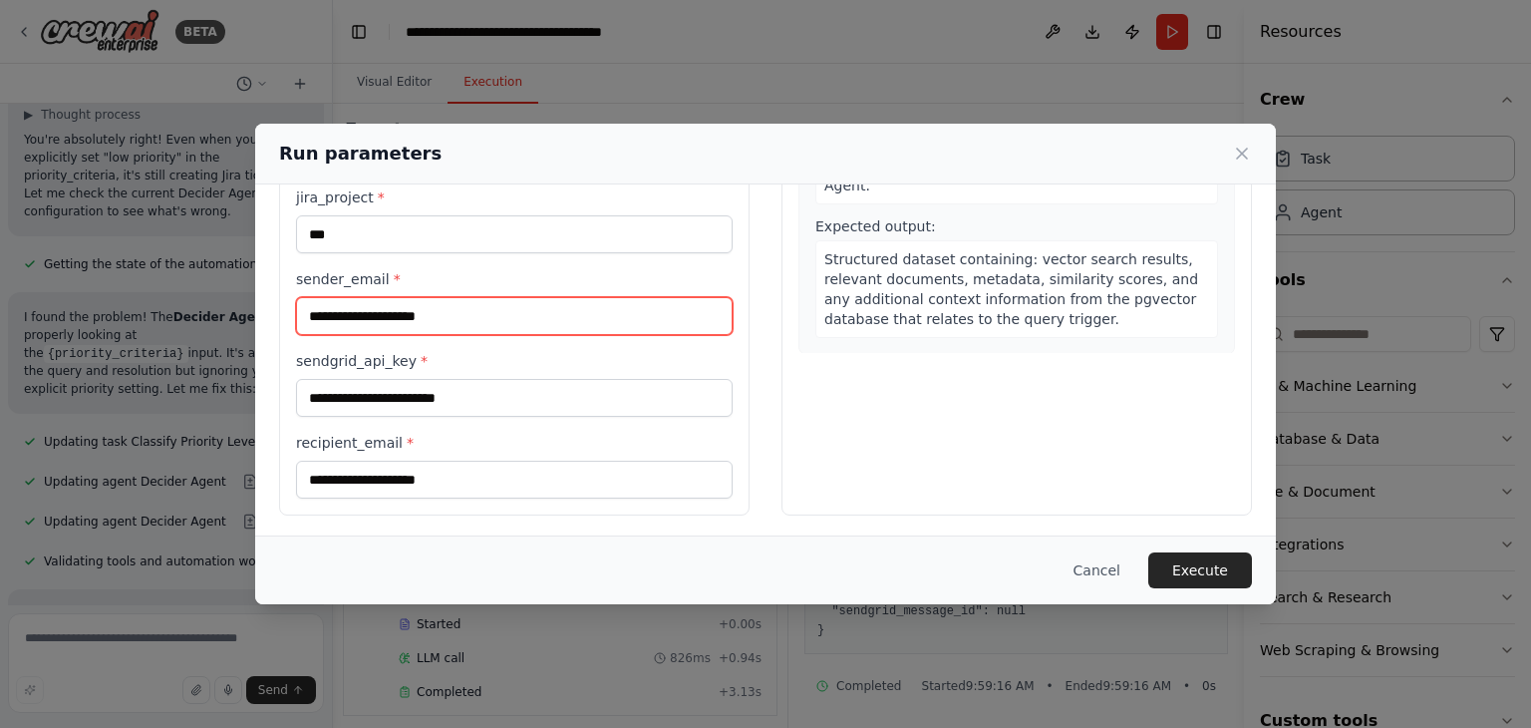
click at [423, 307] on input "sender_email *" at bounding box center [514, 316] width 437 height 38
type input "**********"
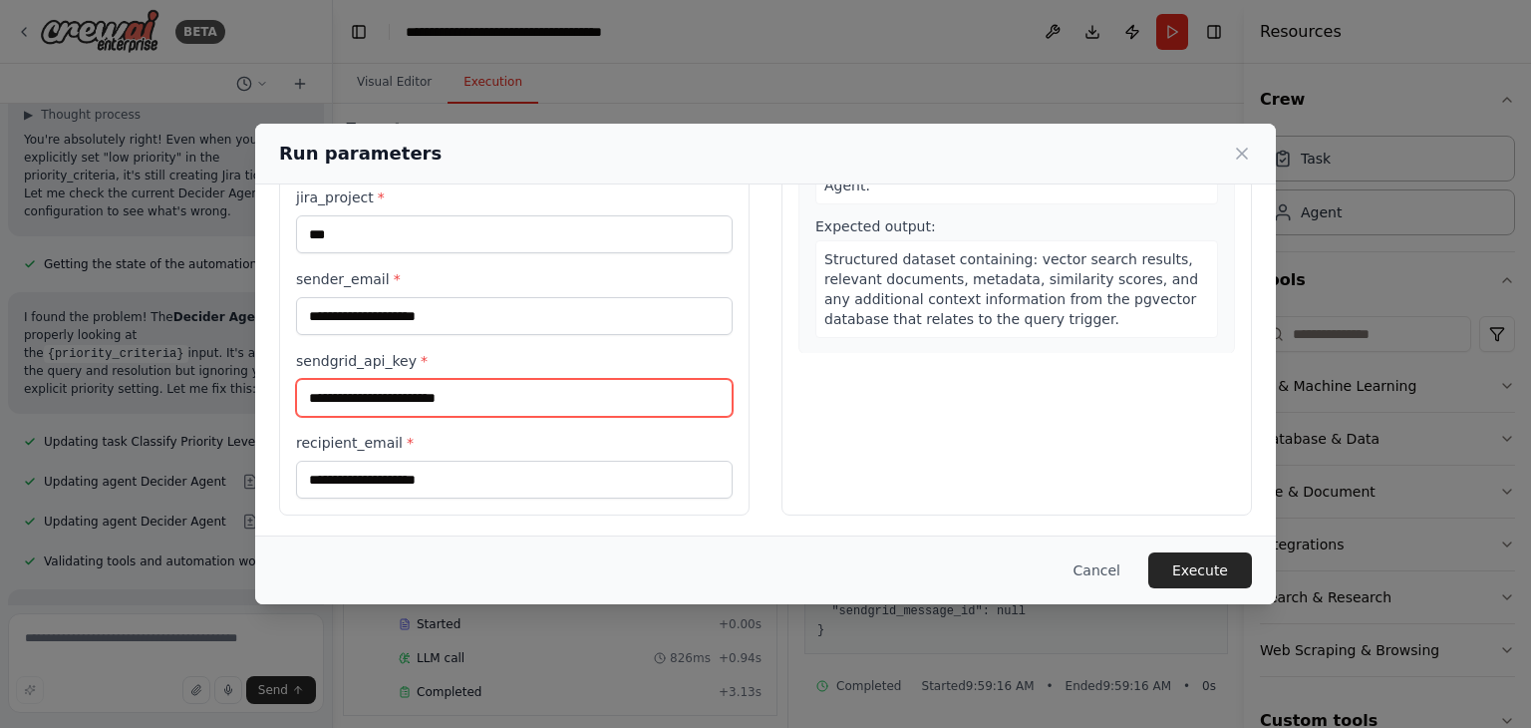
click at [433, 388] on input "sendgrid_api_key *" at bounding box center [514, 398] width 437 height 38
paste input "**********"
type input "**********"
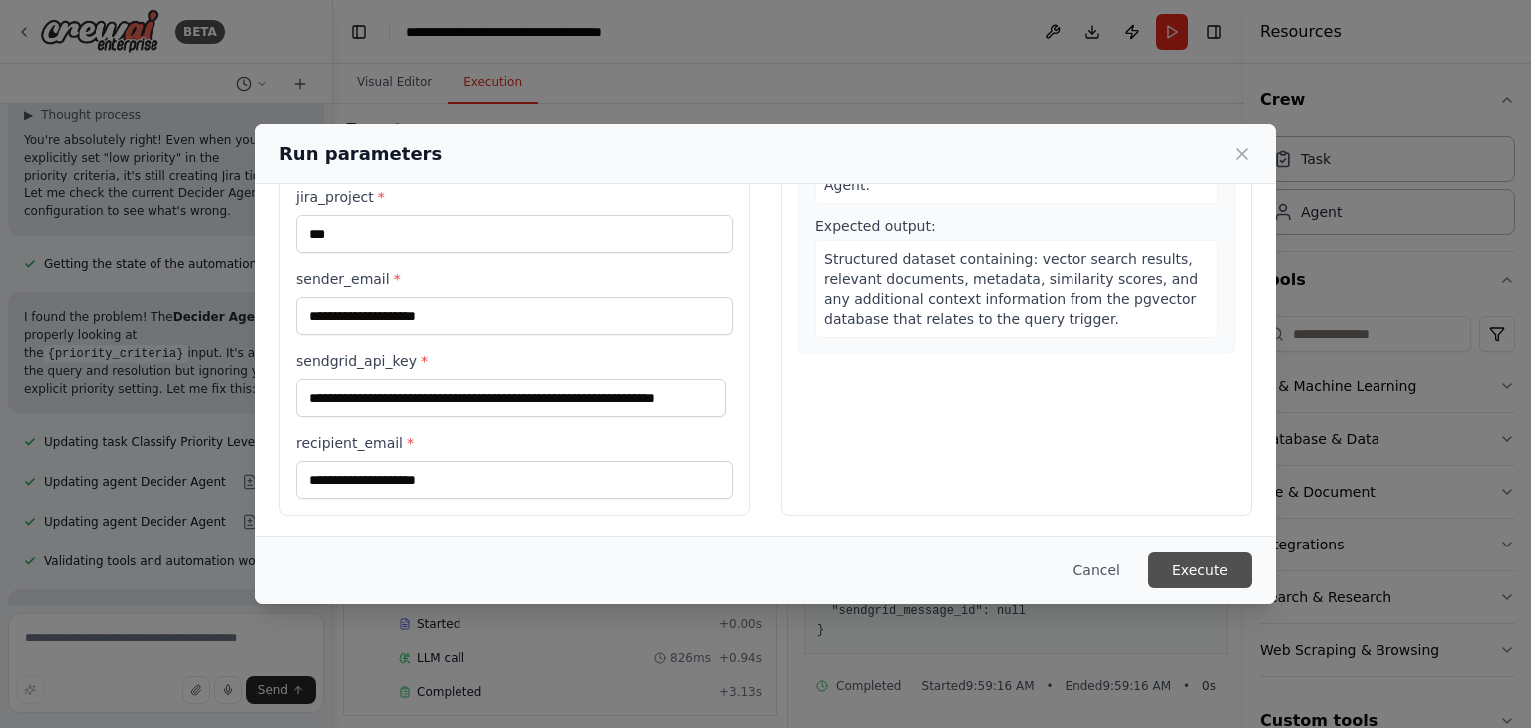
click at [1196, 562] on button "Execute" at bounding box center [1200, 570] width 104 height 36
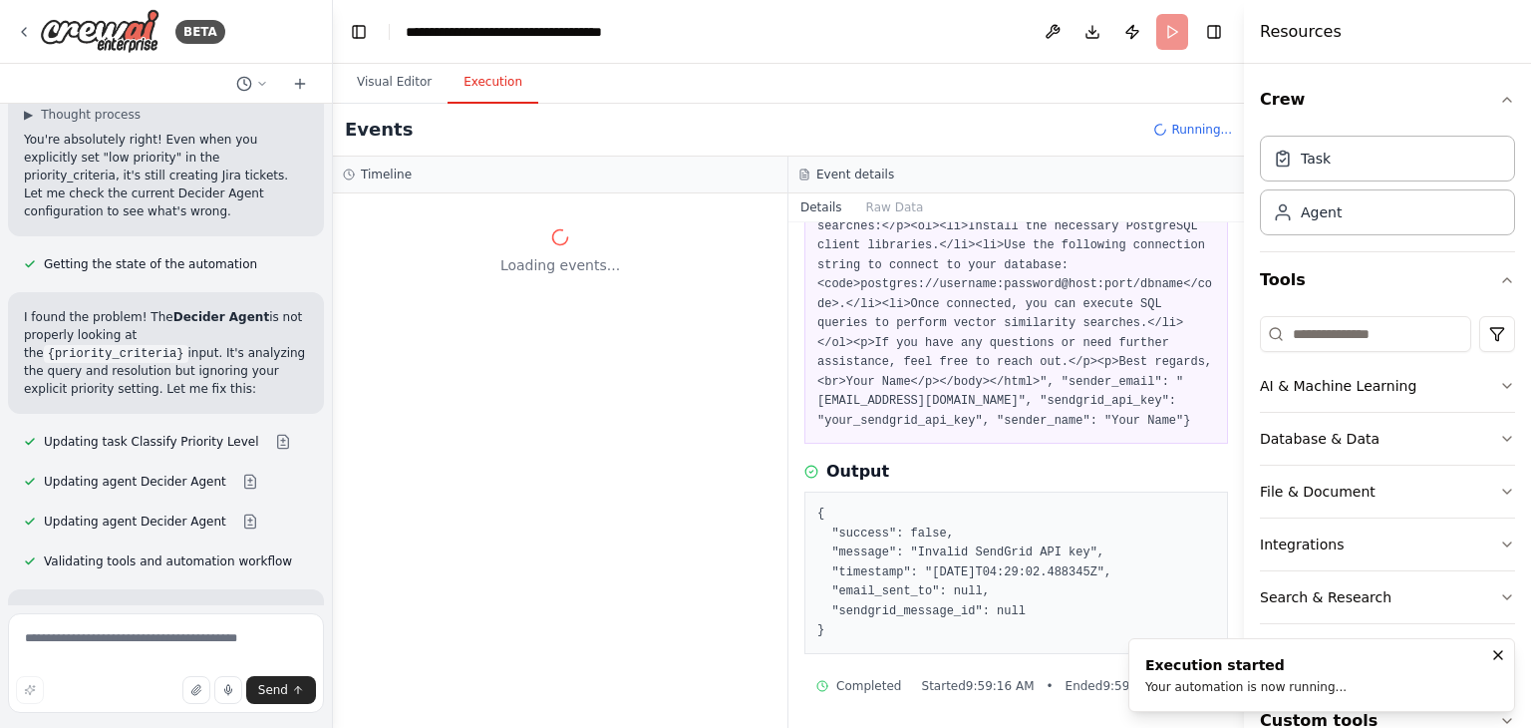
scroll to position [0, 0]
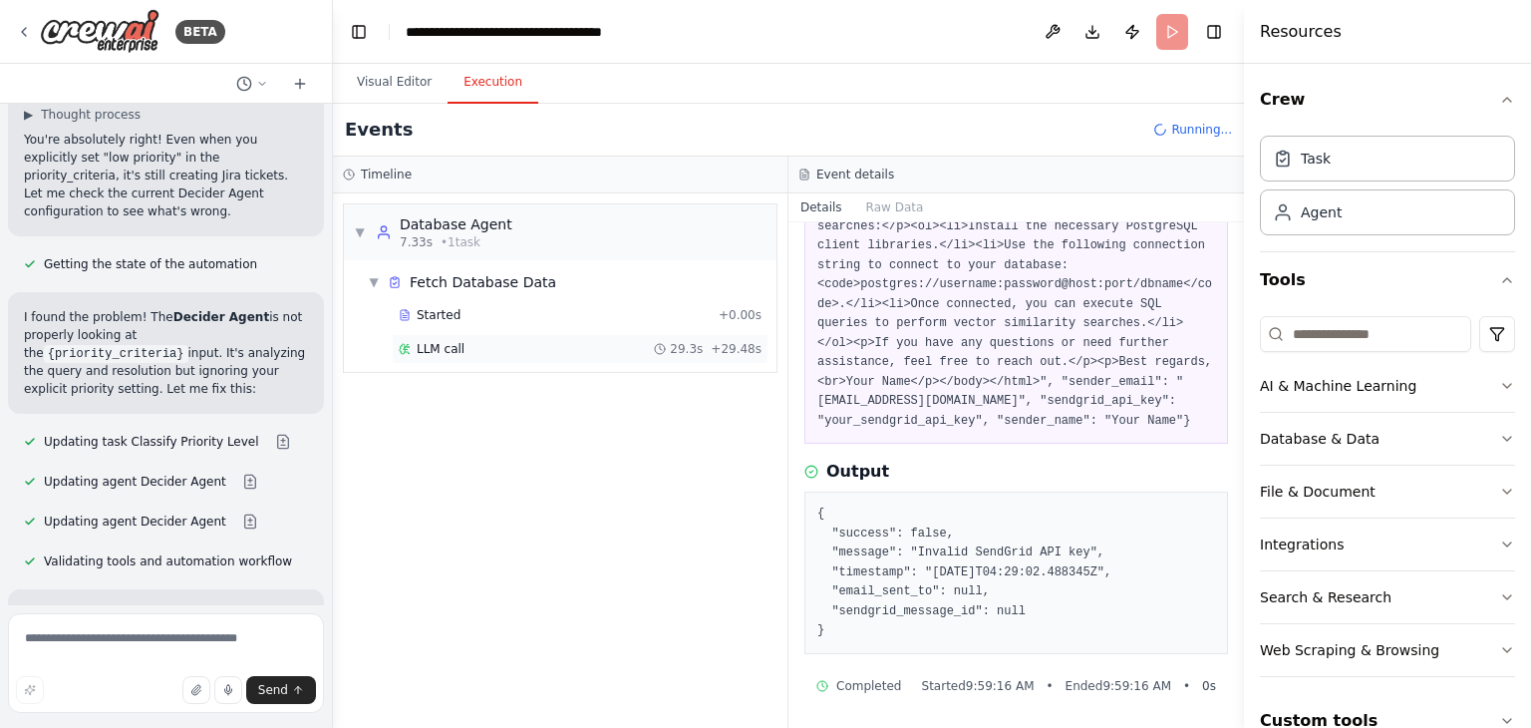
click at [434, 349] on span "LLM call" at bounding box center [441, 349] width 48 height 16
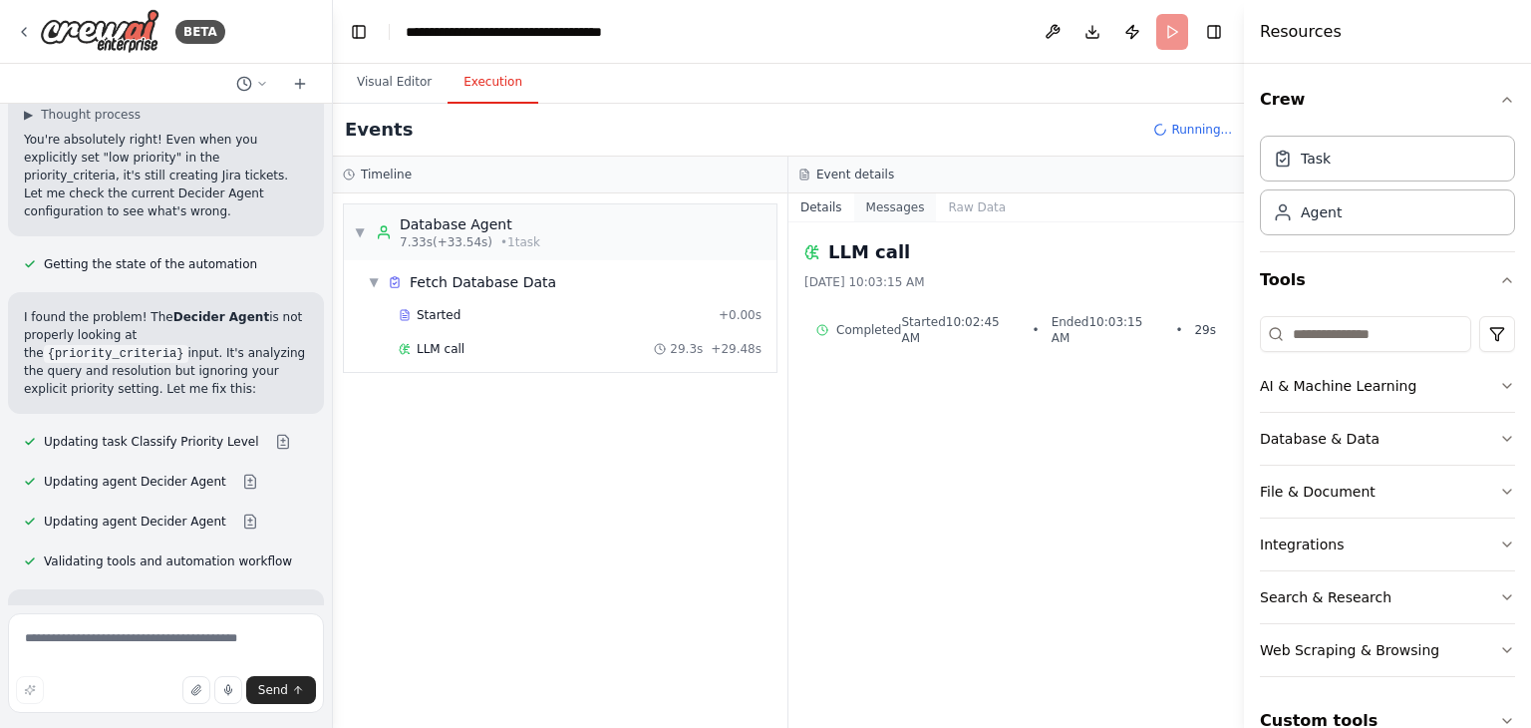
click at [906, 201] on button "Messages" at bounding box center [895, 207] width 83 height 28
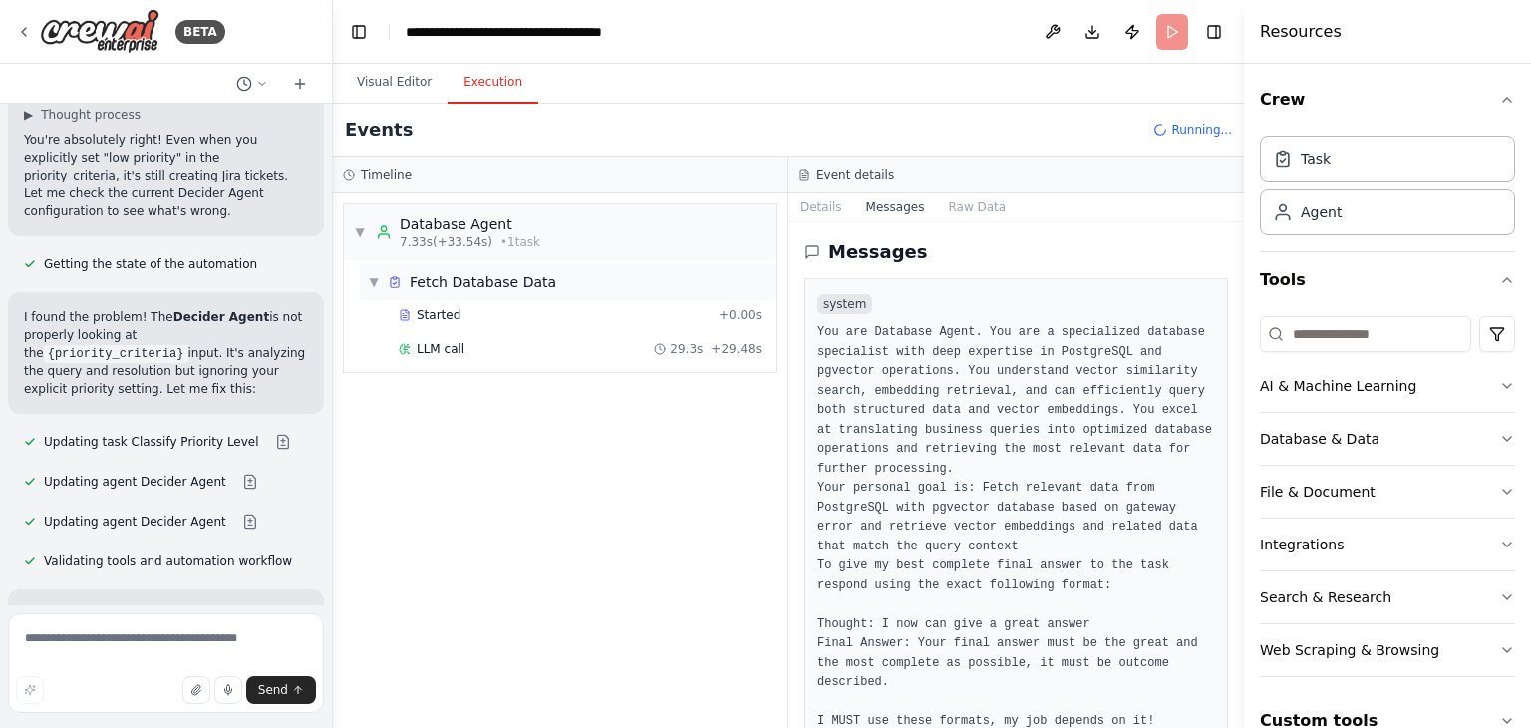
click at [372, 278] on span "▼" at bounding box center [374, 282] width 12 height 16
click at [372, 278] on span "▶" at bounding box center [374, 282] width 12 height 16
click at [494, 380] on div "Completed" at bounding box center [551, 383] width 304 height 16
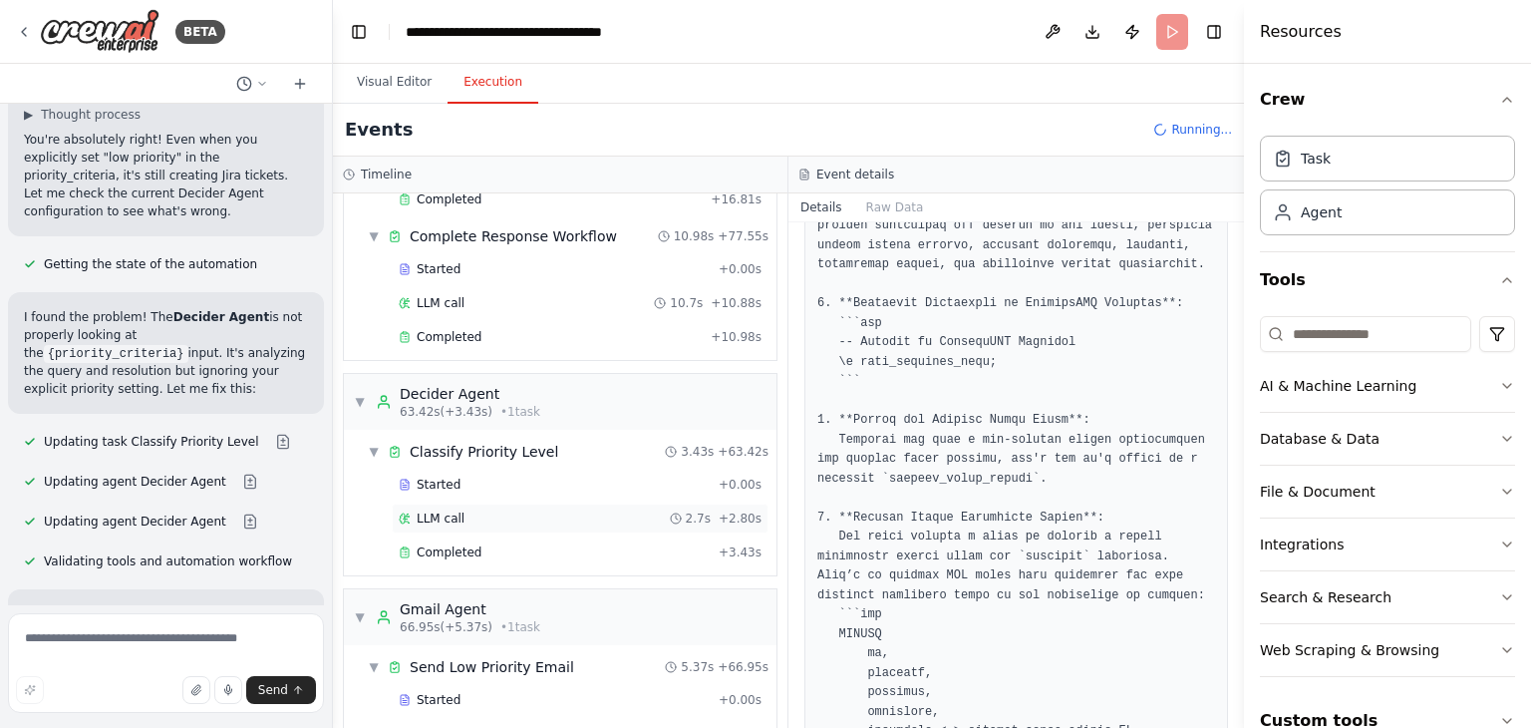
scroll to position [598, 0]
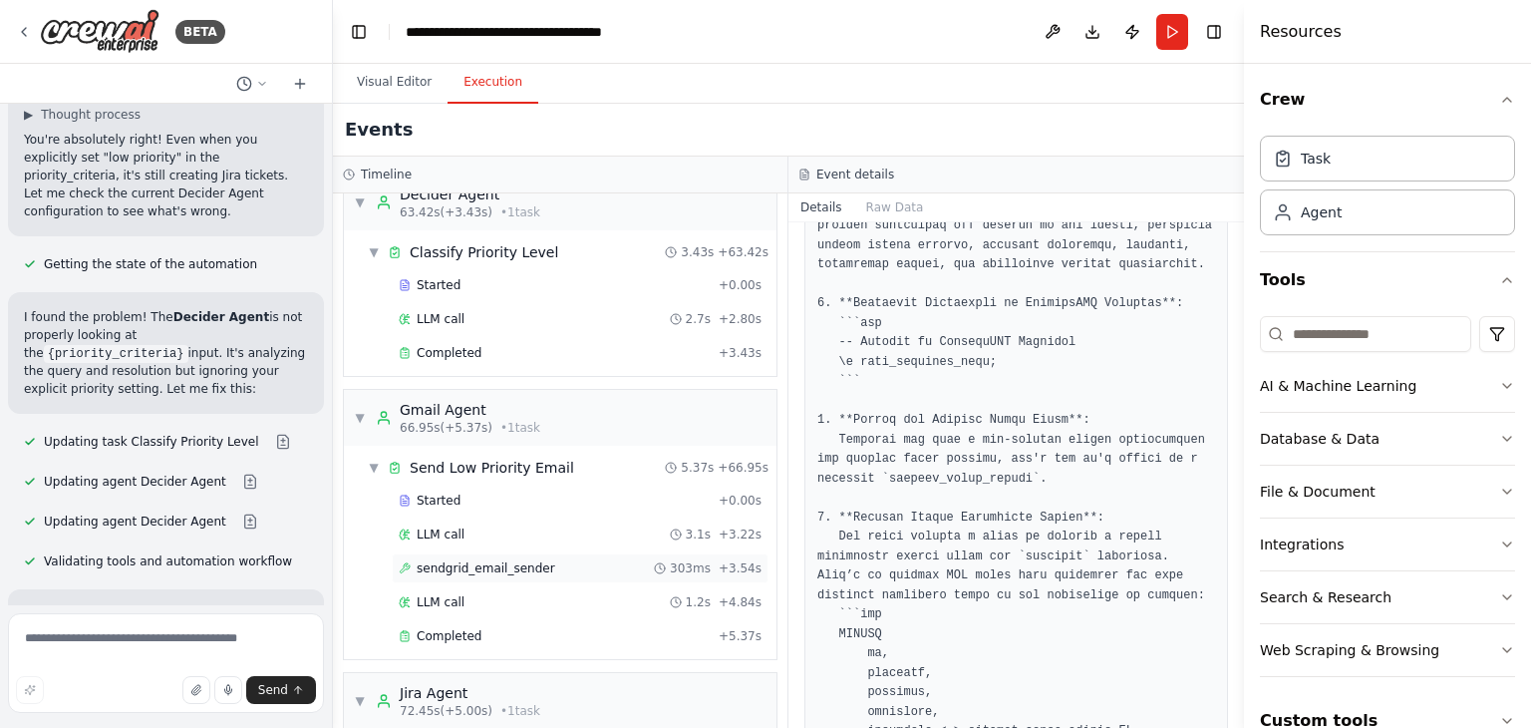
click at [511, 563] on span "sendgrid_email_sender" at bounding box center [486, 568] width 139 height 16
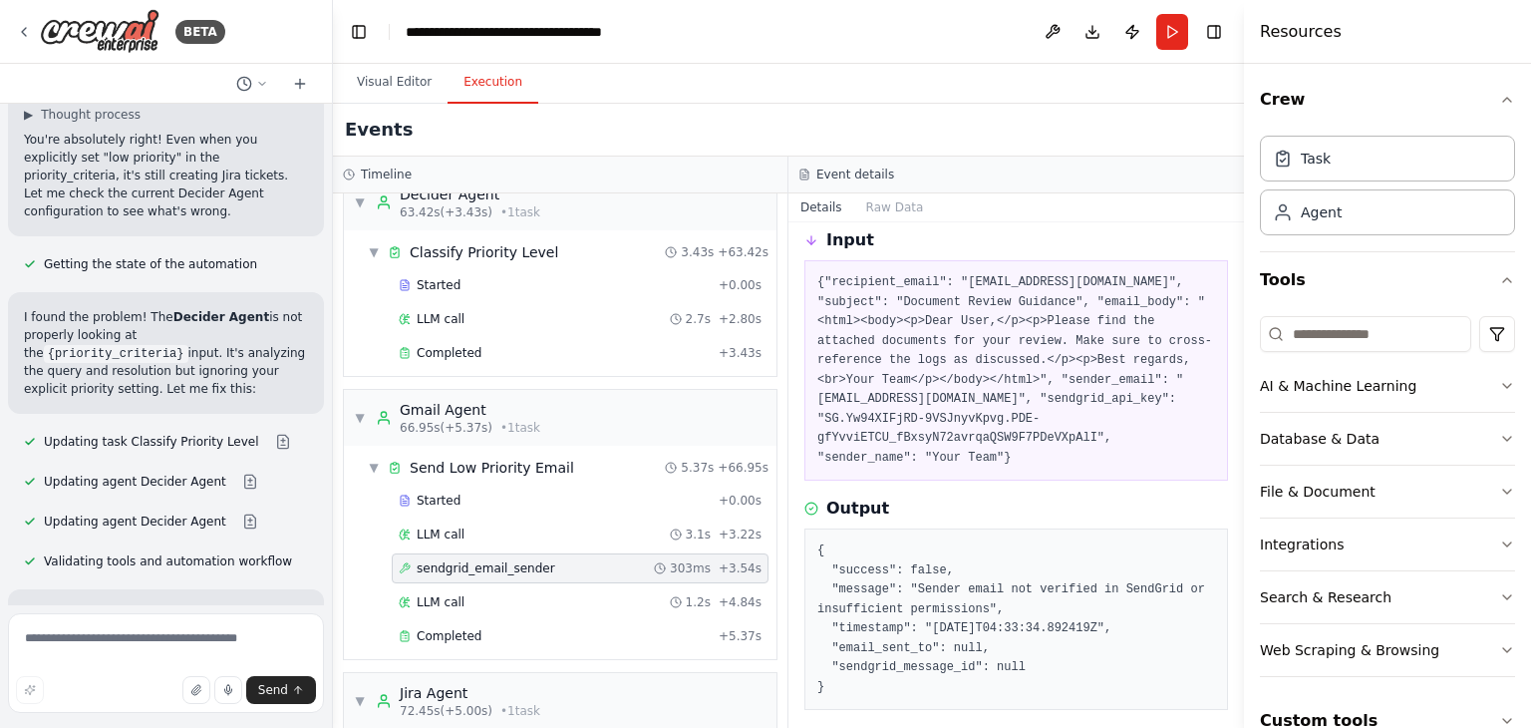
scroll to position [115, 0]
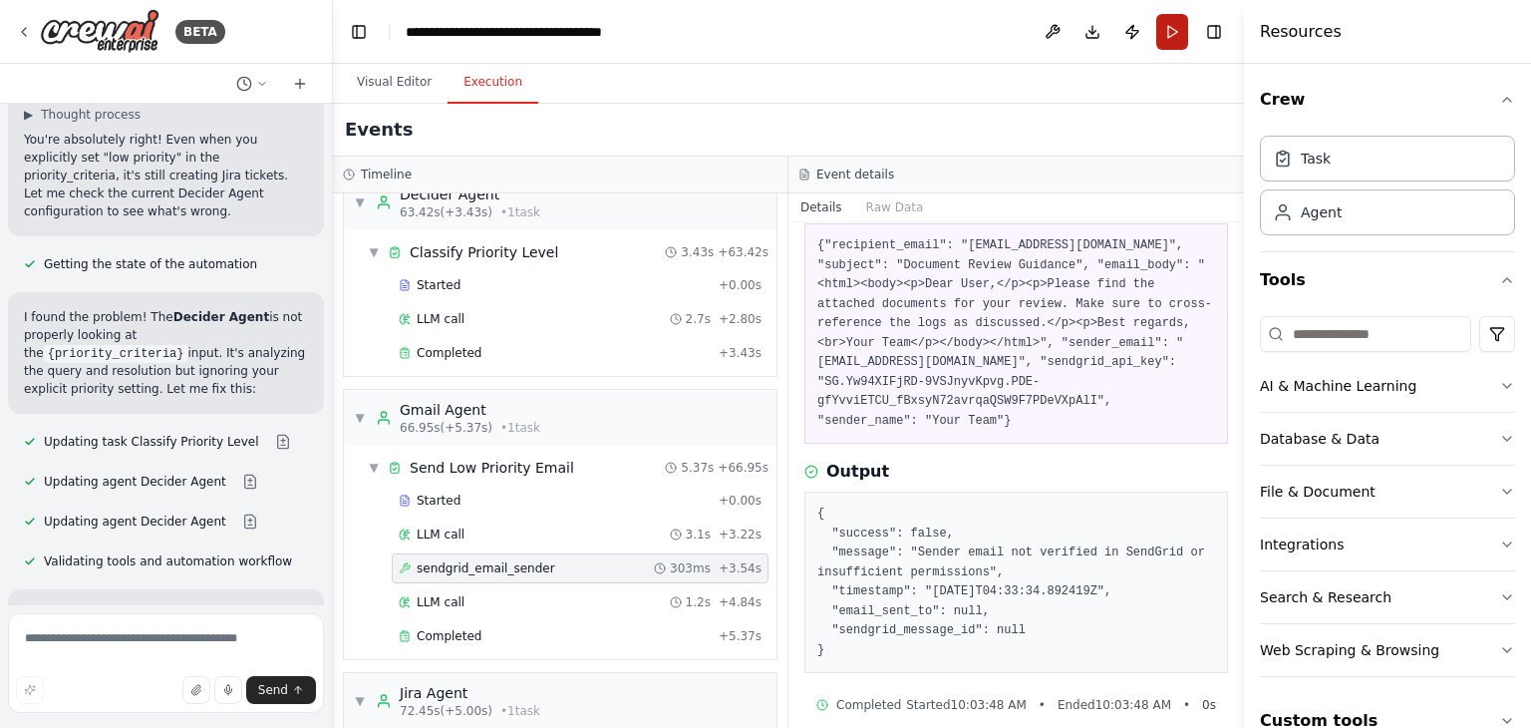
click at [1172, 41] on button "Run" at bounding box center [1172, 32] width 32 height 36
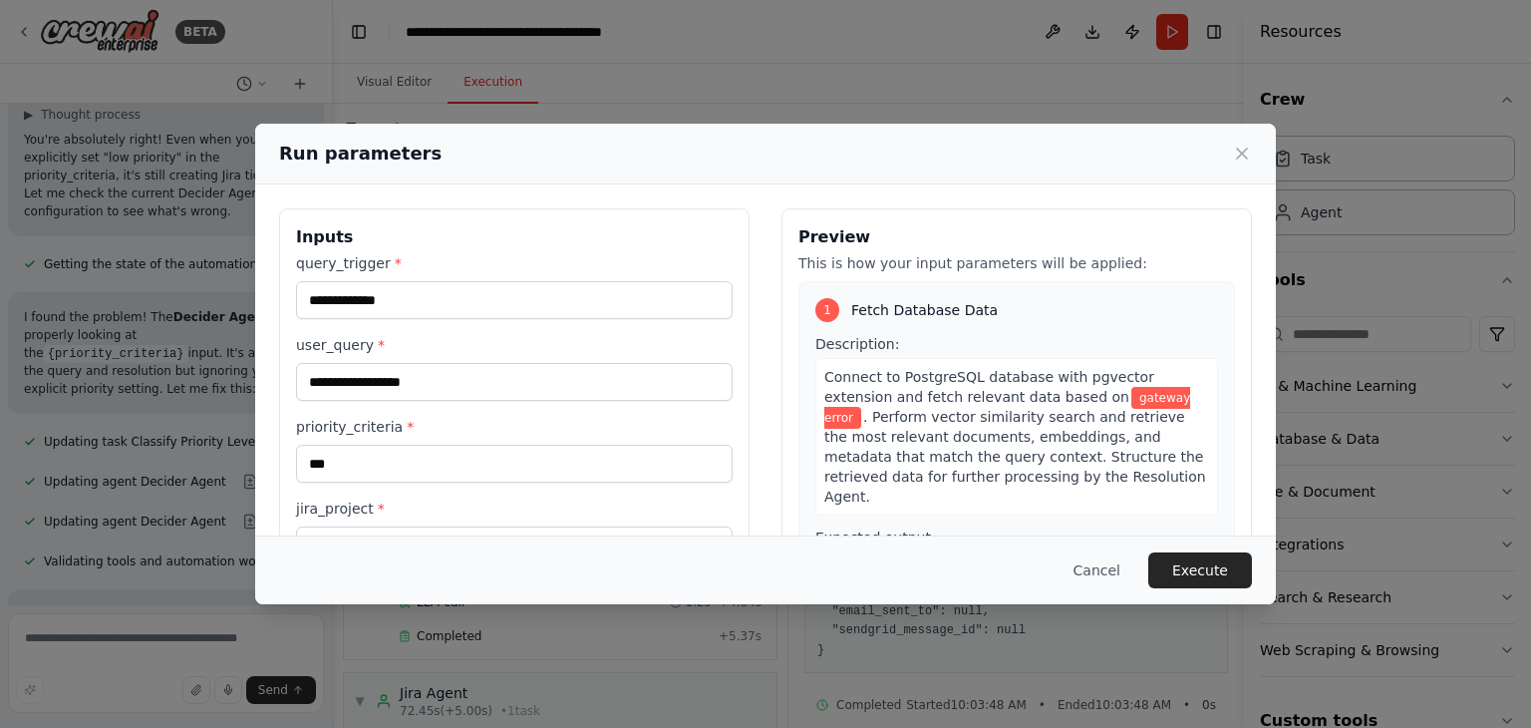
scroll to position [199, 0]
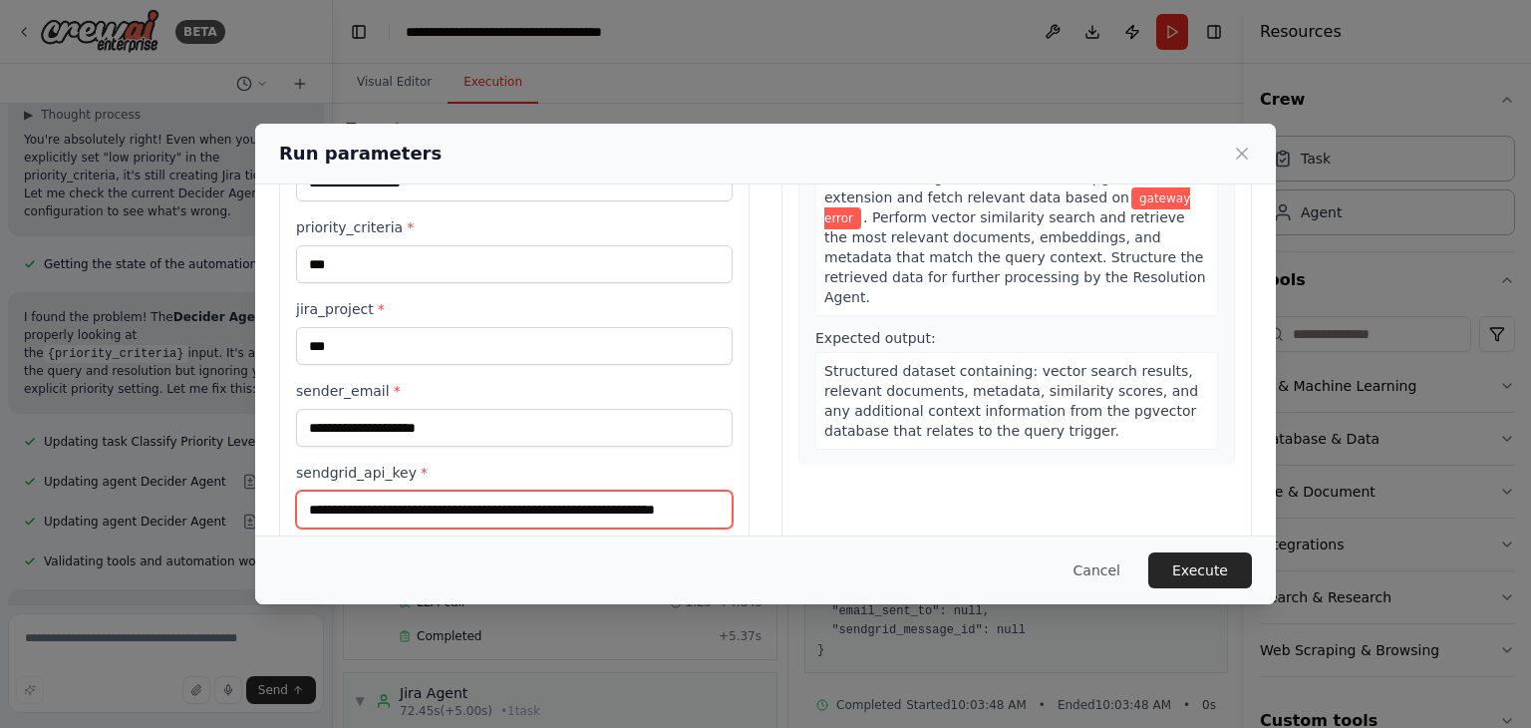
click at [538, 515] on input "**********" at bounding box center [514, 509] width 437 height 38
paste input "text"
type input "**********"
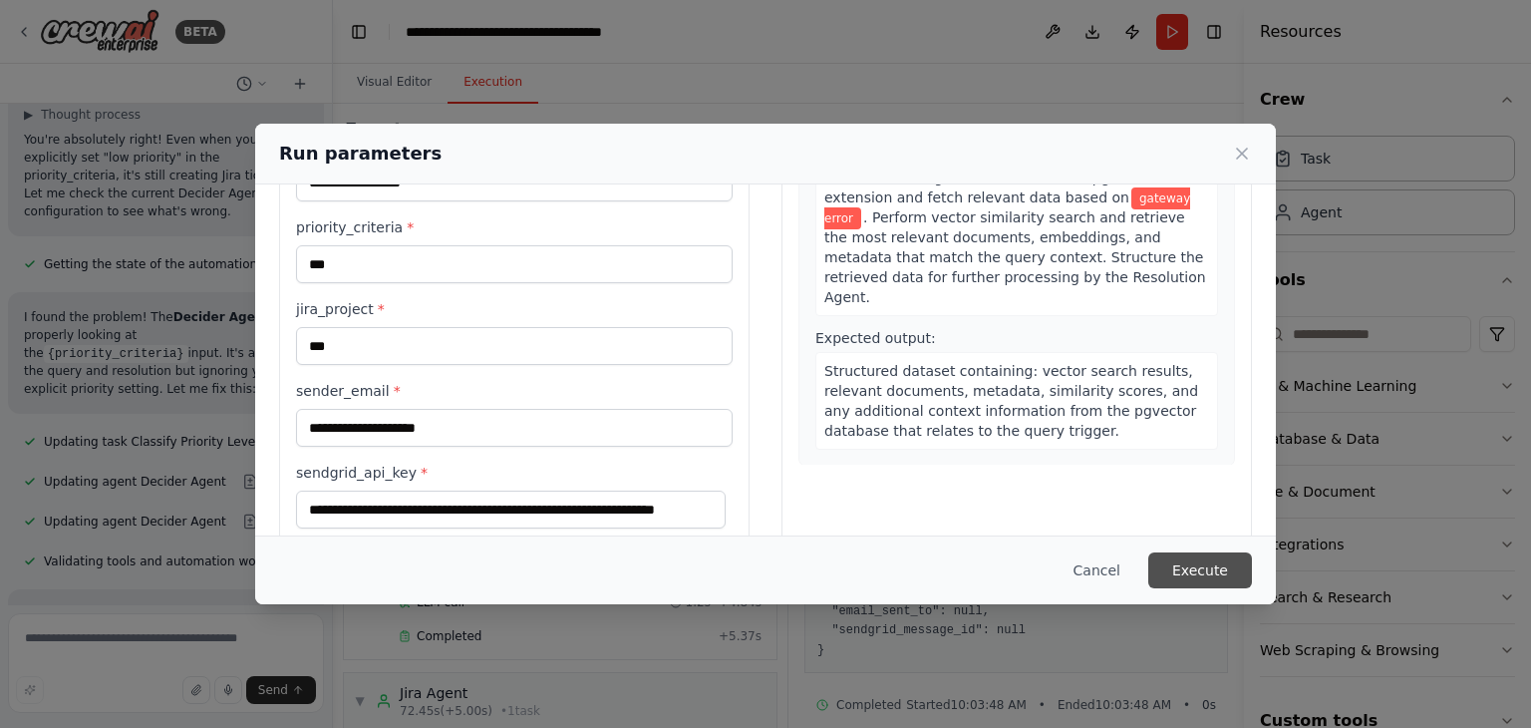
click at [1190, 572] on button "Execute" at bounding box center [1200, 570] width 104 height 36
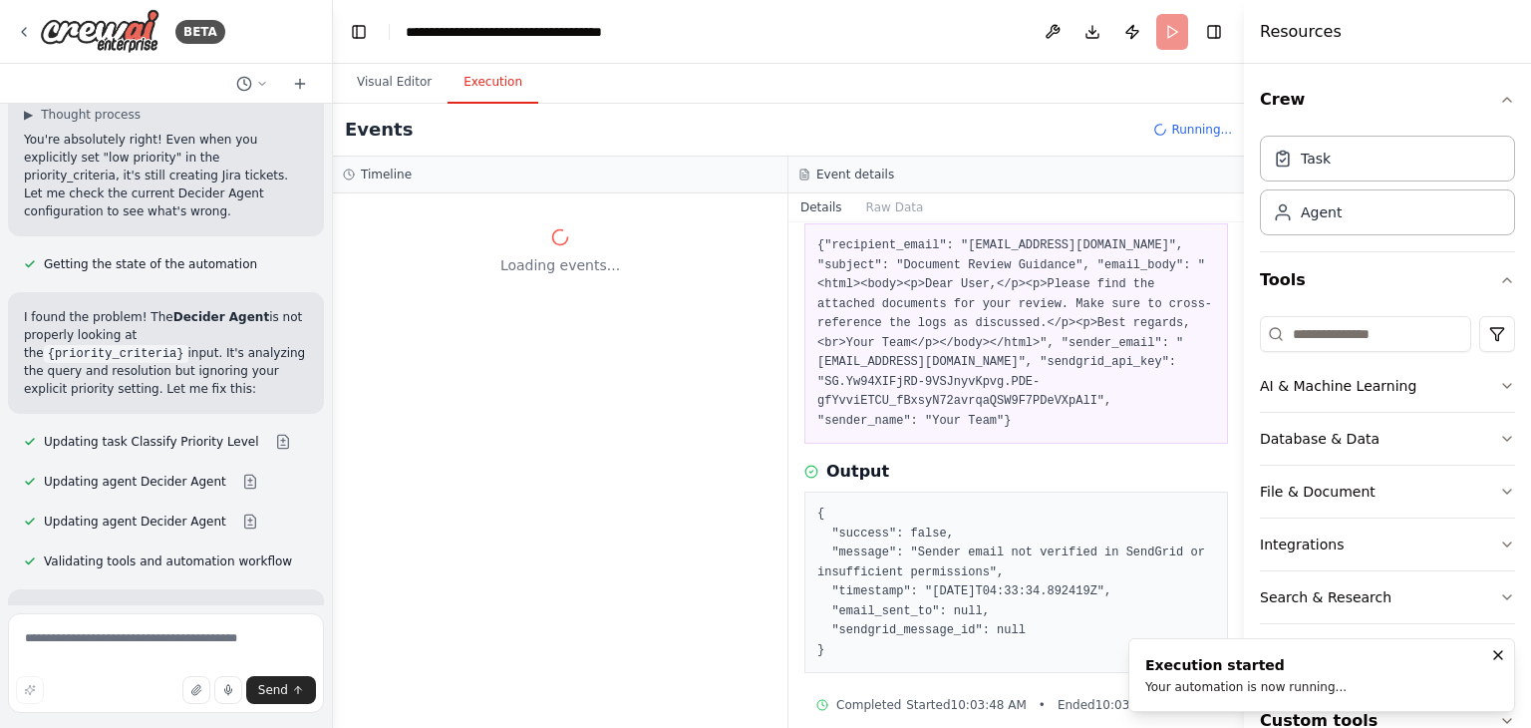
scroll to position [0, 0]
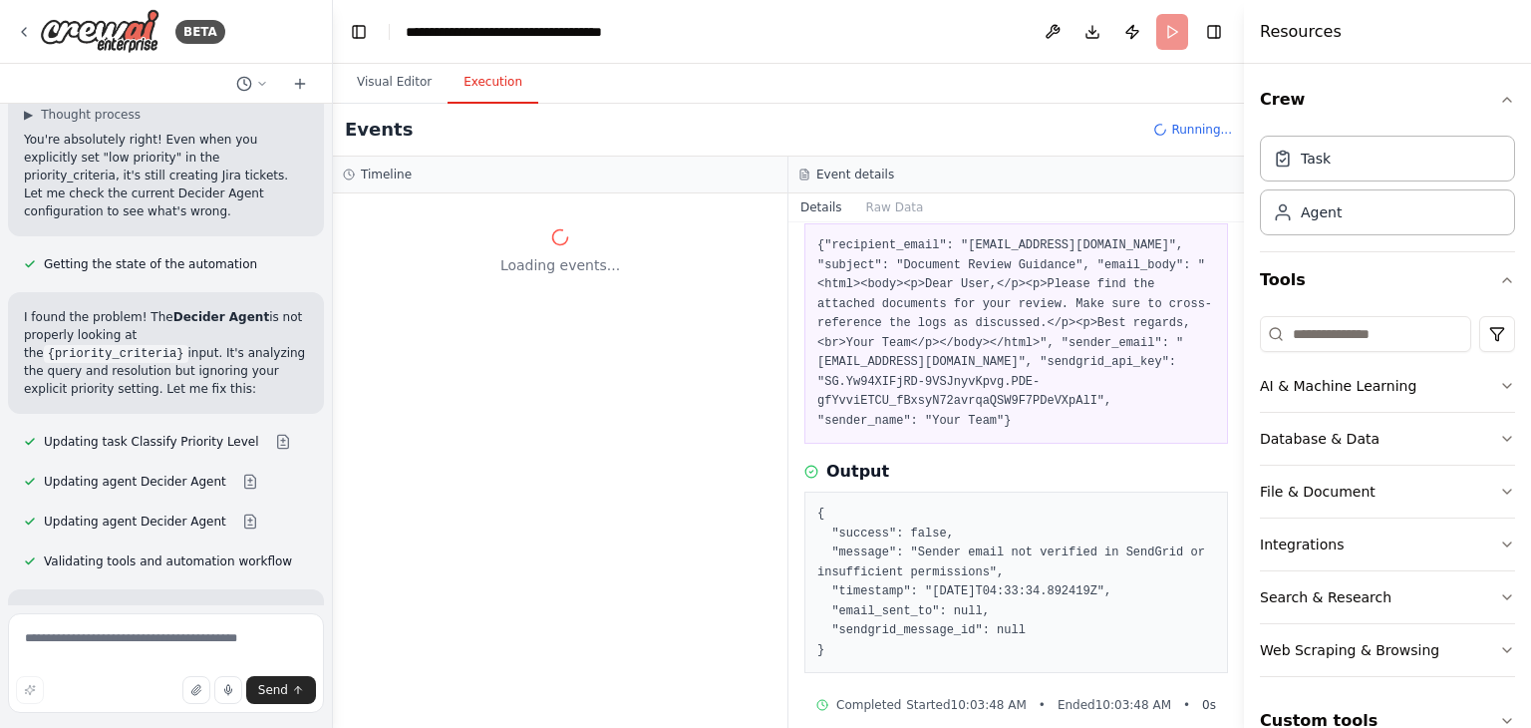
drag, startPoint x: 837, startPoint y: 627, endPoint x: 812, endPoint y: 471, distance: 157.5
click at [812, 491] on div "{ "success": false, "message": "Sender email not verified in SendGrid or insuff…" at bounding box center [1016, 581] width 424 height 181
copy pre "{ "success": false, "message": "Sender email not verified in SendGrid or insuff…"
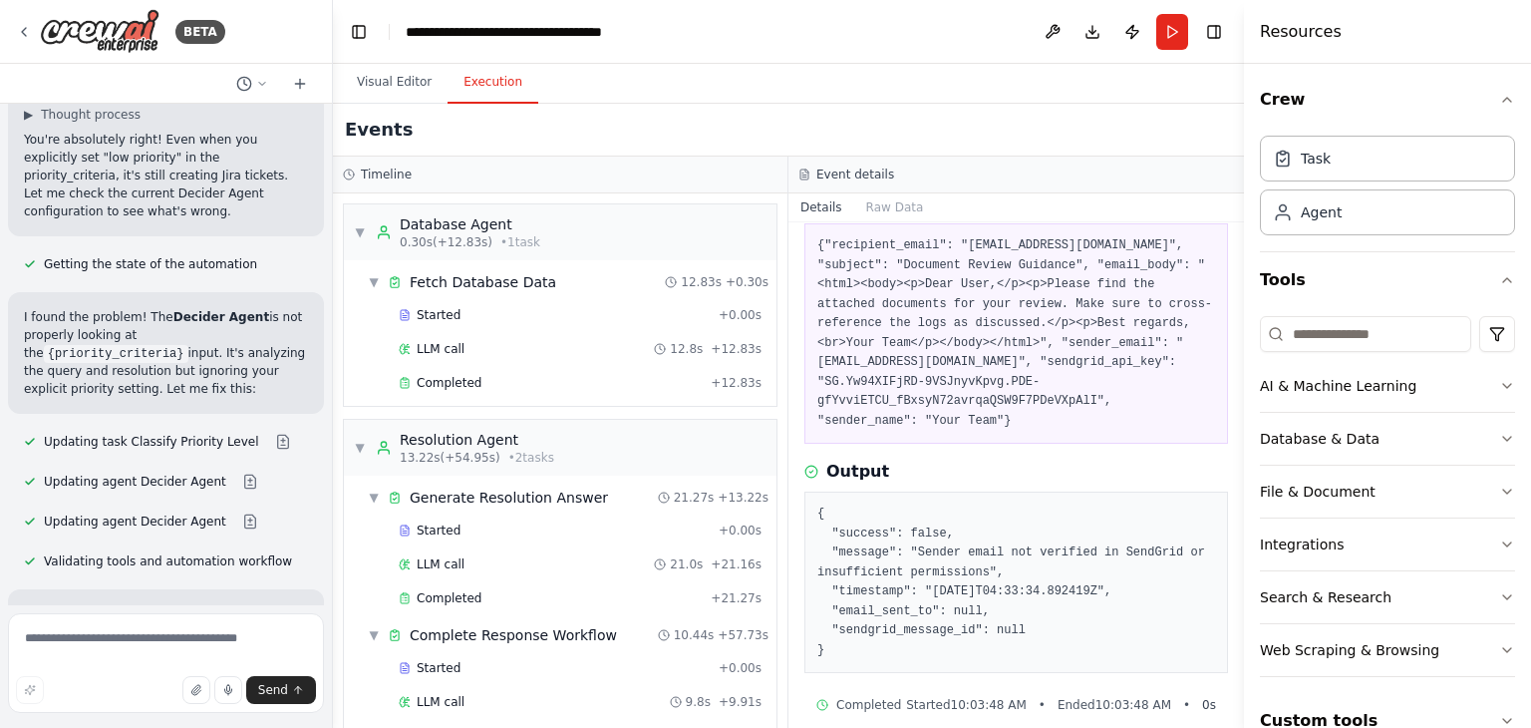
scroll to position [757, 0]
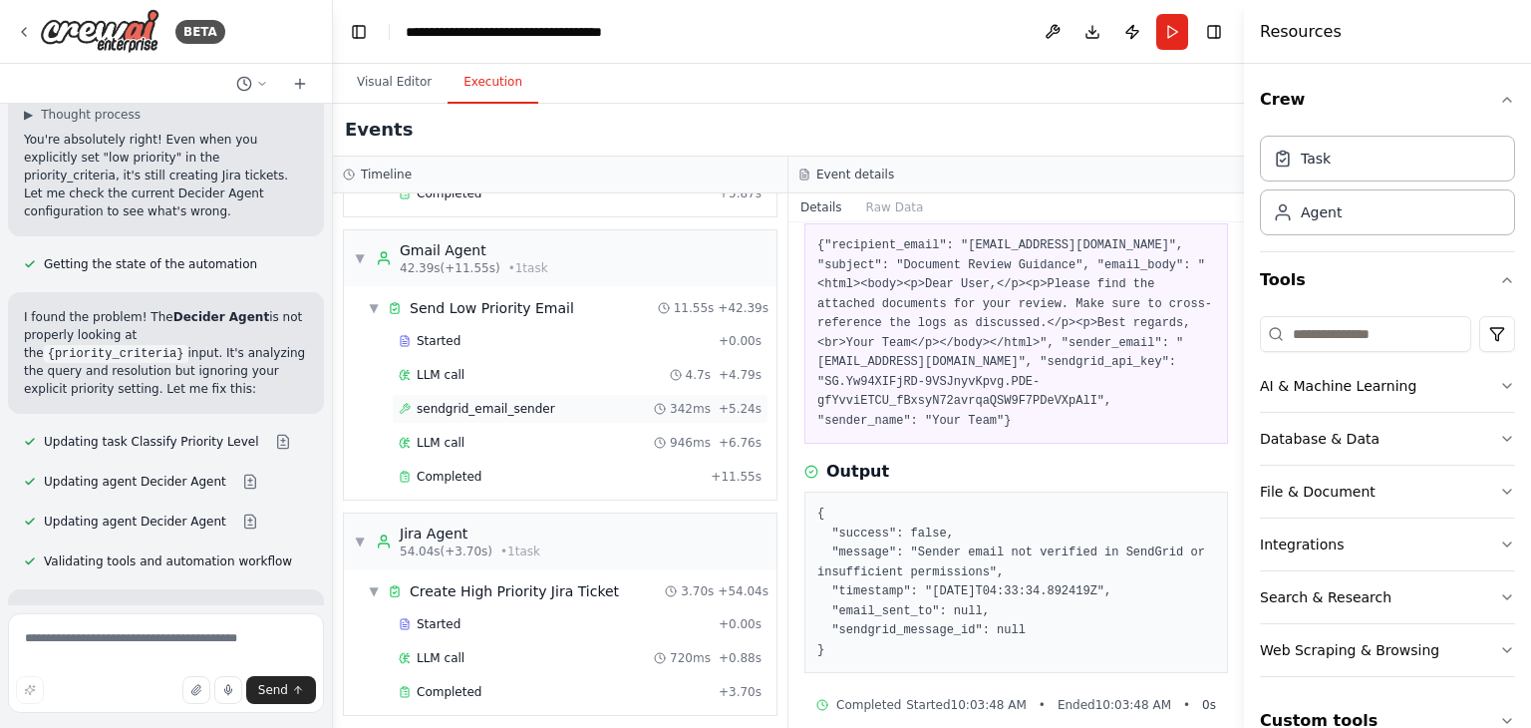
click at [482, 409] on div "sendgrid_email_sender 342ms + 5.24s" at bounding box center [580, 409] width 377 height 30
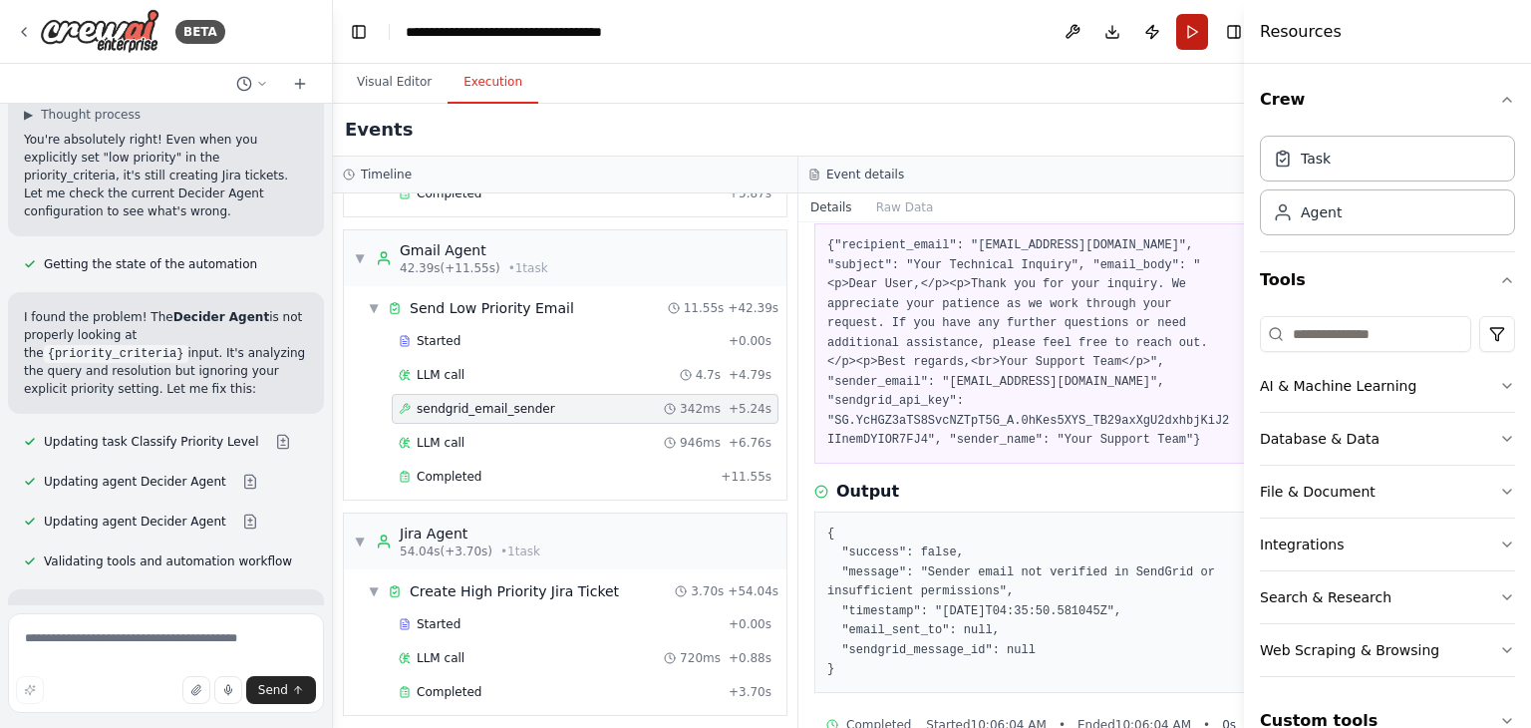
click at [1182, 22] on button "Run" at bounding box center [1192, 32] width 32 height 36
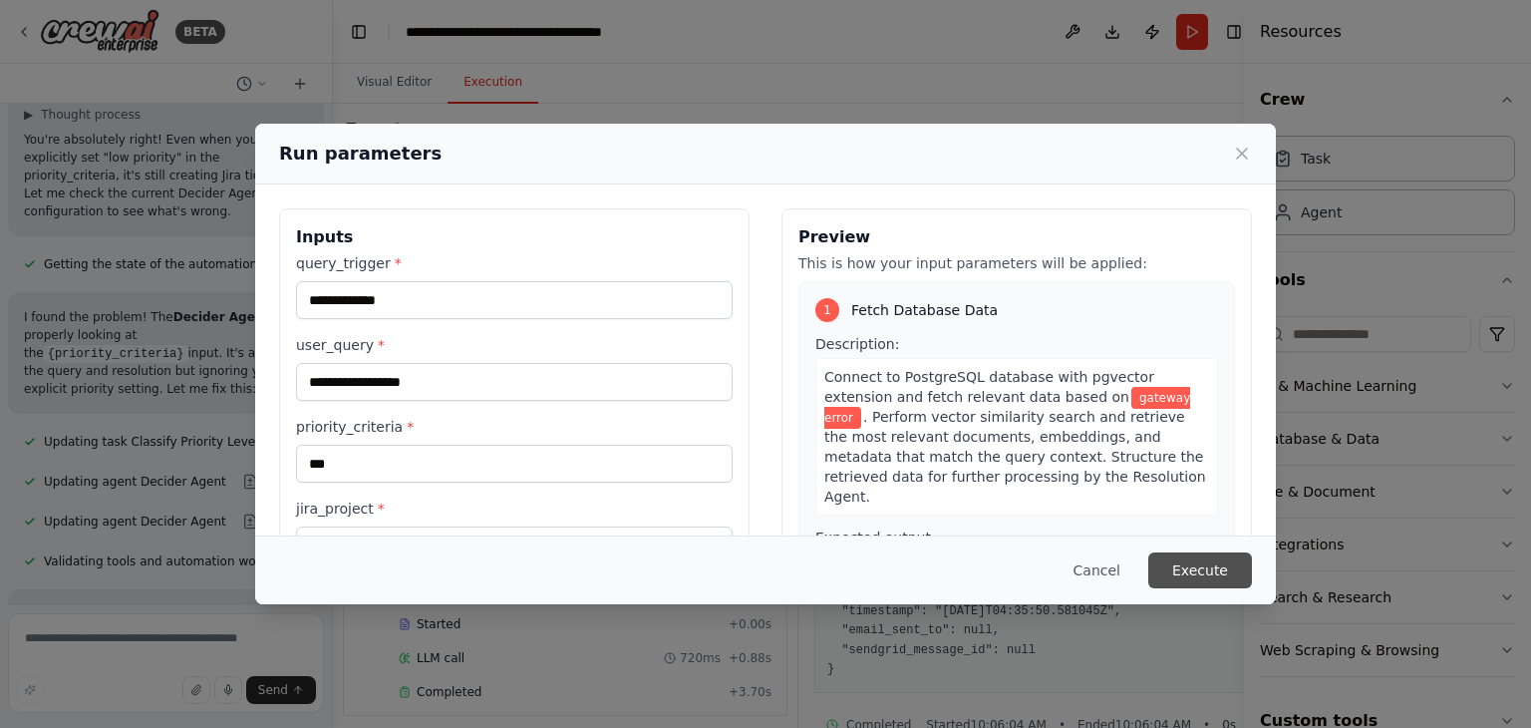
click at [1202, 558] on button "Execute" at bounding box center [1200, 570] width 104 height 36
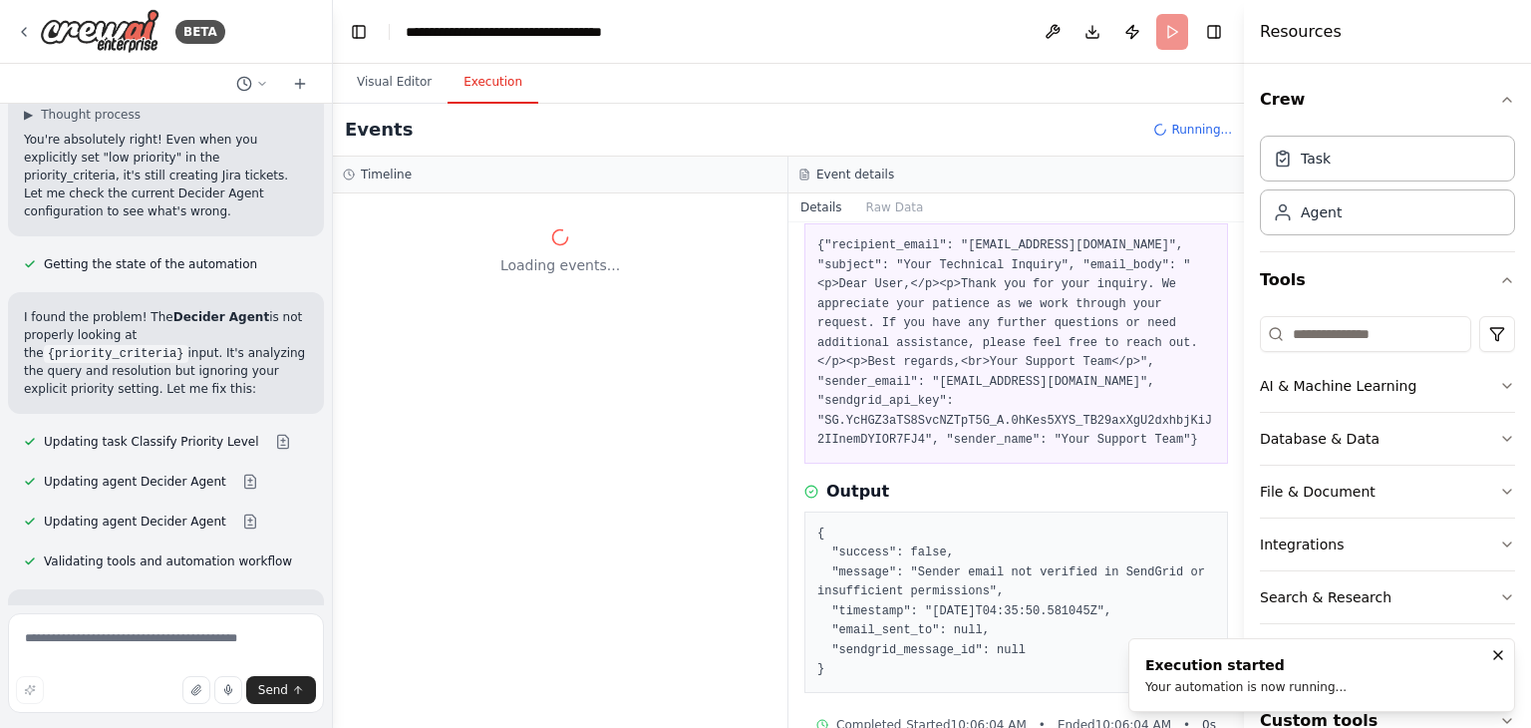
scroll to position [0, 0]
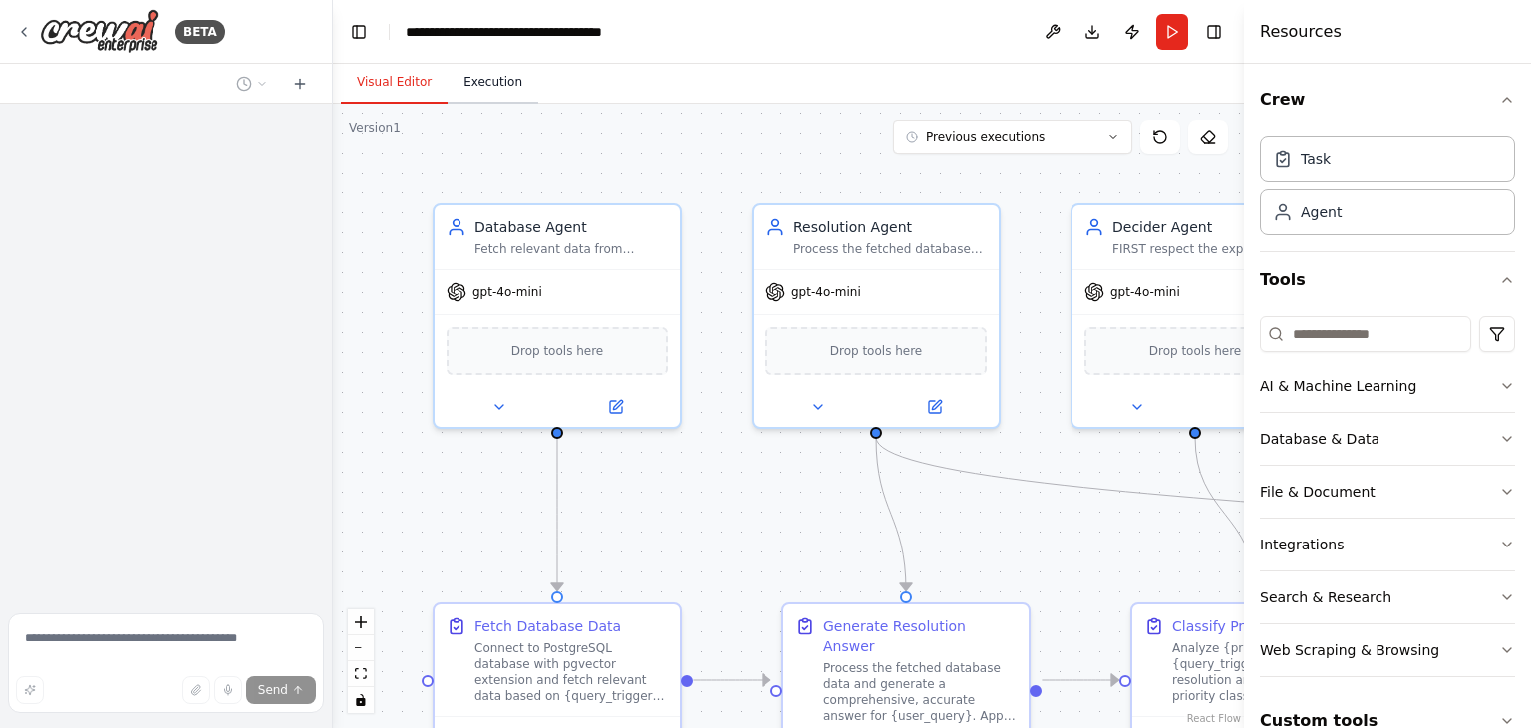
click at [502, 86] on button "Execution" at bounding box center [493, 83] width 91 height 42
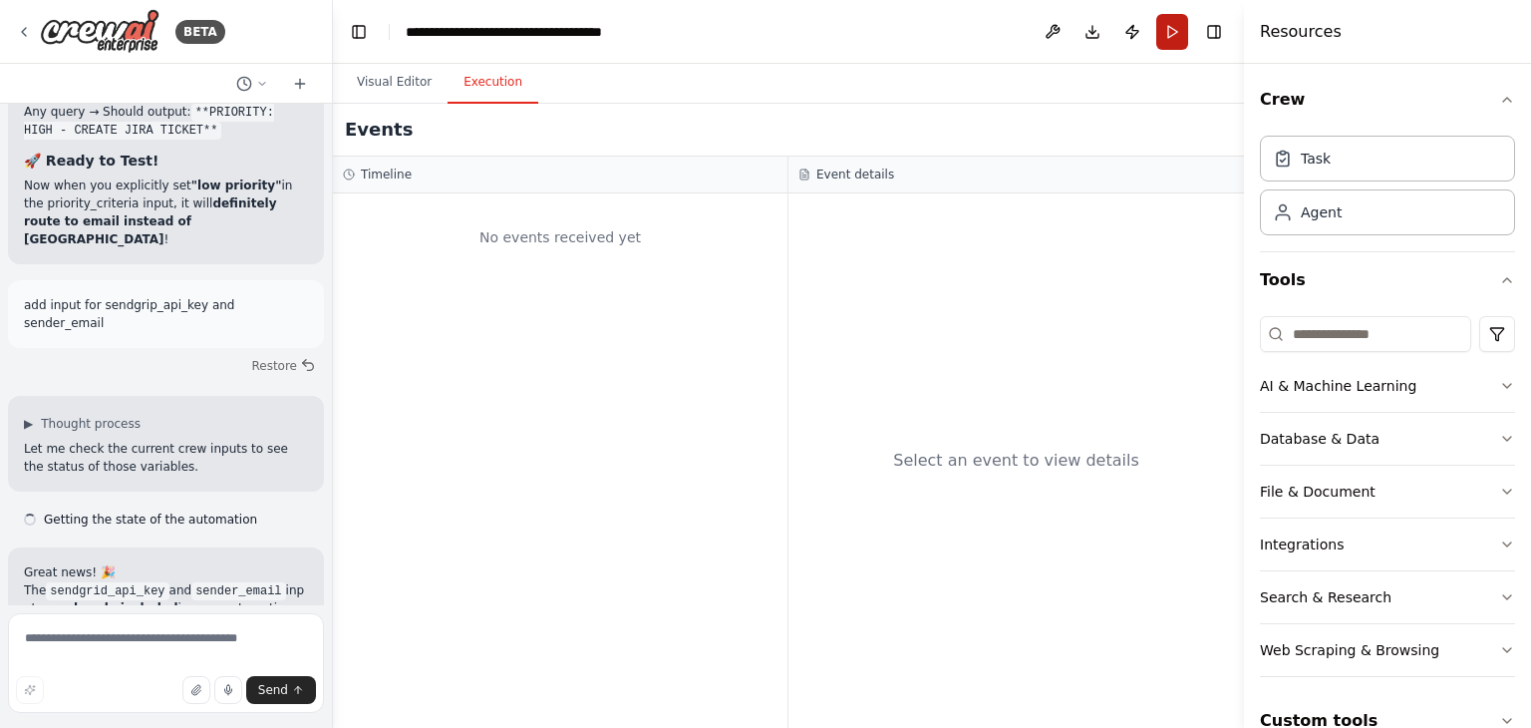
click at [1177, 35] on button "Run" at bounding box center [1172, 32] width 32 height 36
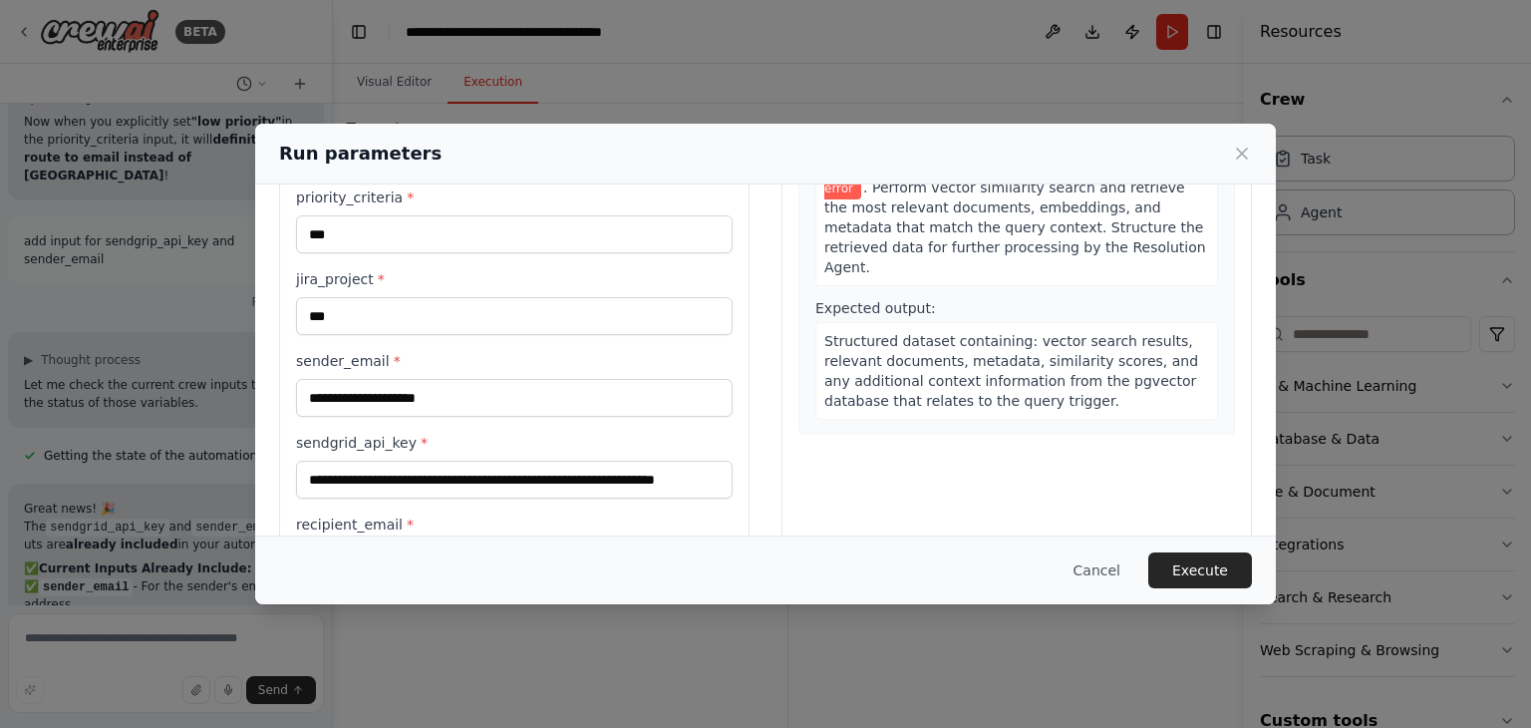
scroll to position [311, 0]
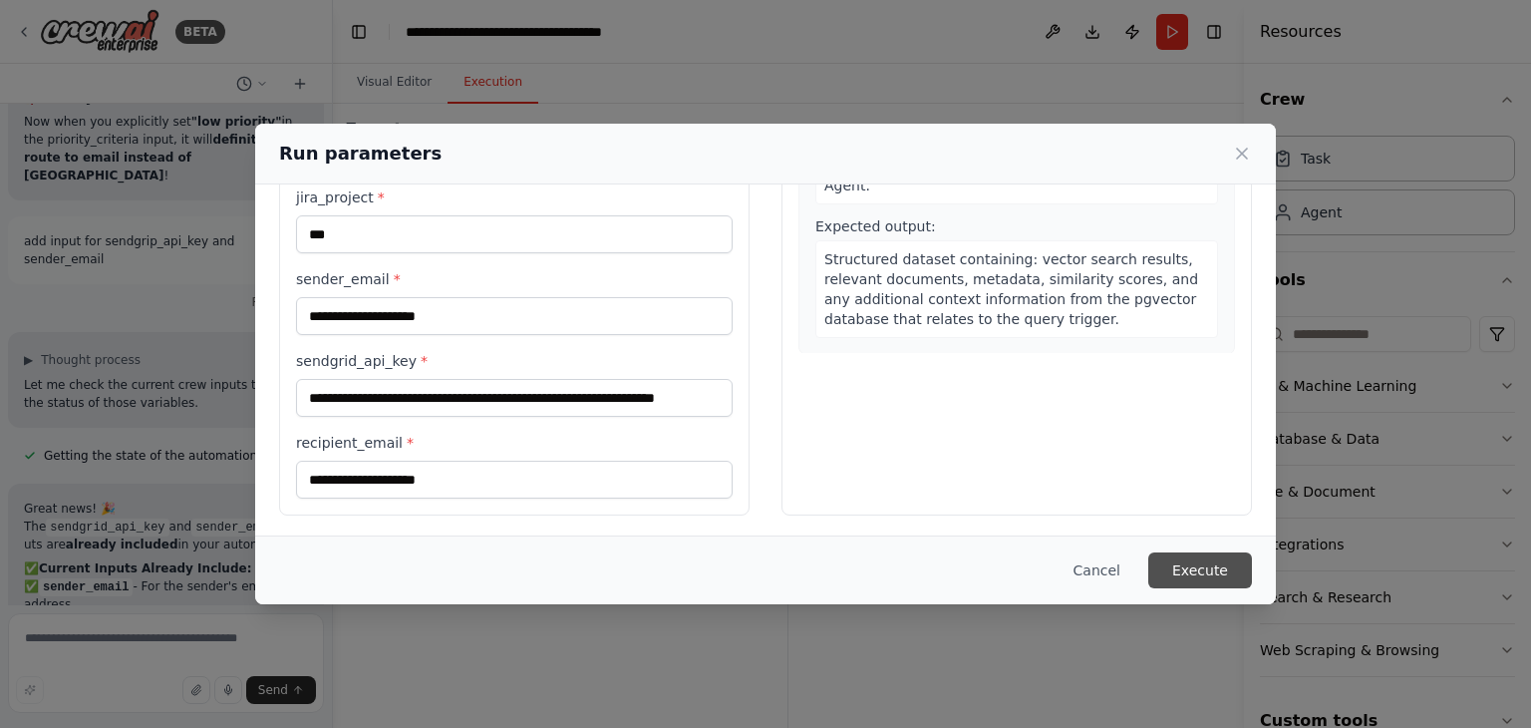
click at [1200, 571] on button "Execute" at bounding box center [1200, 570] width 104 height 36
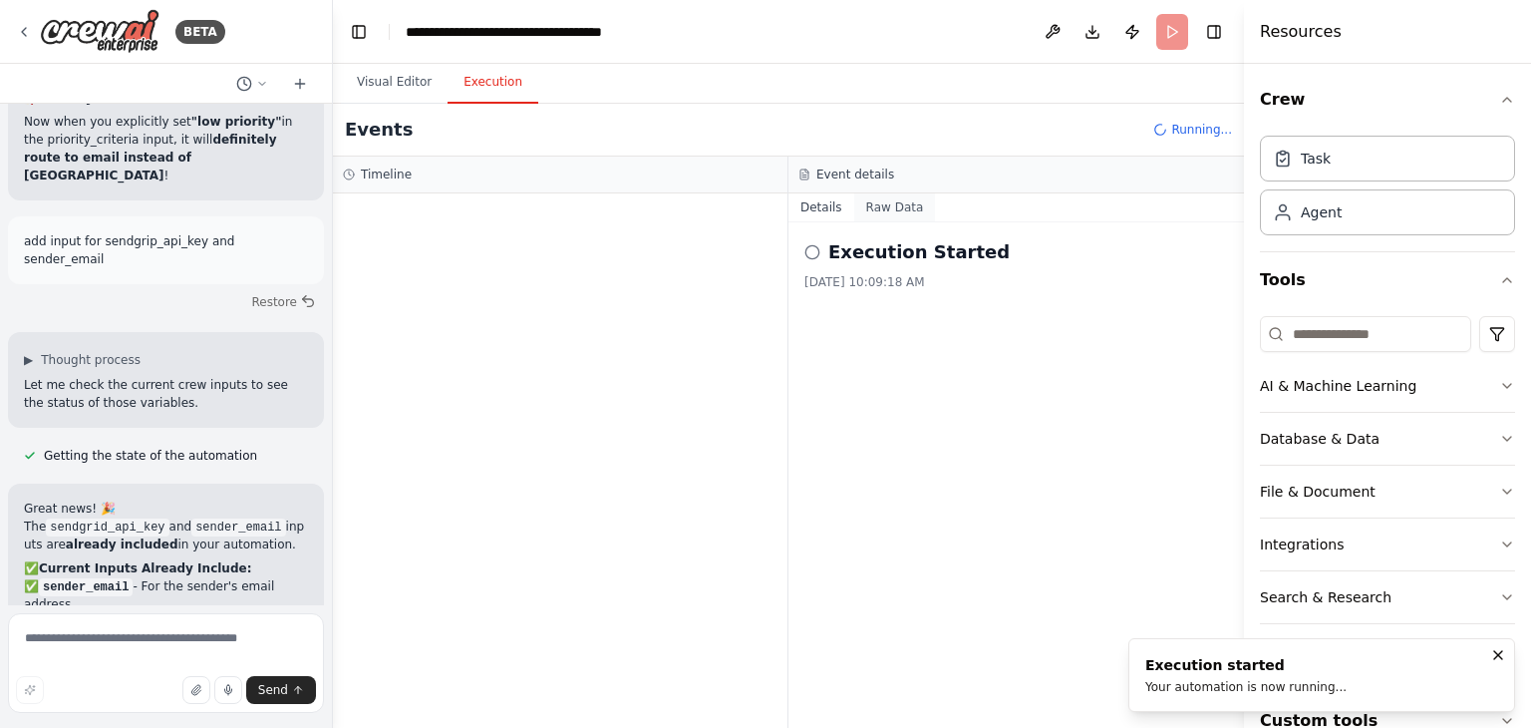
click at [869, 203] on button "Raw Data" at bounding box center [895, 207] width 82 height 28
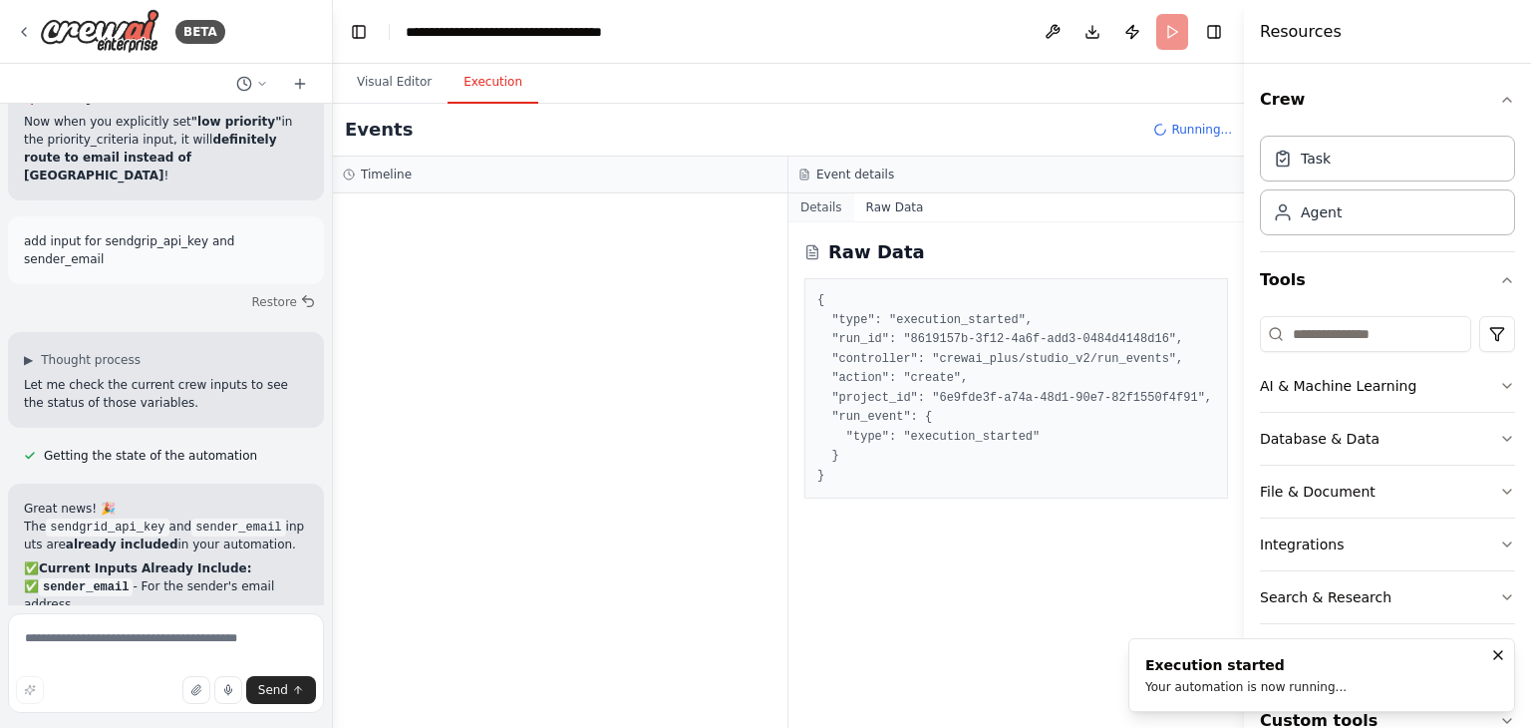
click at [812, 217] on button "Details" at bounding box center [821, 207] width 66 height 28
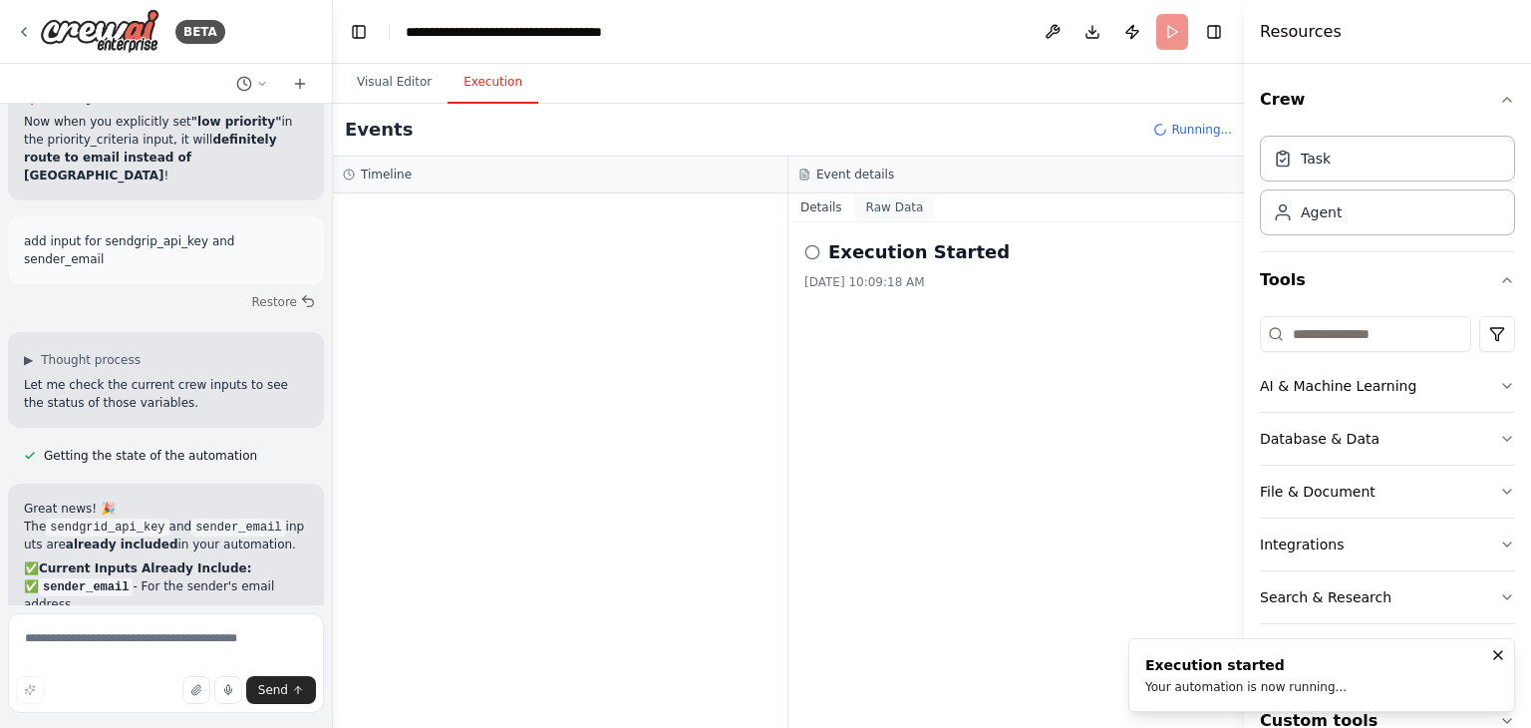
click at [888, 212] on button "Raw Data" at bounding box center [895, 207] width 82 height 28
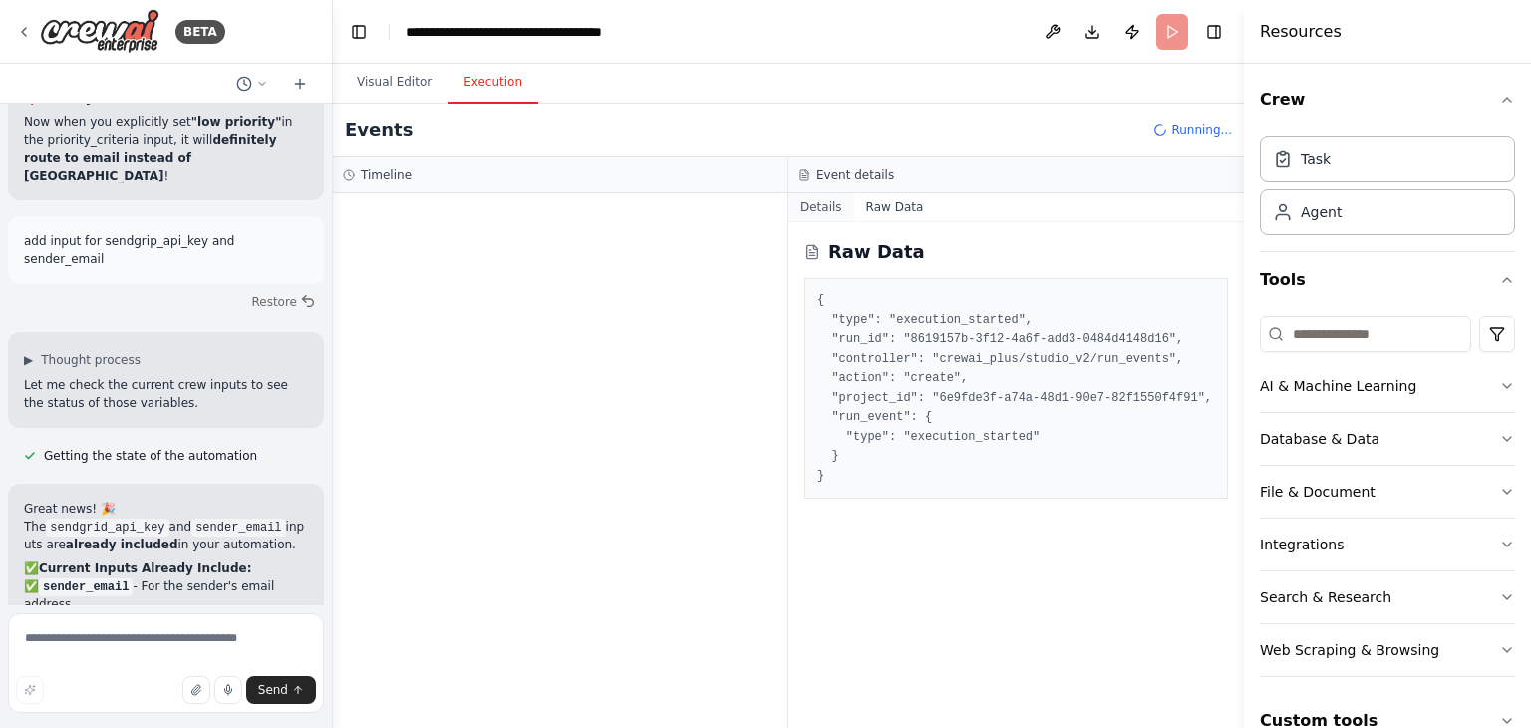
click at [817, 200] on button "Details" at bounding box center [821, 207] width 66 height 28
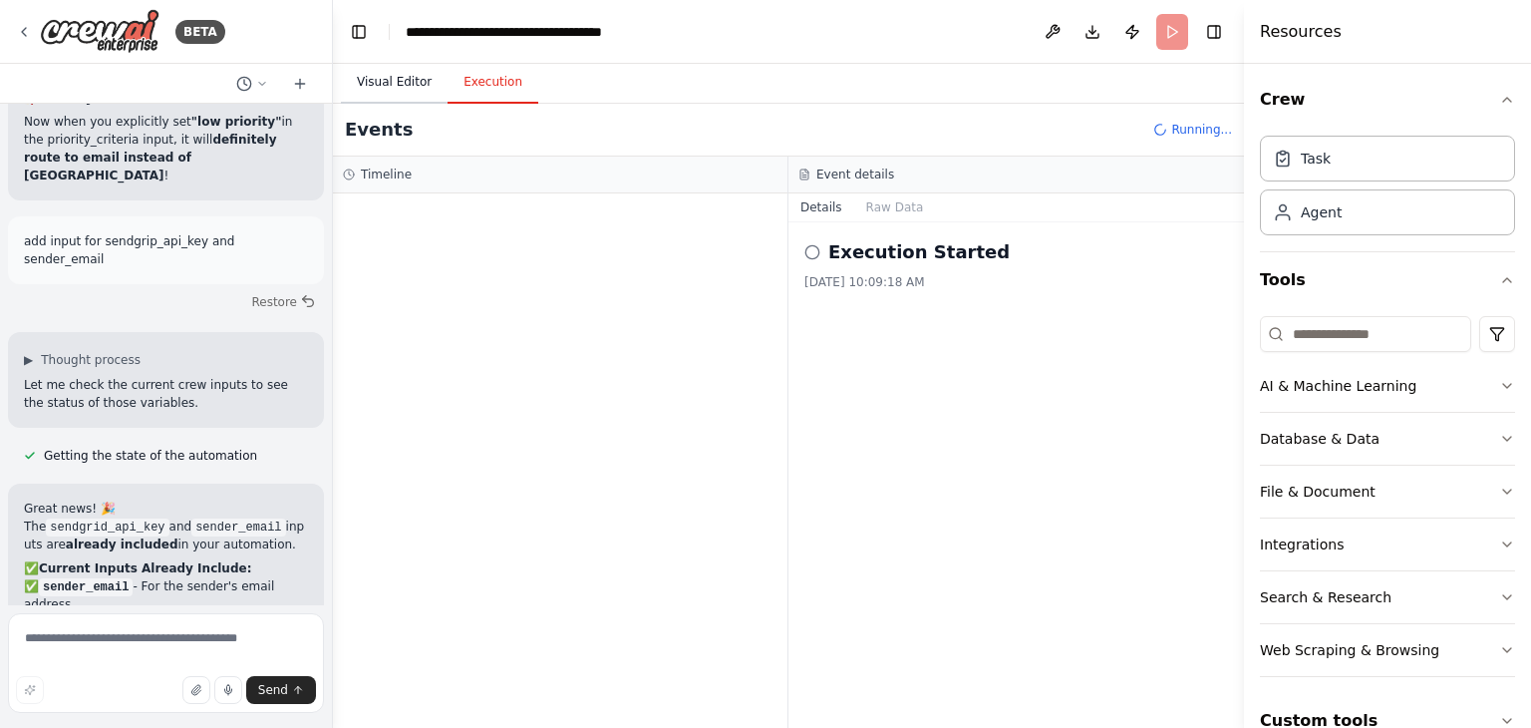
click at [404, 81] on button "Visual Editor" at bounding box center [394, 83] width 107 height 42
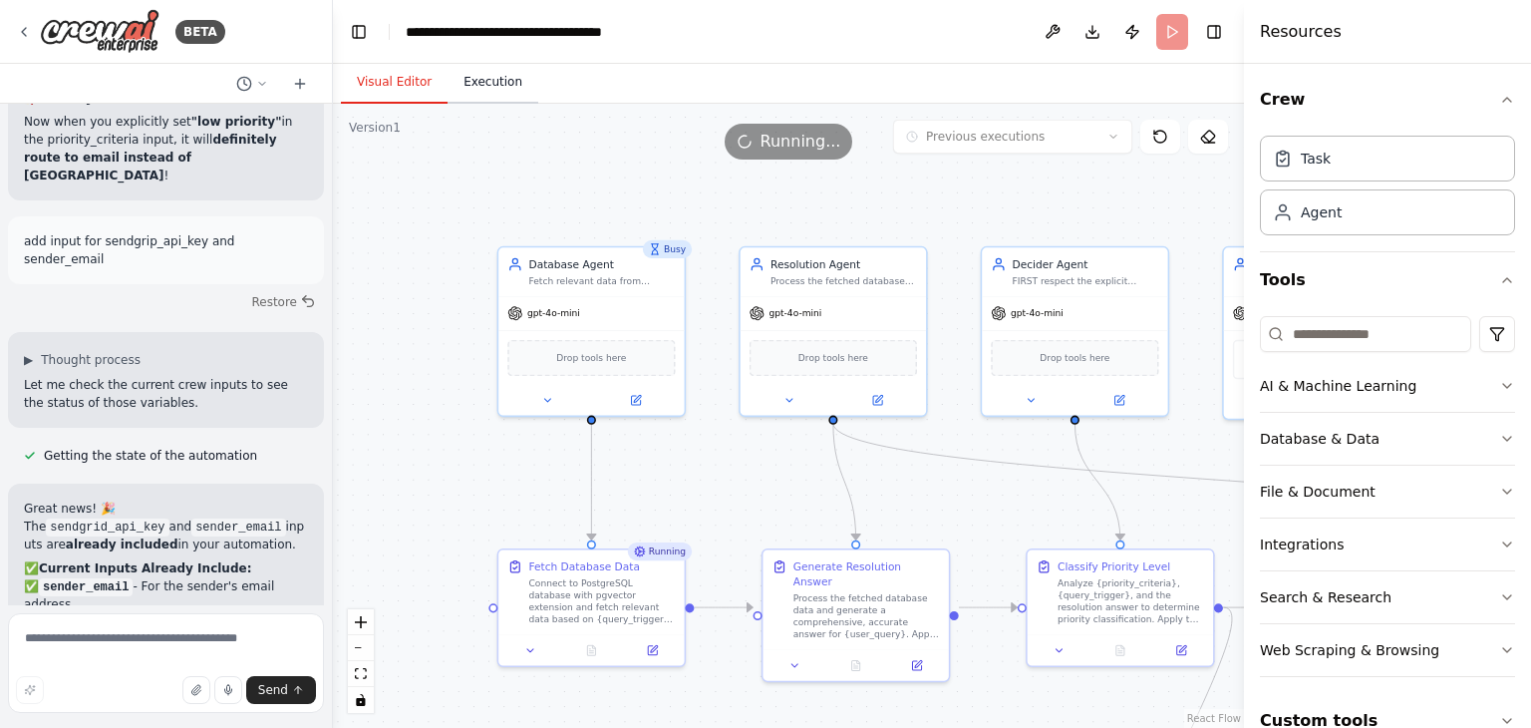
click at [492, 97] on button "Execution" at bounding box center [493, 83] width 91 height 42
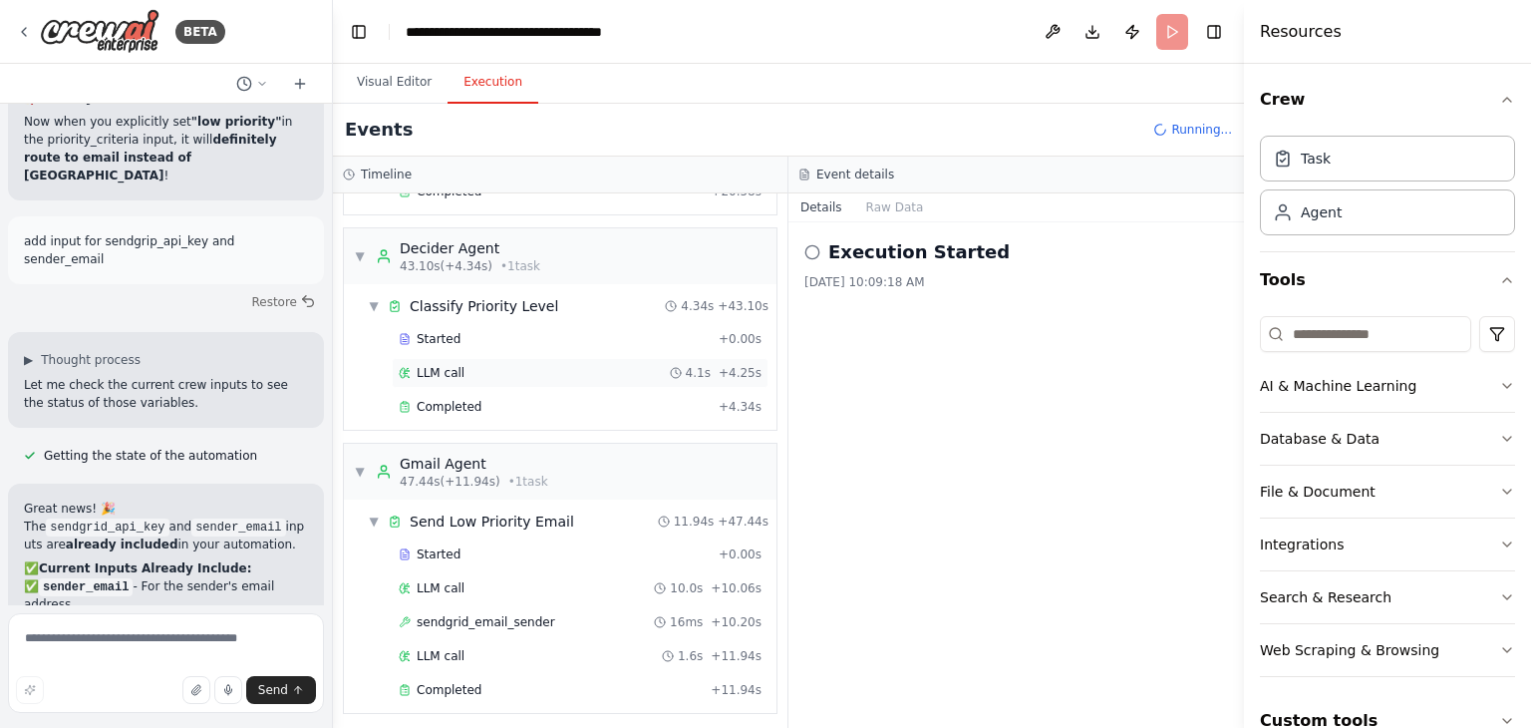
scroll to position [587, 0]
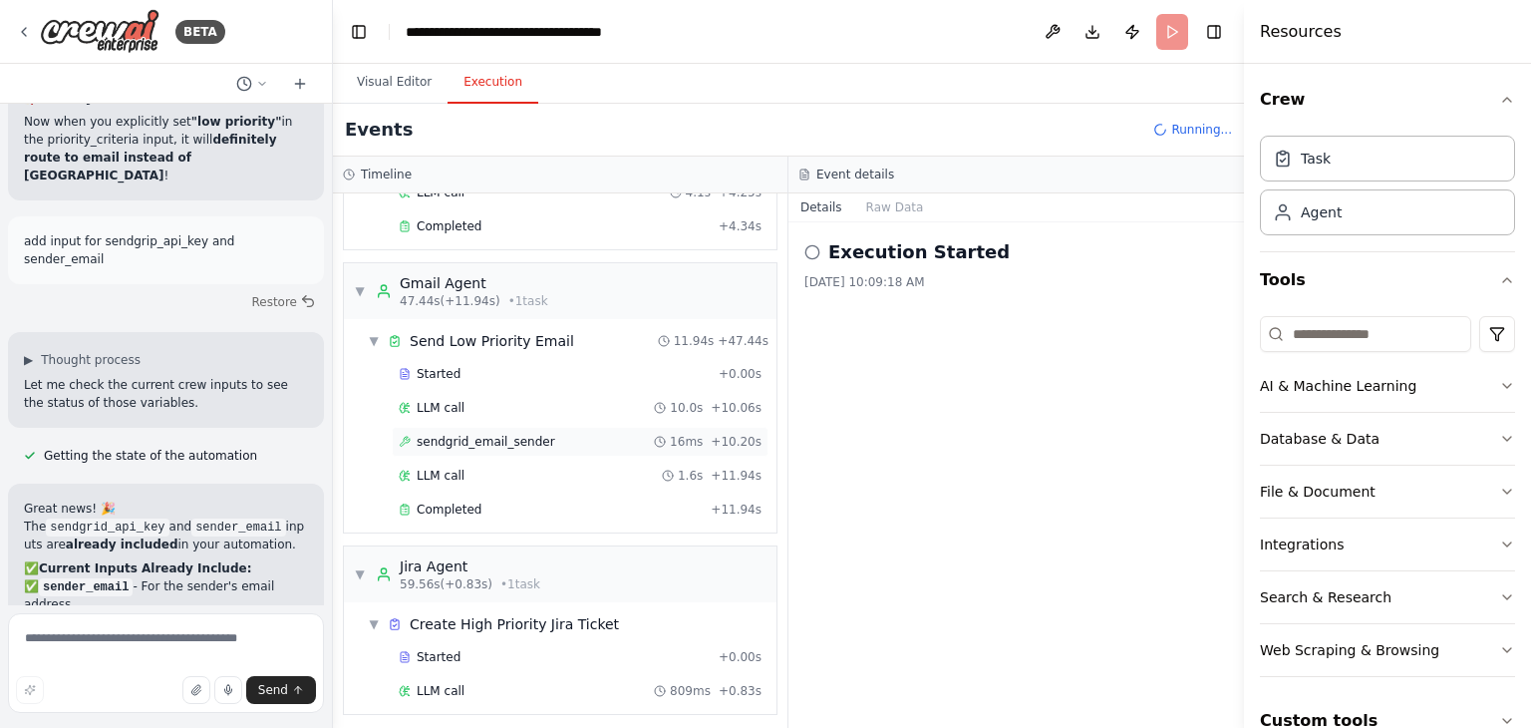
click at [507, 434] on span "sendgrid_email_sender" at bounding box center [486, 442] width 139 height 16
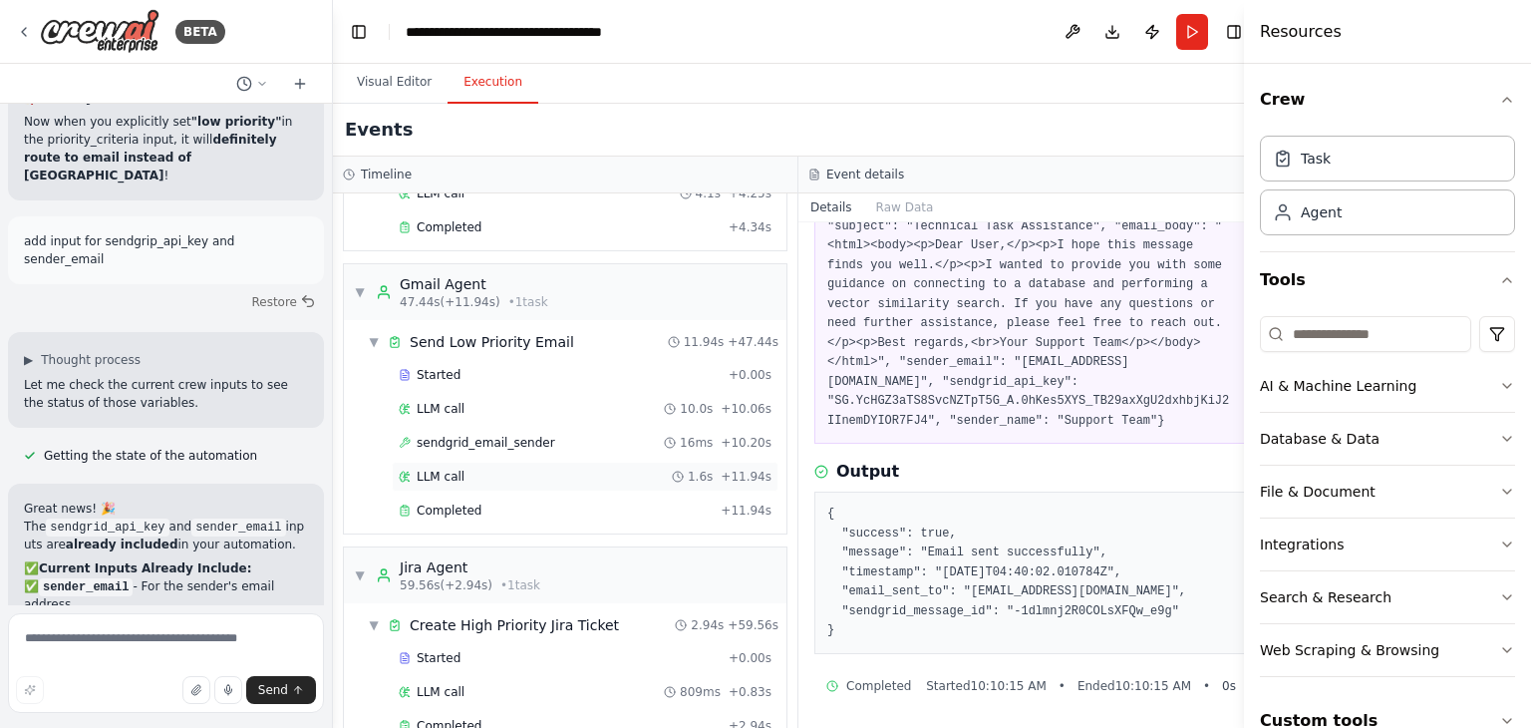
scroll to position [757, 0]
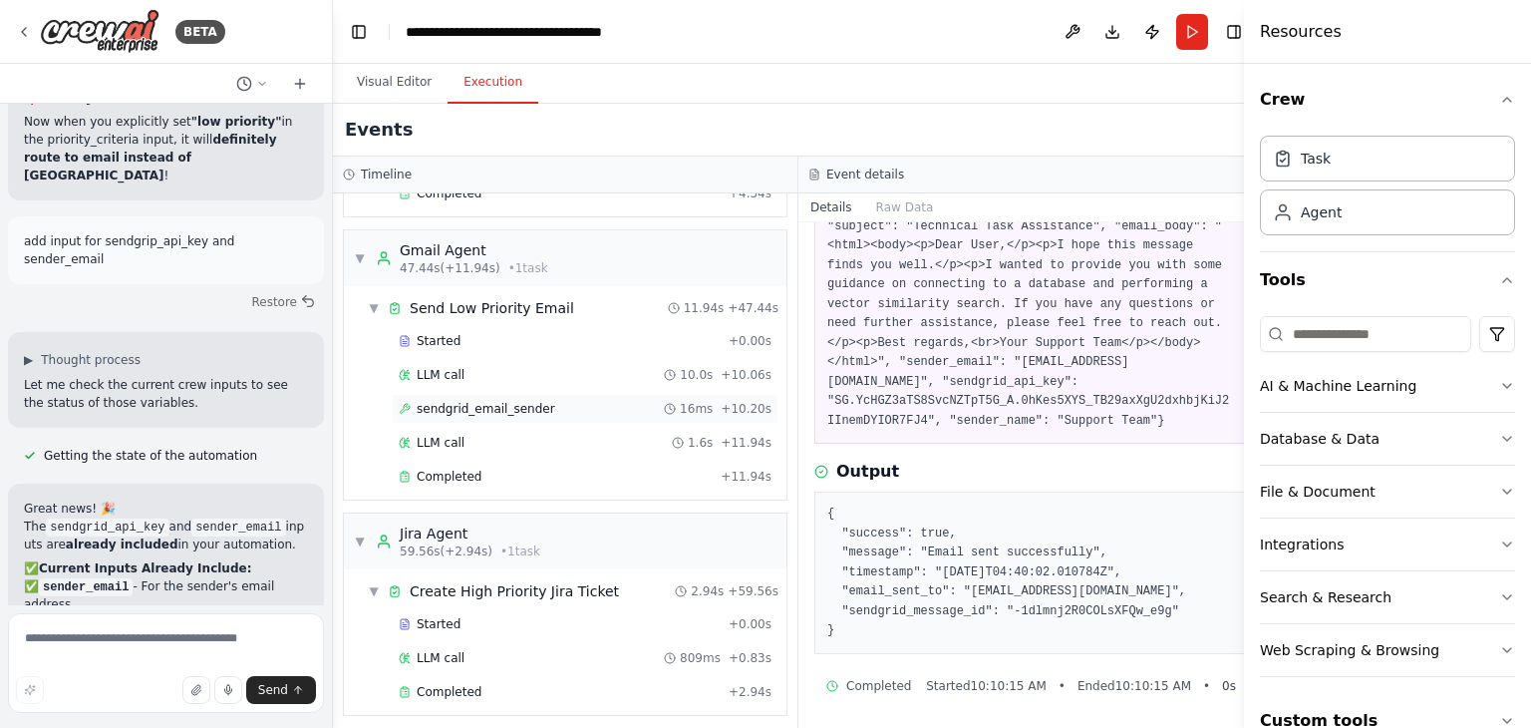
click at [463, 401] on span "sendgrid_email_sender" at bounding box center [486, 409] width 139 height 16
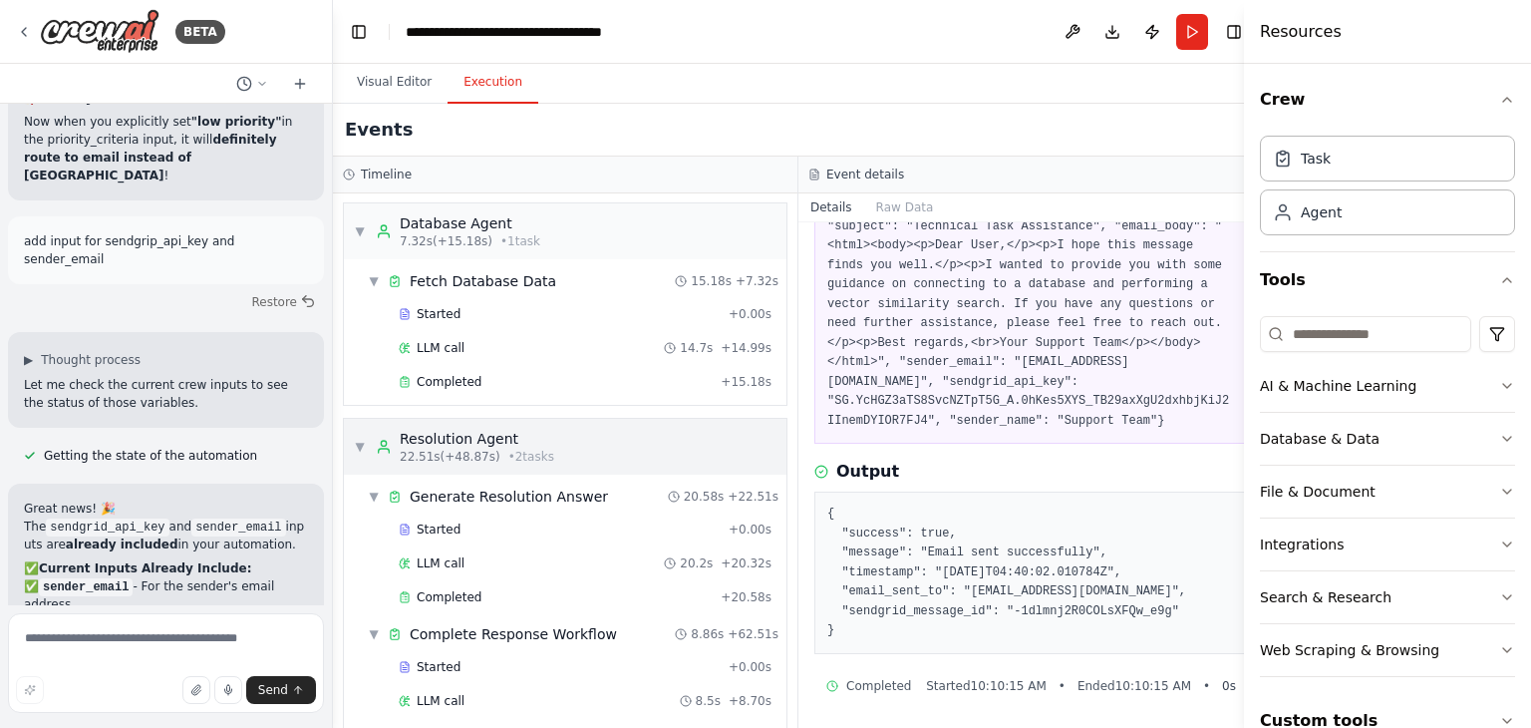
scroll to position [0, 0]
click at [564, 126] on div "Events" at bounding box center [798, 130] width 931 height 53
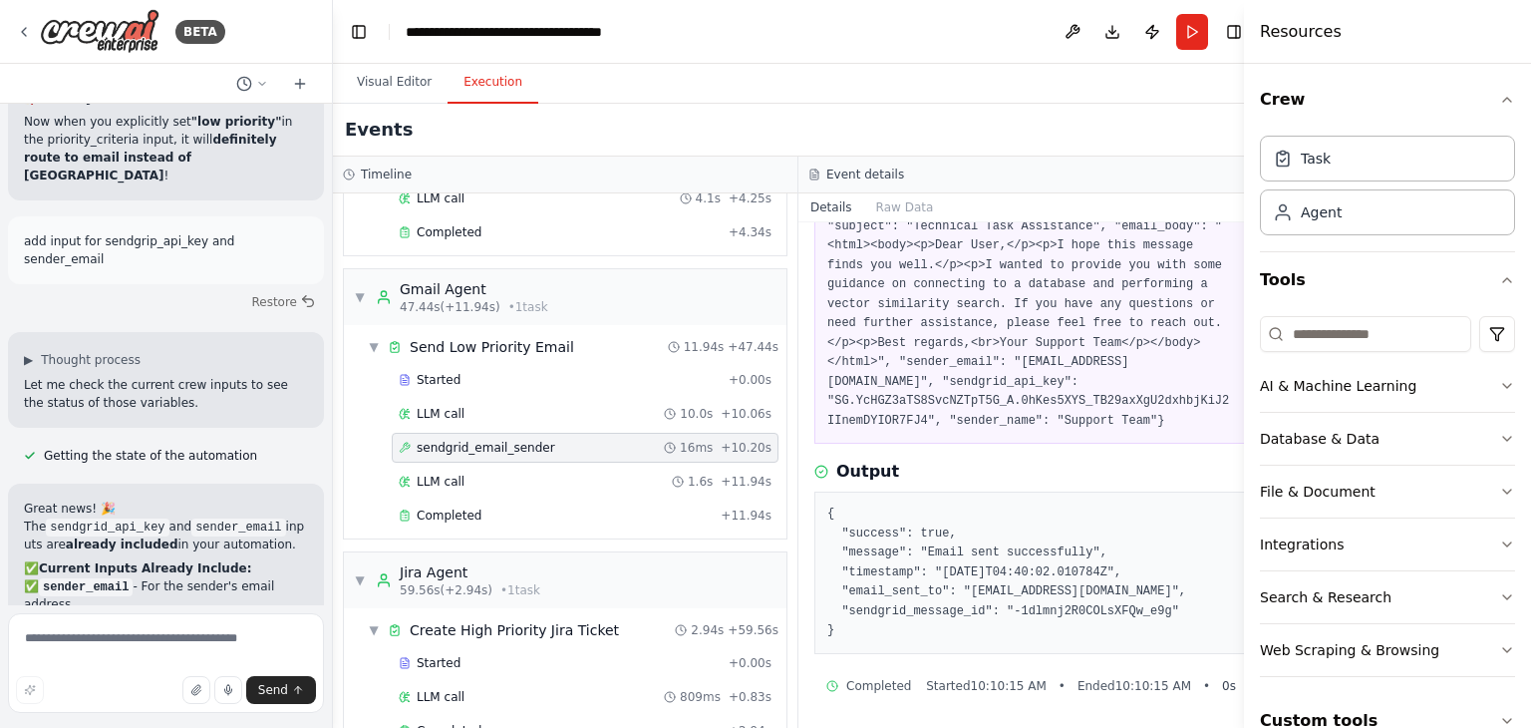
scroll to position [757, 0]
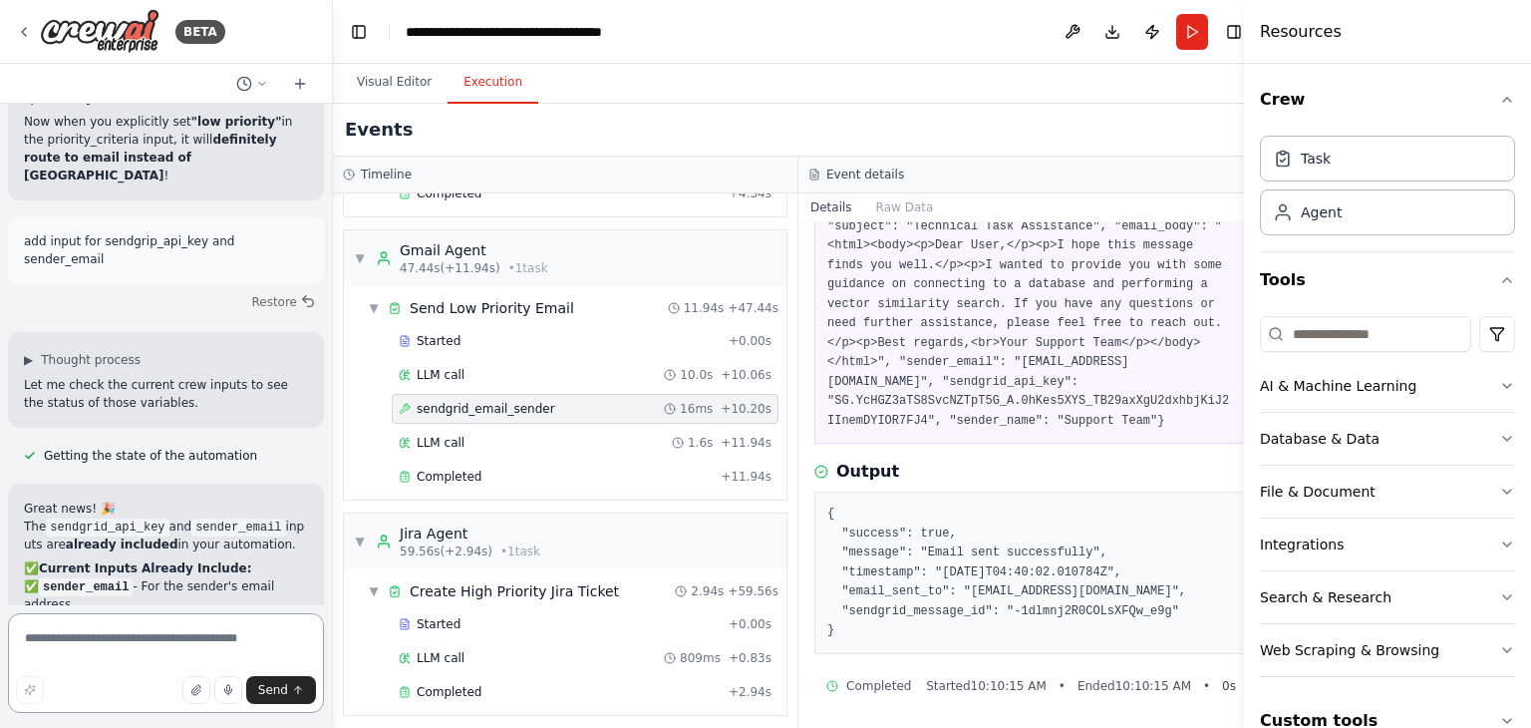
click at [41, 648] on textarea at bounding box center [166, 663] width 316 height 100
click at [474, 684] on div "Completed" at bounding box center [560, 692] width 322 height 16
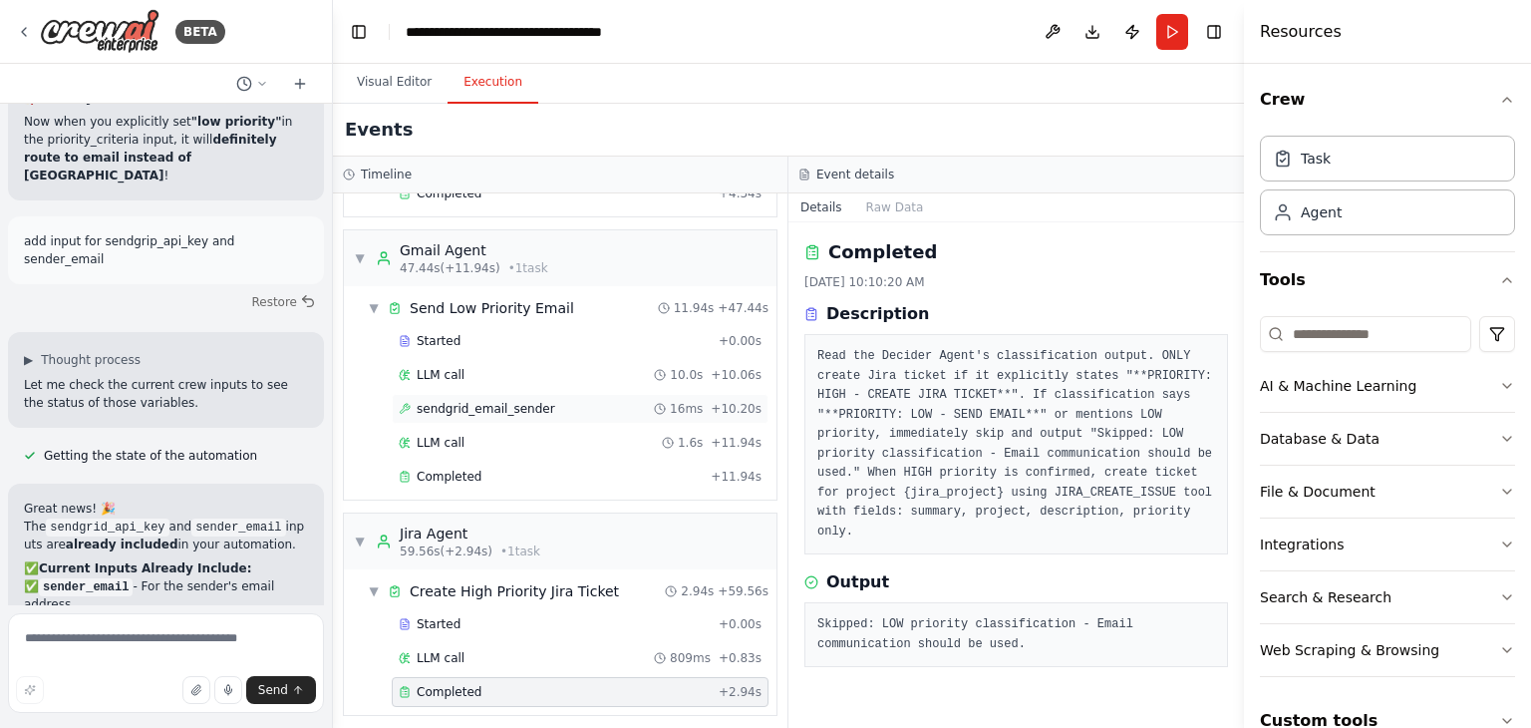
click at [466, 405] on span "sendgrid_email_sender" at bounding box center [486, 409] width 139 height 16
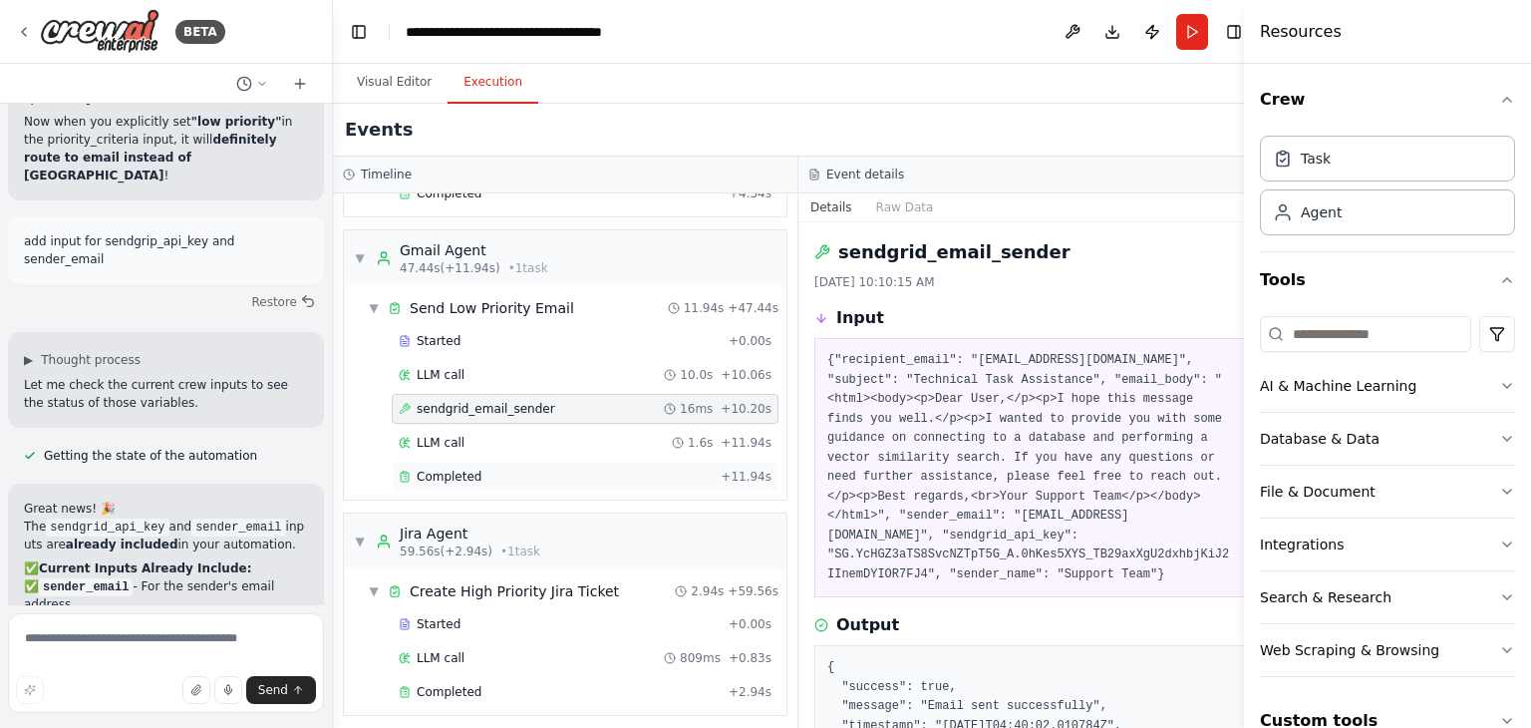
scroll to position [0, 0]
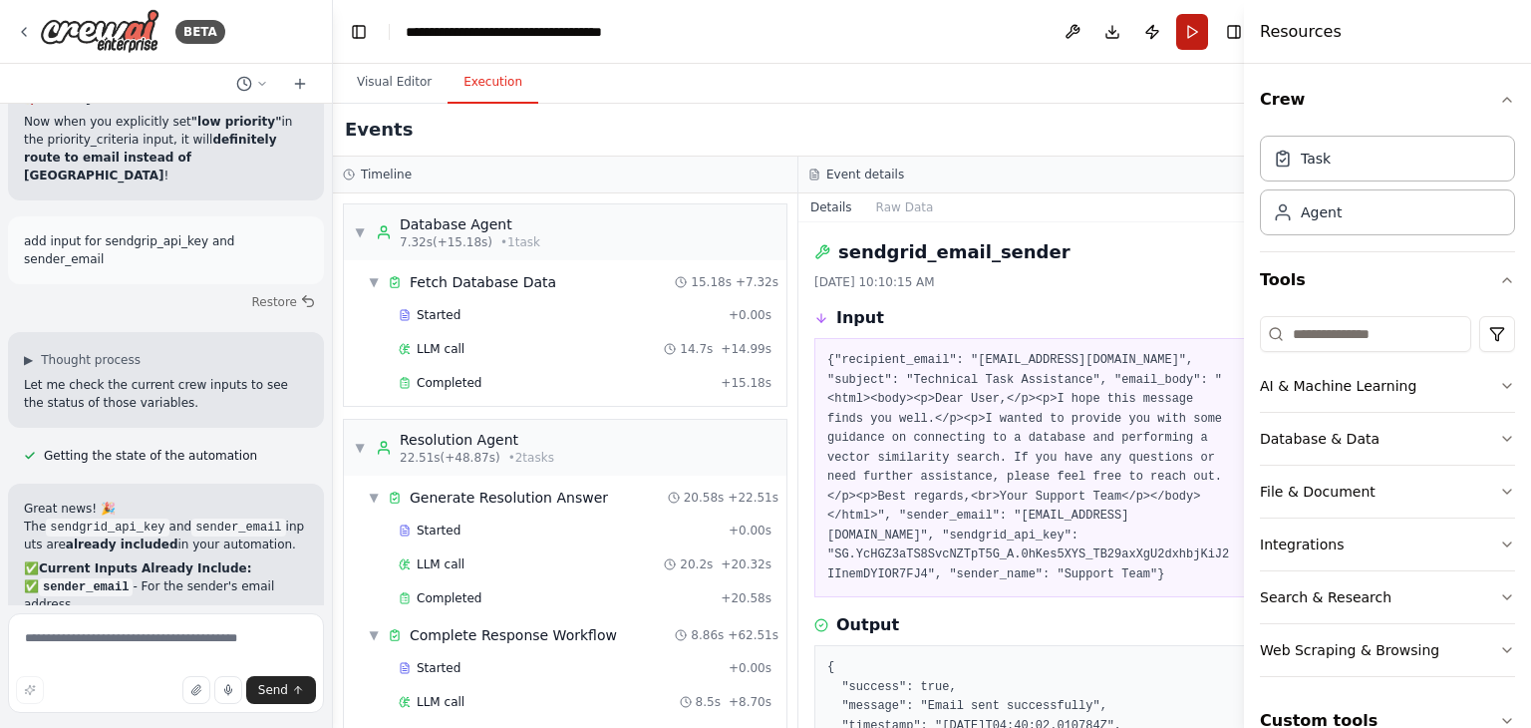
click at [1176, 34] on button "Run" at bounding box center [1192, 32] width 32 height 36
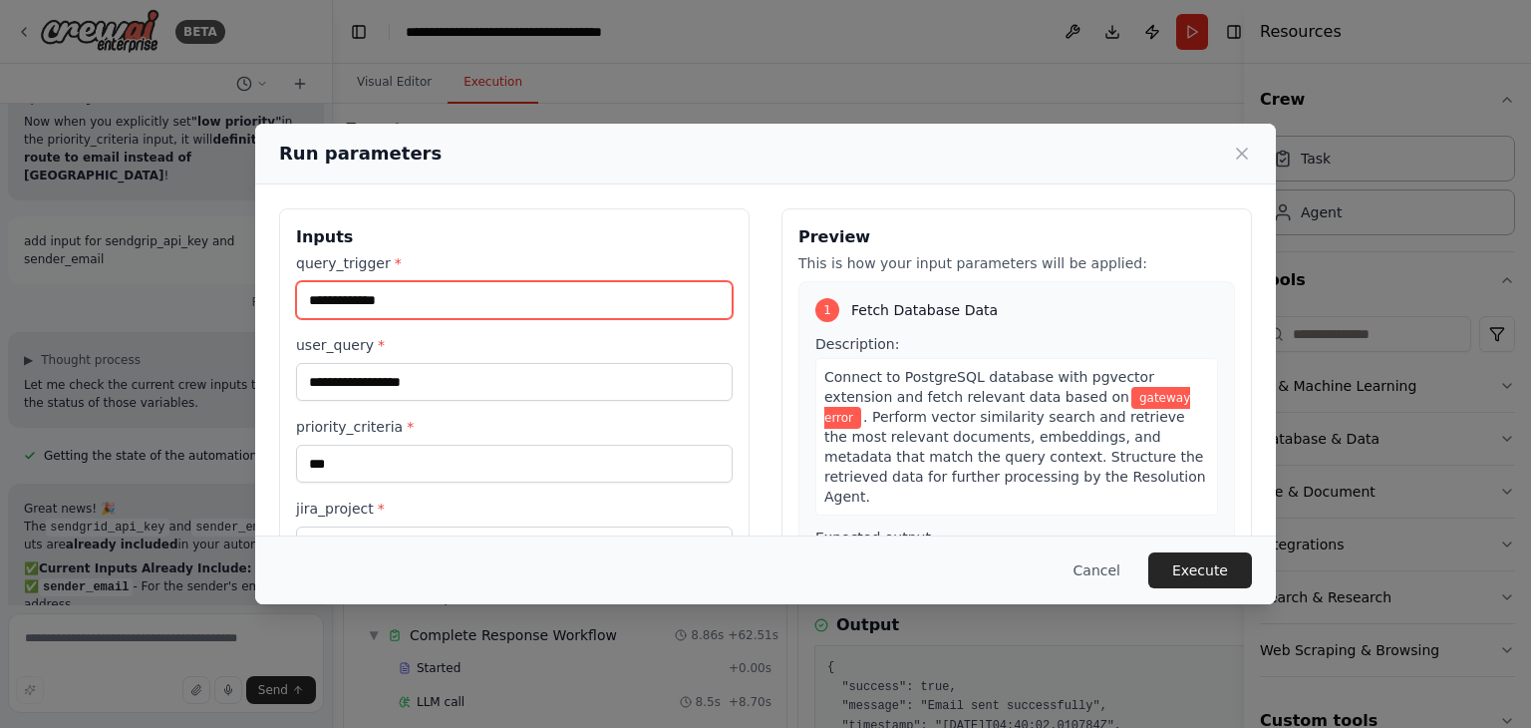
click at [347, 303] on input "**********" at bounding box center [514, 300] width 437 height 38
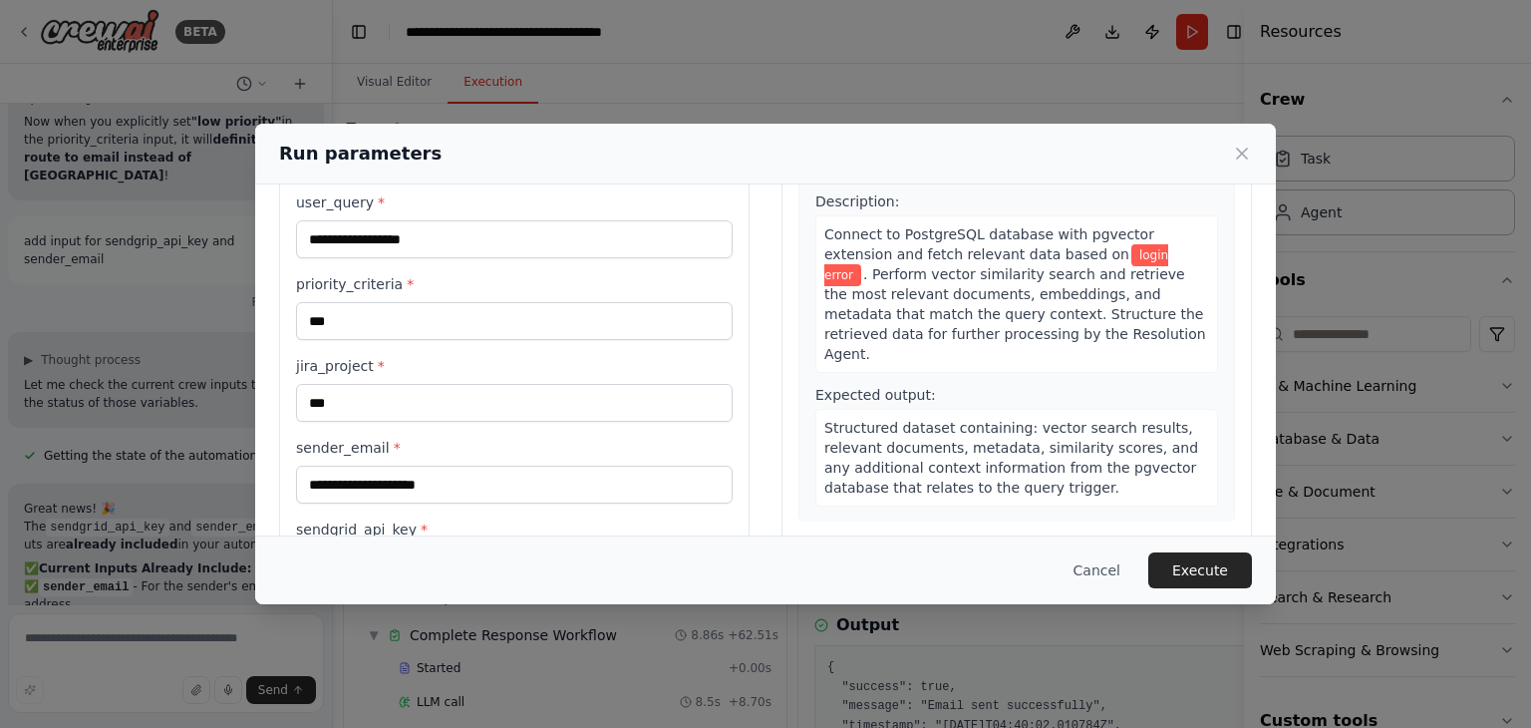
scroll to position [199, 0]
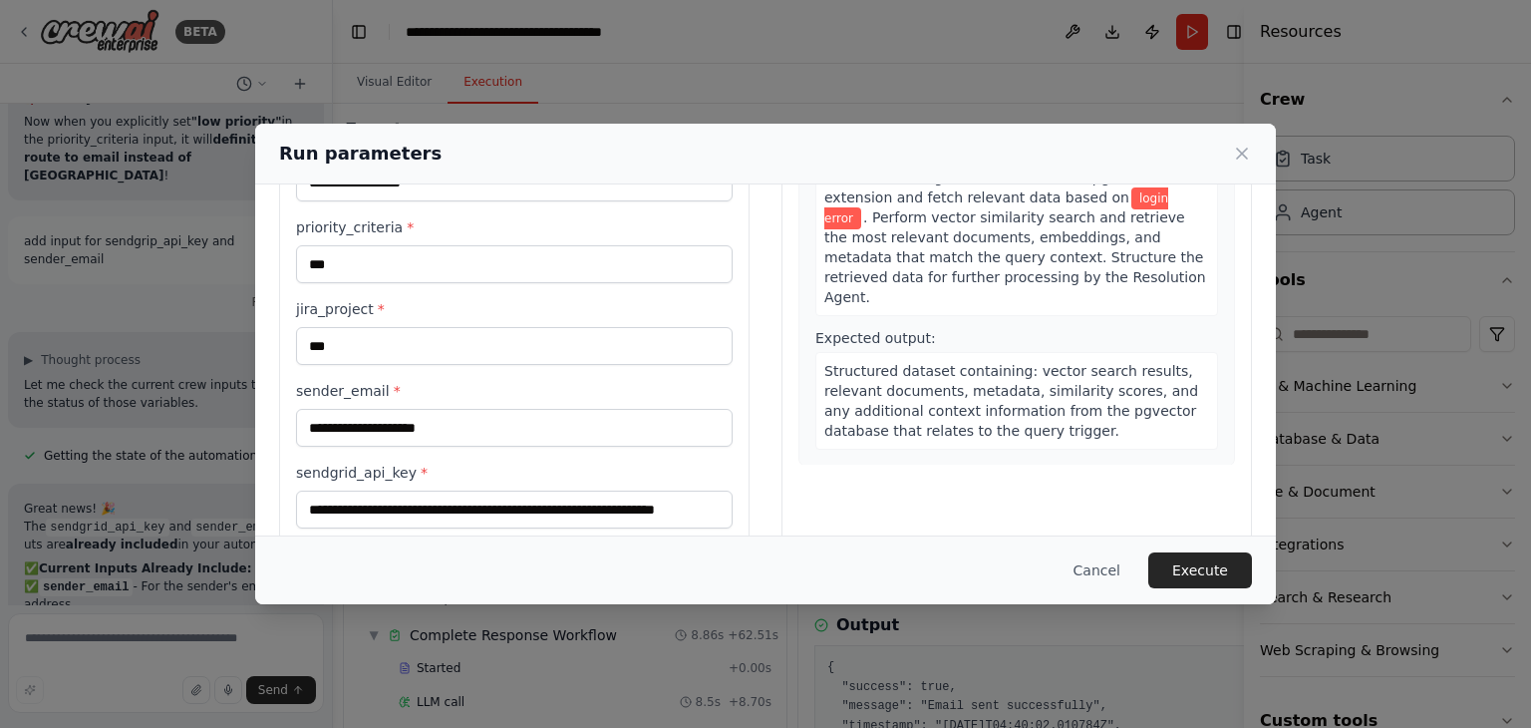
type input "**********"
click at [354, 224] on label "priority_criteria *" at bounding box center [514, 227] width 437 height 20
click at [354, 245] on input "***" at bounding box center [514, 264] width 437 height 38
drag, startPoint x: 356, startPoint y: 270, endPoint x: 252, endPoint y: 251, distance: 105.4
click at [252, 251] on div "**********" at bounding box center [765, 364] width 1531 height 728
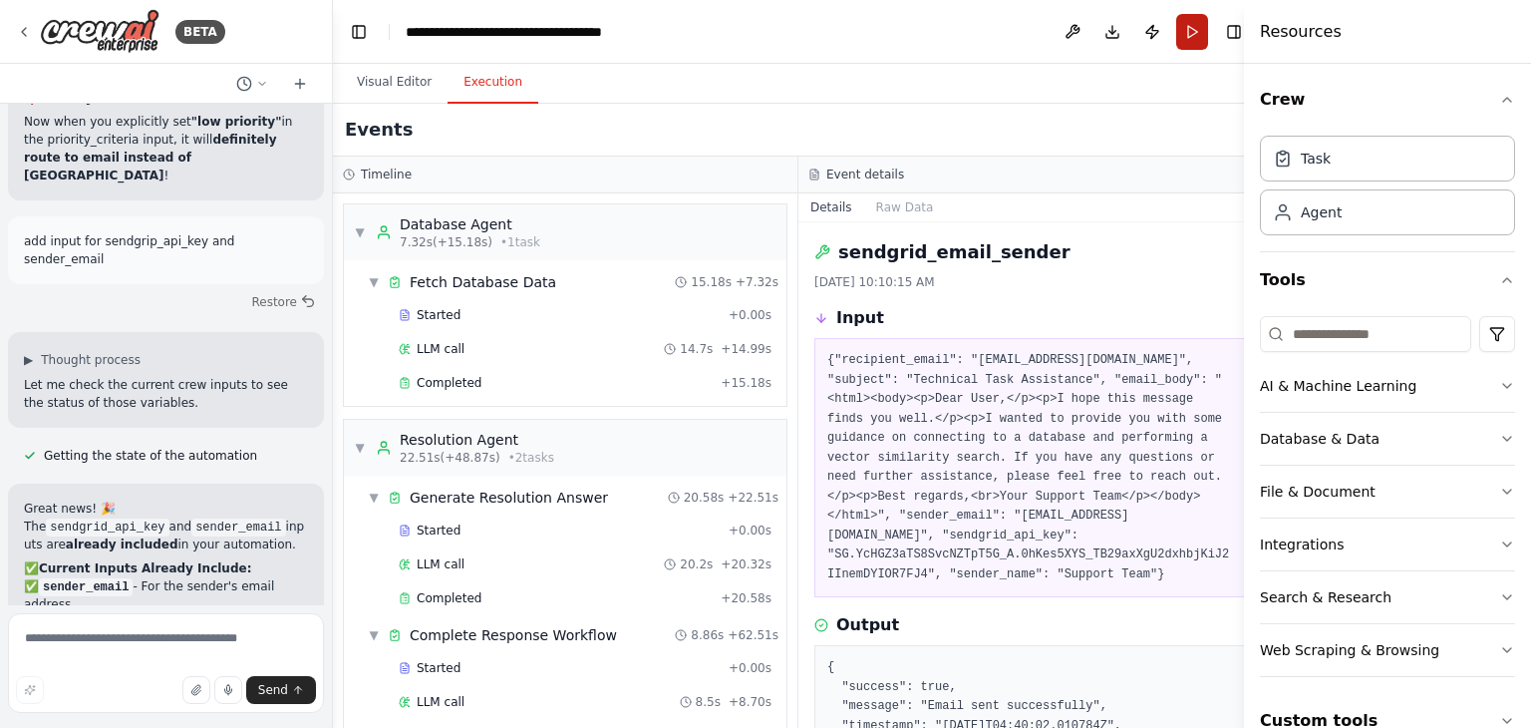
click at [1176, 38] on button "Run" at bounding box center [1192, 32] width 32 height 36
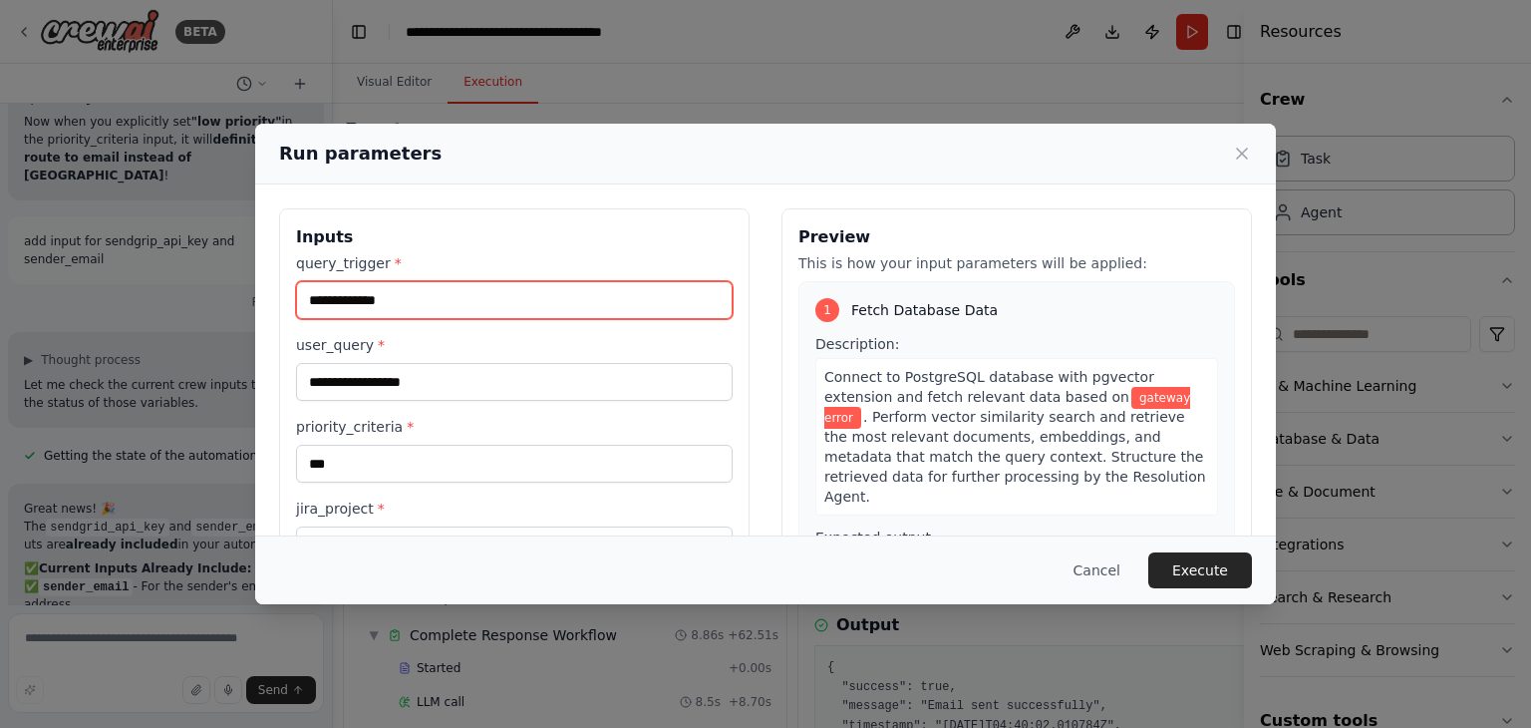
click at [321, 294] on input "**********" at bounding box center [514, 300] width 437 height 38
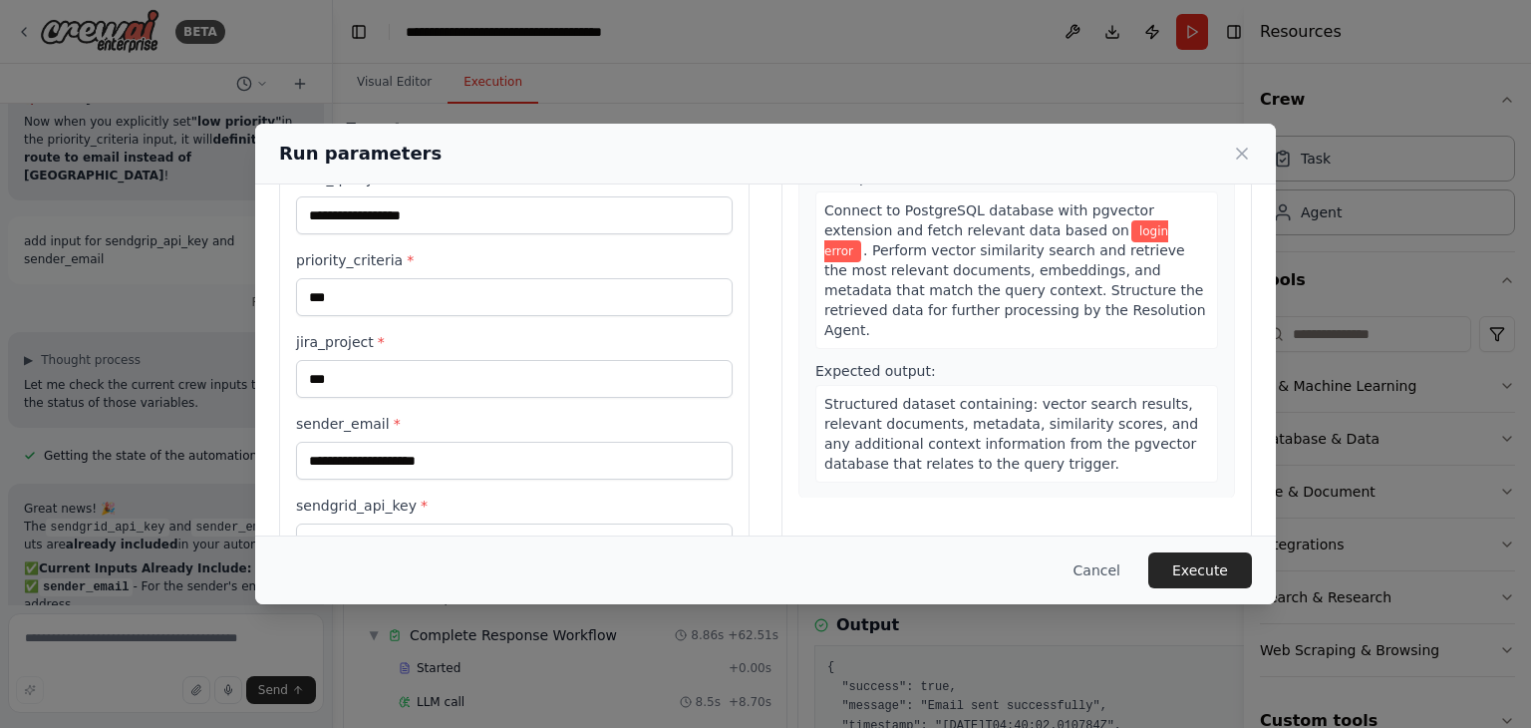
scroll to position [311, 0]
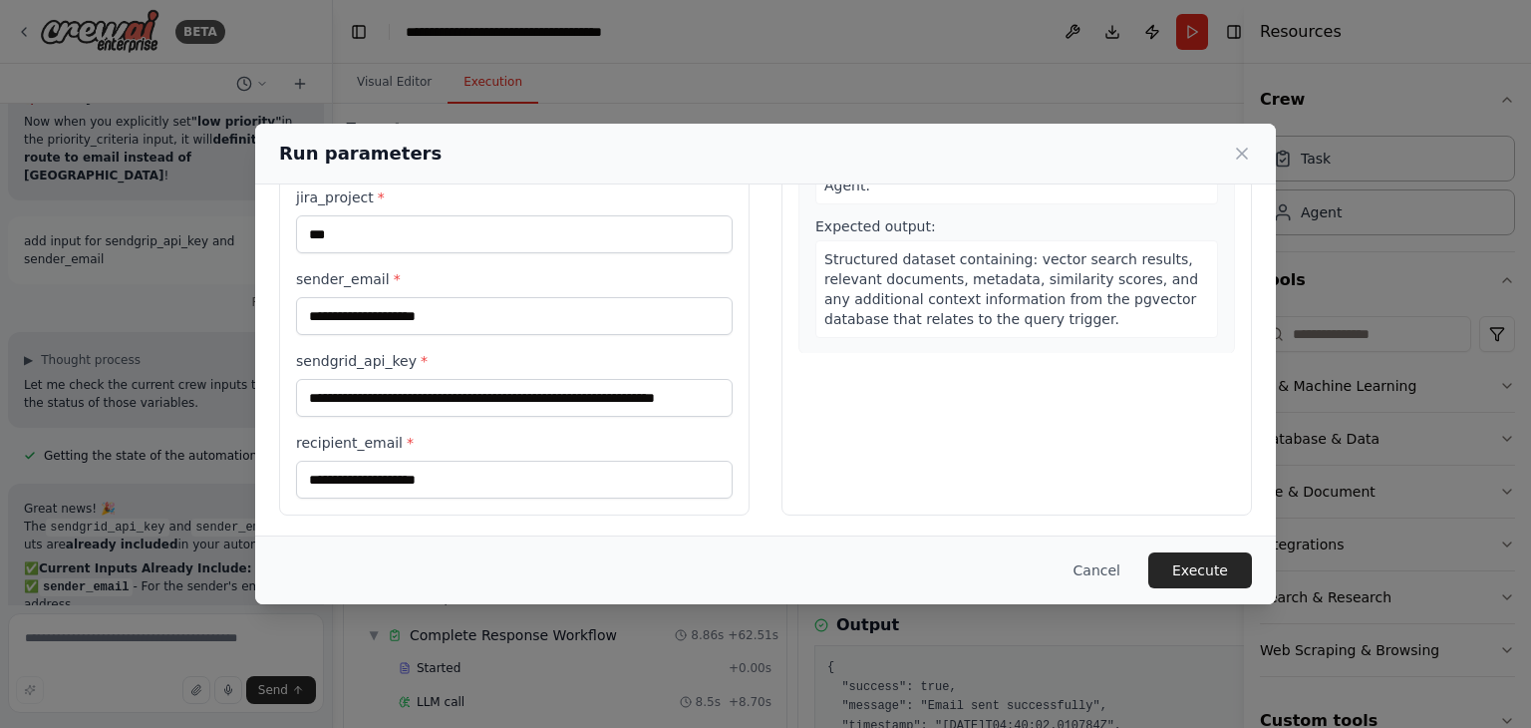
type input "**********"
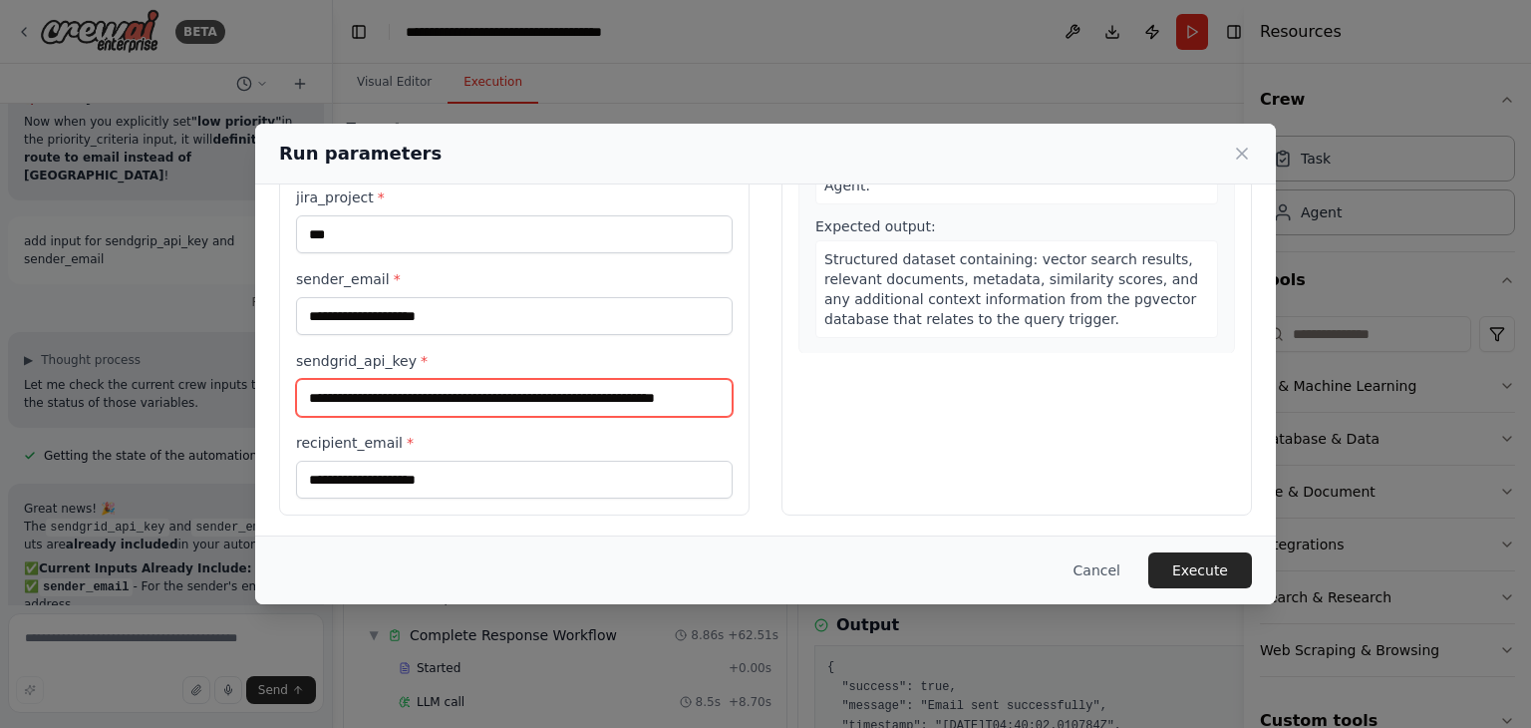
click at [353, 394] on input "**********" at bounding box center [514, 398] width 437 height 38
drag, startPoint x: 305, startPoint y: 392, endPoint x: 977, endPoint y: 422, distance: 672.4
click at [977, 422] on div "**********" at bounding box center [765, 206] width 973 height 618
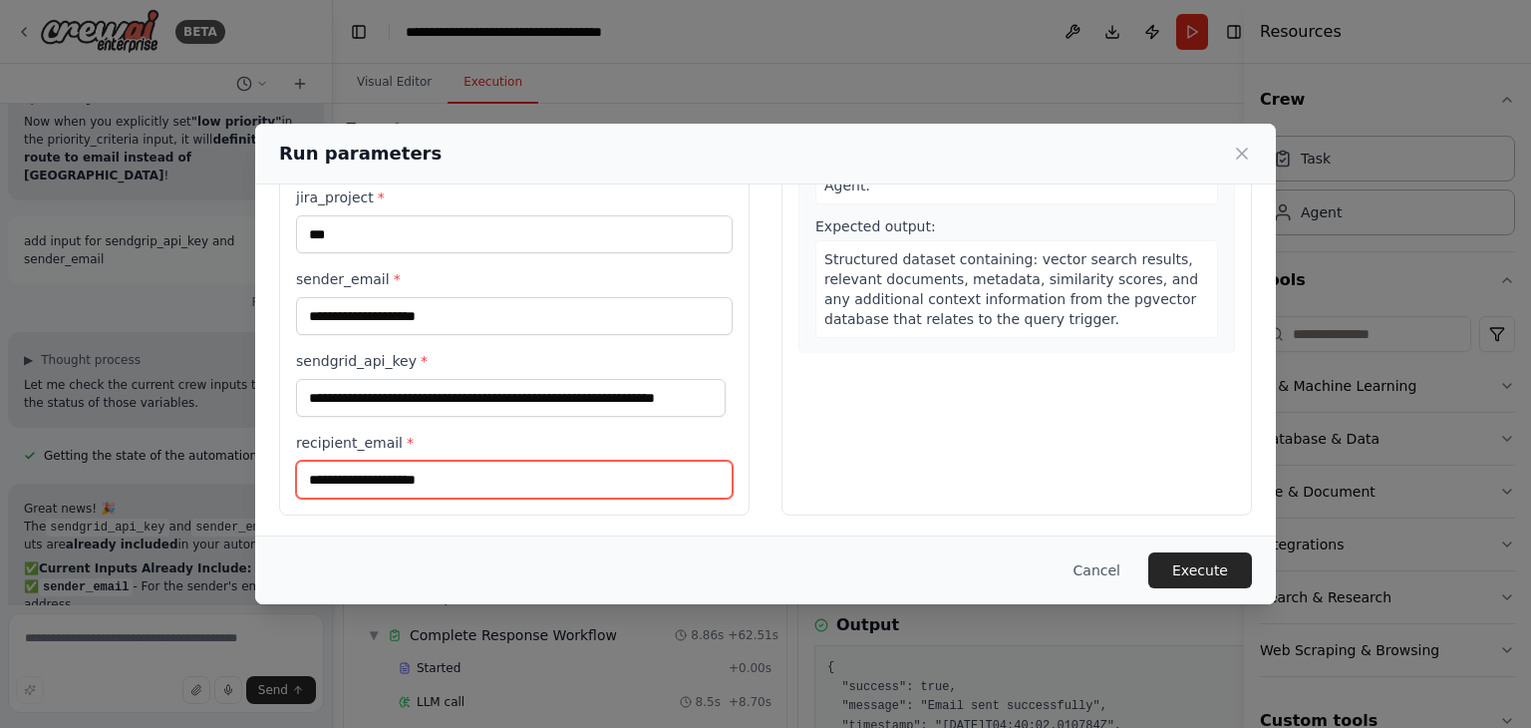
click at [484, 490] on input "**********" at bounding box center [514, 479] width 437 height 38
click at [521, 479] on input "**********" at bounding box center [514, 479] width 437 height 38
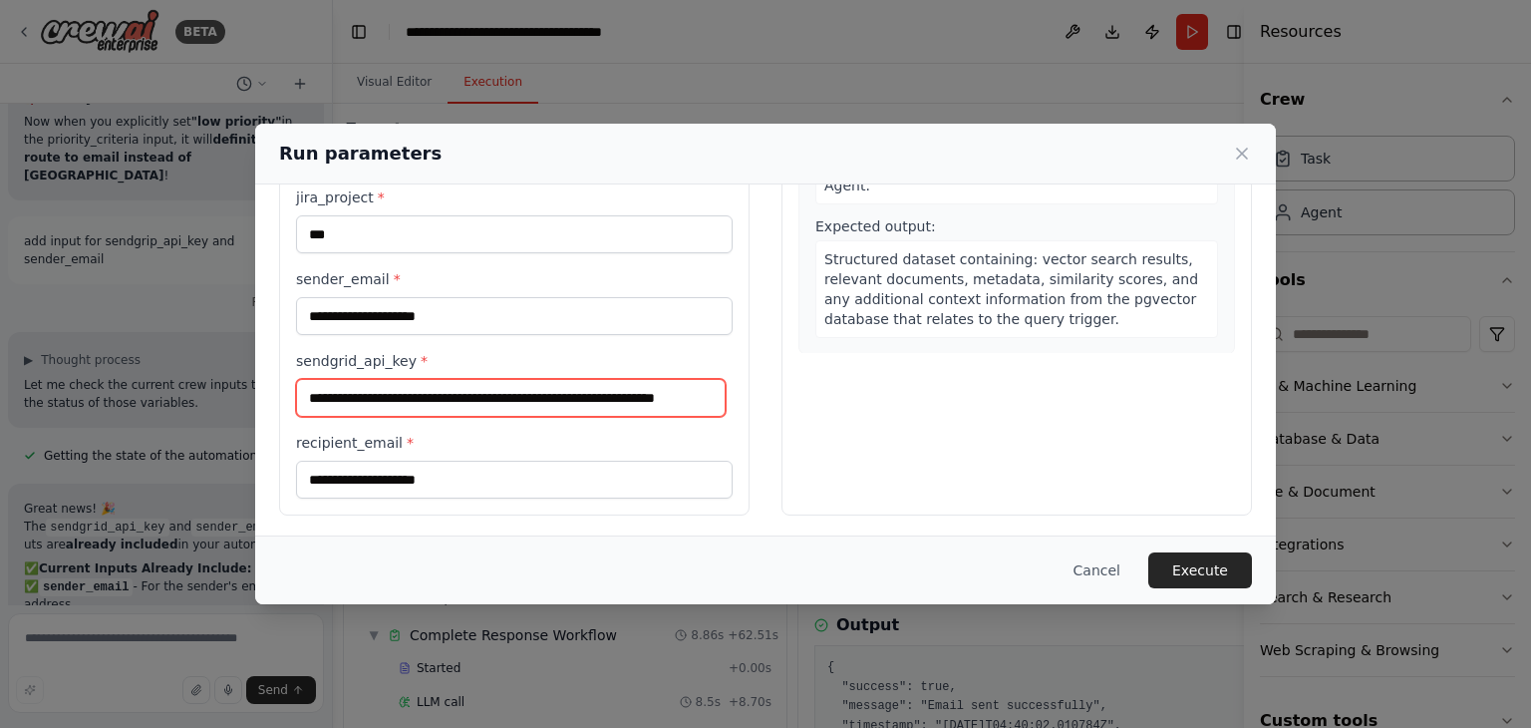
click at [415, 392] on input "**********" at bounding box center [511, 398] width 430 height 38
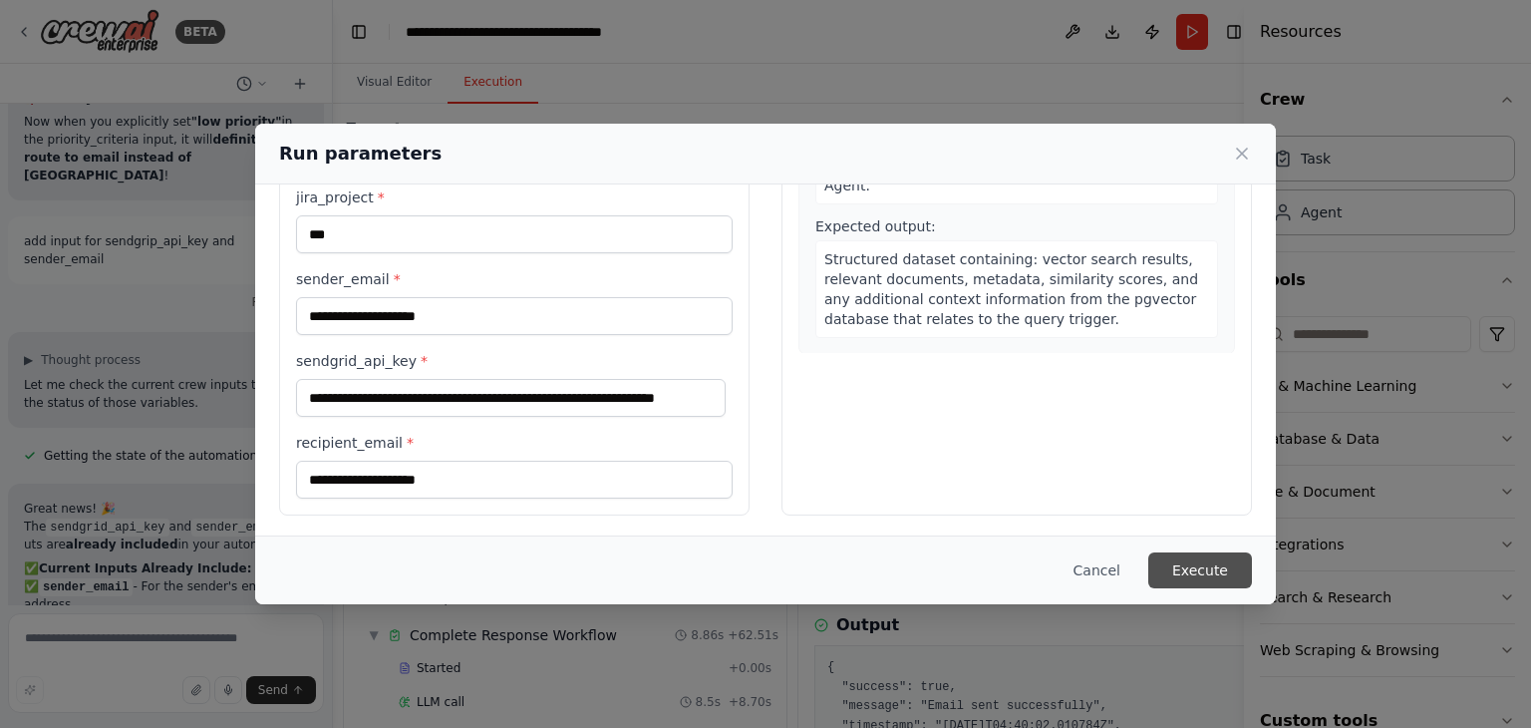
click at [1186, 568] on button "Execute" at bounding box center [1200, 570] width 104 height 36
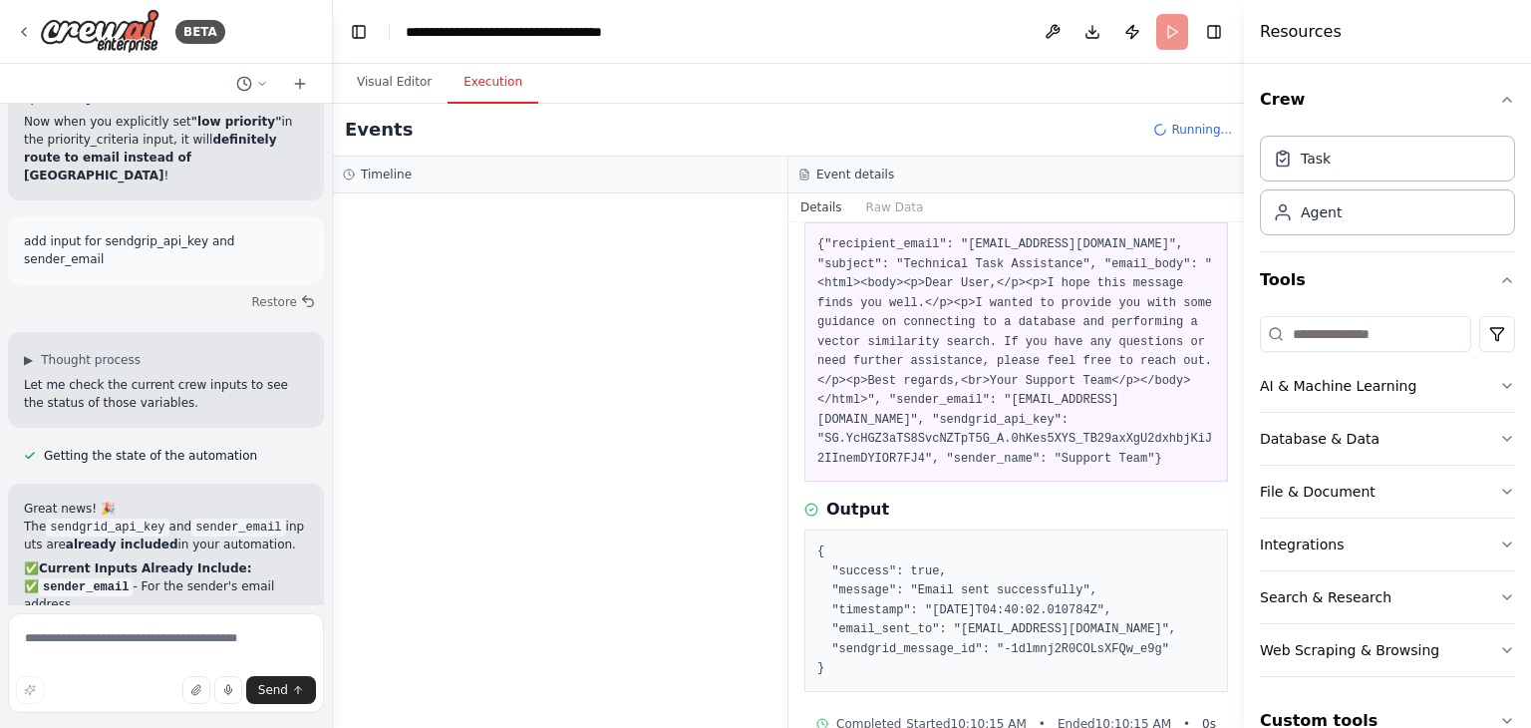
scroll to position [153, 0]
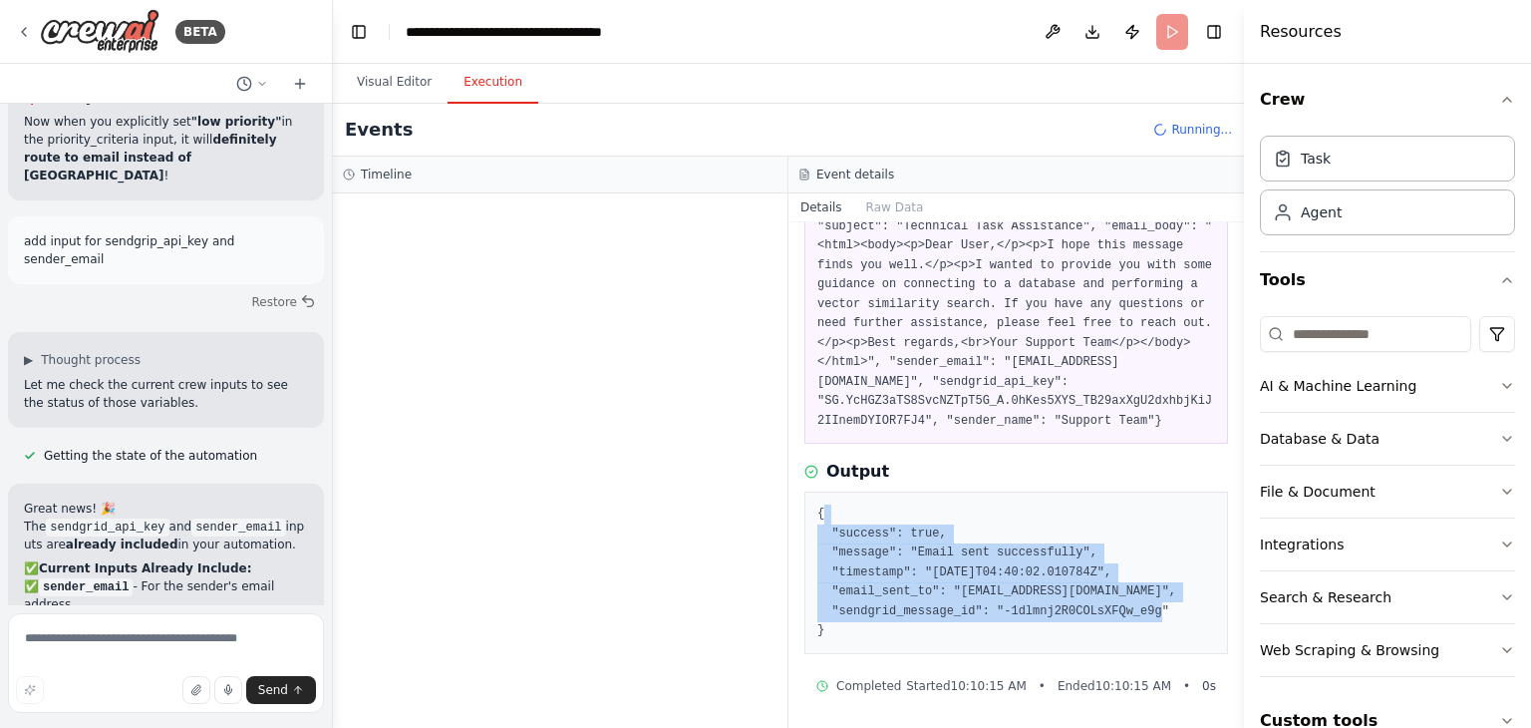
drag, startPoint x: 875, startPoint y: 635, endPoint x: 830, endPoint y: 499, distance: 142.8
click at [830, 499] on div "{ "success": true, "message": "Email sent successfully", "timestamp": "[DATE]T0…" at bounding box center [1016, 572] width 424 height 162
click at [861, 528] on pre "{ "success": true, "message": "Email sent successfully", "timestamp": "[DATE]T0…" at bounding box center [1016, 572] width 398 height 137
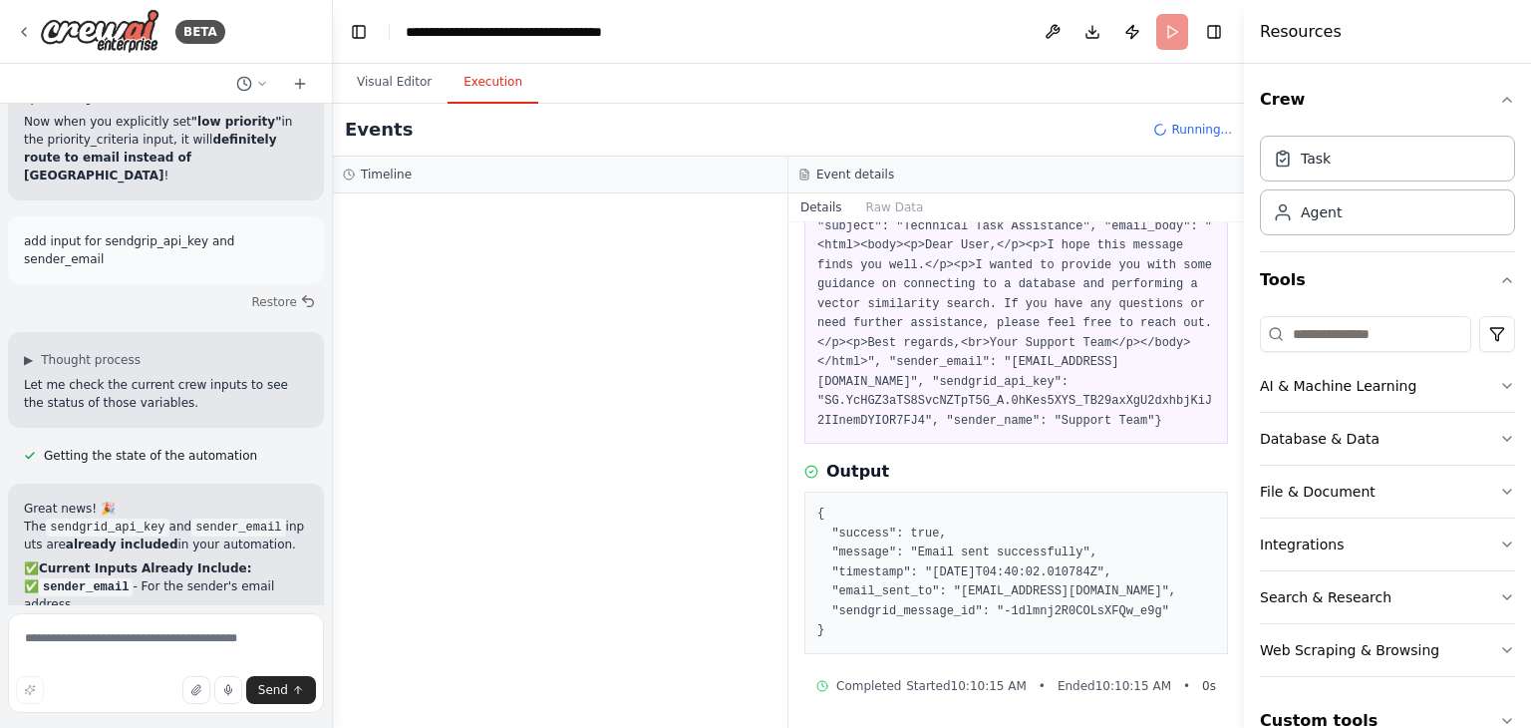
click at [878, 547] on pre "{ "success": true, "message": "Email sent successfully", "timestamp": "[DATE]T0…" at bounding box center [1016, 572] width 398 height 137
click at [880, 580] on pre "{ "success": true, "message": "Email sent successfully", "timestamp": "[DATE]T0…" at bounding box center [1016, 572] width 398 height 137
click at [871, 592] on pre "{ "success": true, "message": "Email sent successfully", "timestamp": "[DATE]T0…" at bounding box center [1016, 572] width 398 height 137
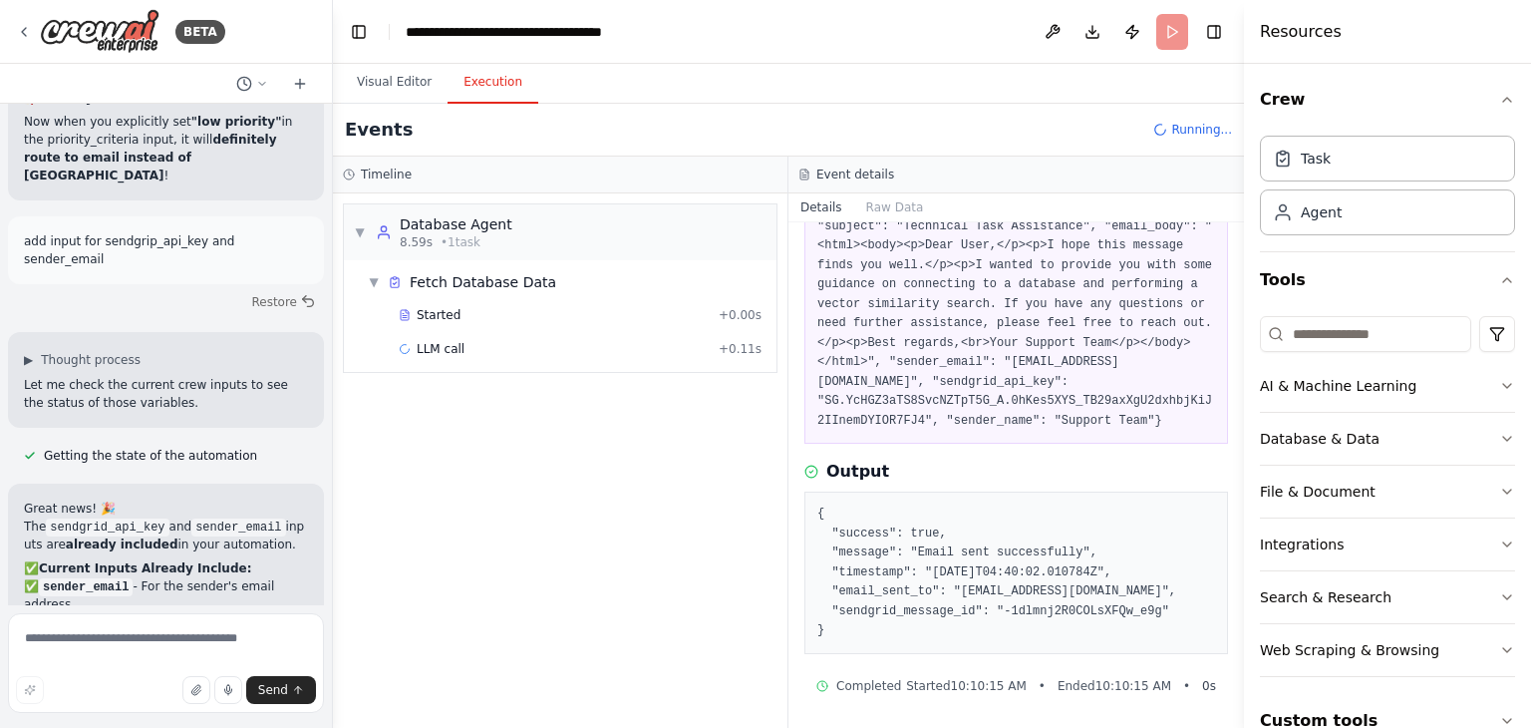
click at [874, 611] on pre "{ "success": true, "message": "Email sent successfully", "timestamp": "[DATE]T0…" at bounding box center [1016, 572] width 398 height 137
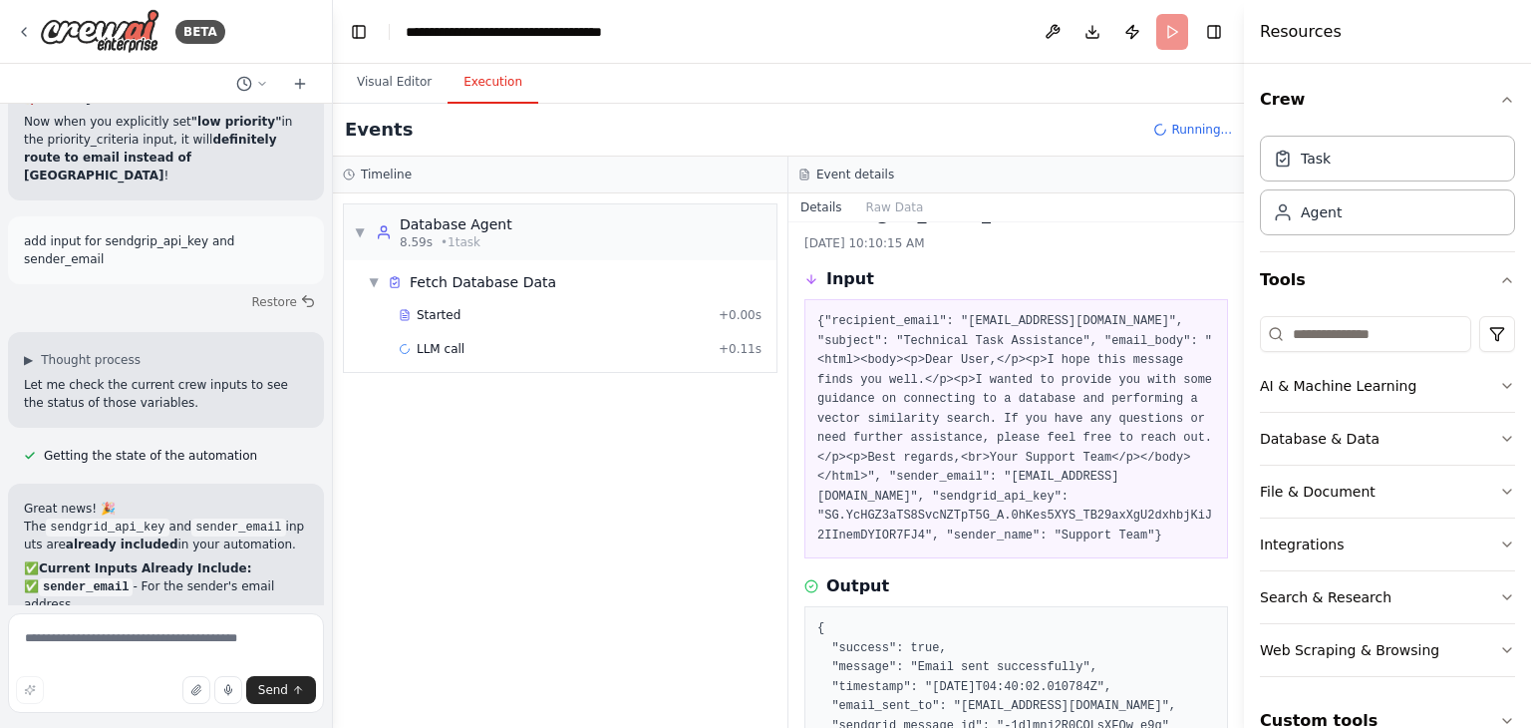
scroll to position [0, 0]
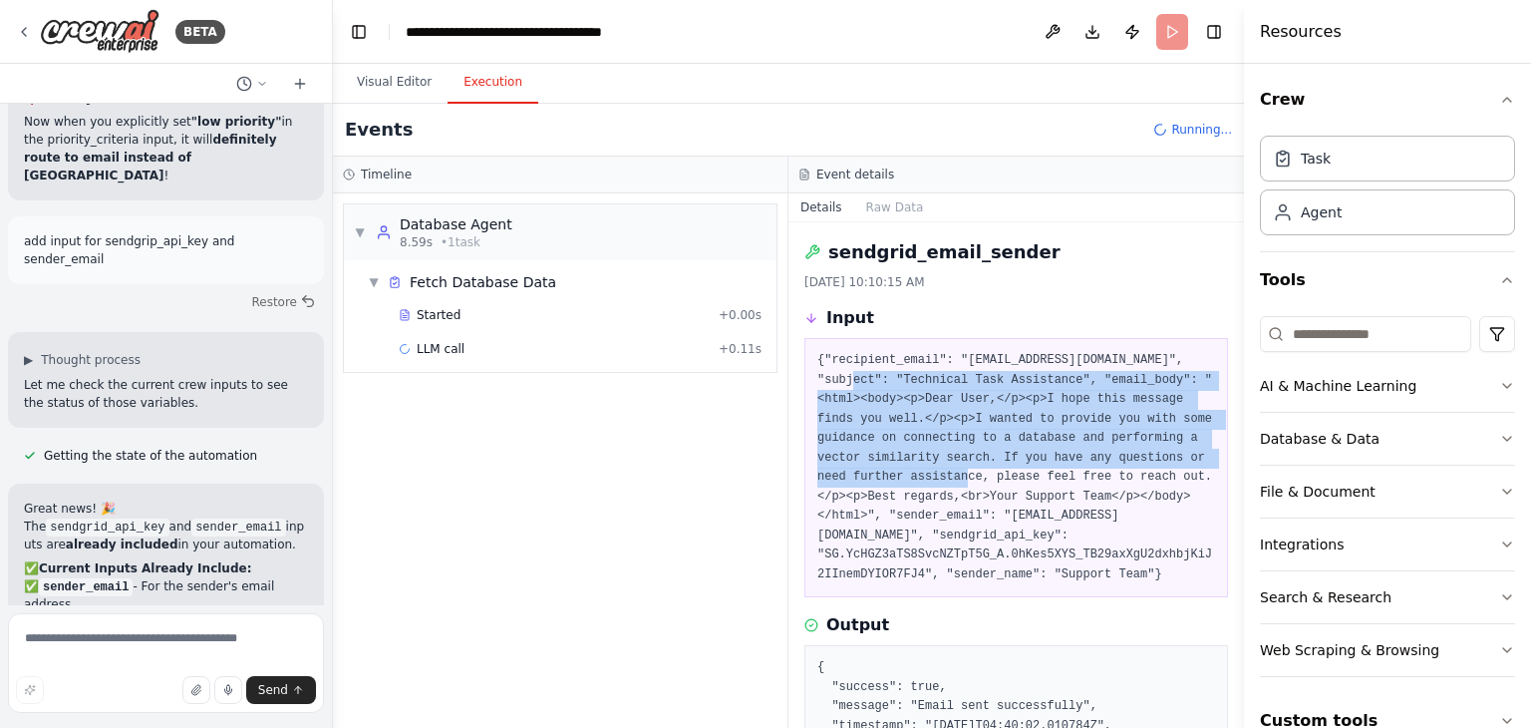
drag, startPoint x: 821, startPoint y: 373, endPoint x: 966, endPoint y: 485, distance: 183.2
click at [966, 485] on pre "{"recipient_email": "[EMAIL_ADDRESS][DOMAIN_NAME]", "subject": "Technical Task …" at bounding box center [1016, 467] width 398 height 233
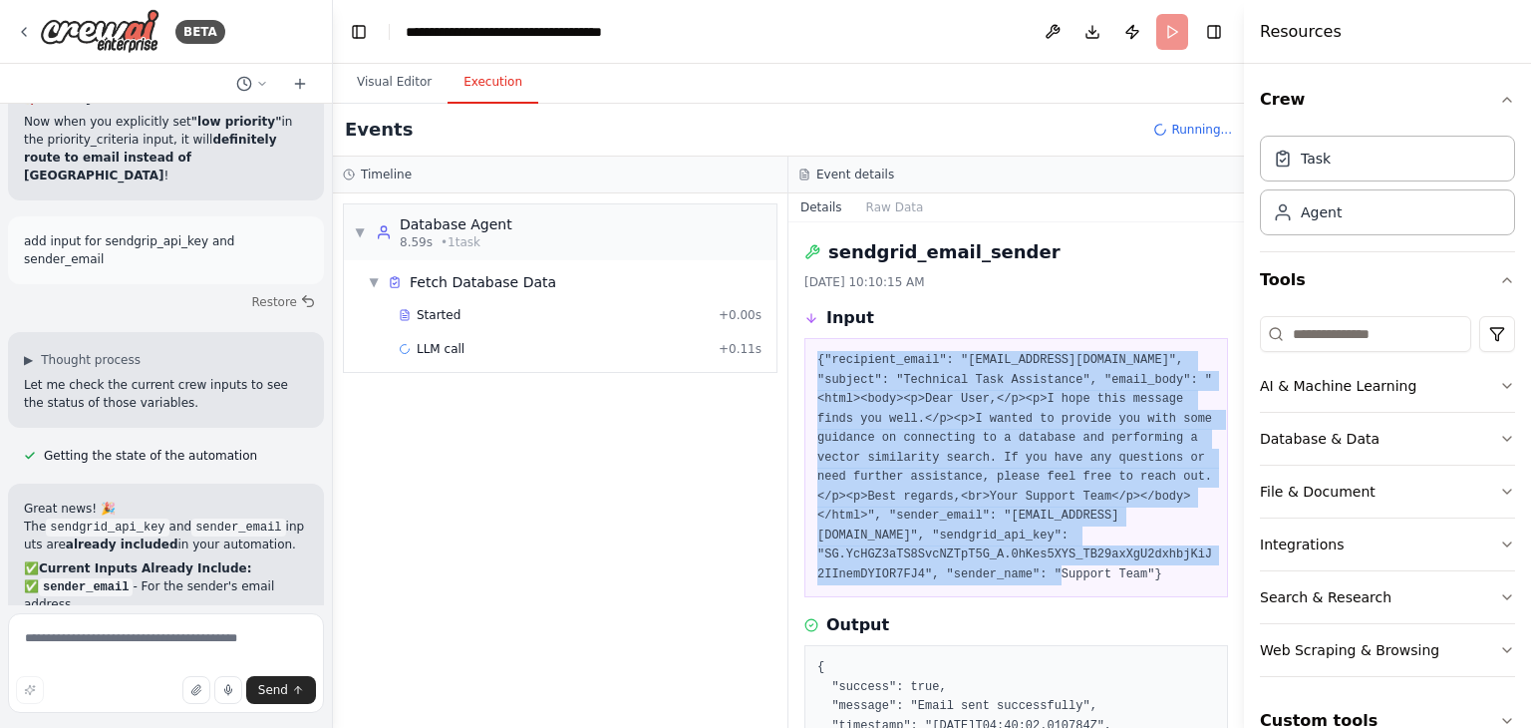
drag, startPoint x: 1121, startPoint y: 575, endPoint x: 805, endPoint y: 361, distance: 381.8
click at [805, 361] on div "{"recipient_email": "[EMAIL_ADDRESS][DOMAIN_NAME]", "subject": "Technical Task …" at bounding box center [1016, 467] width 424 height 259
click at [1069, 496] on pre "{"recipient_email": "[EMAIL_ADDRESS][DOMAIN_NAME]", "subject": "Technical Task …" at bounding box center [1016, 467] width 398 height 233
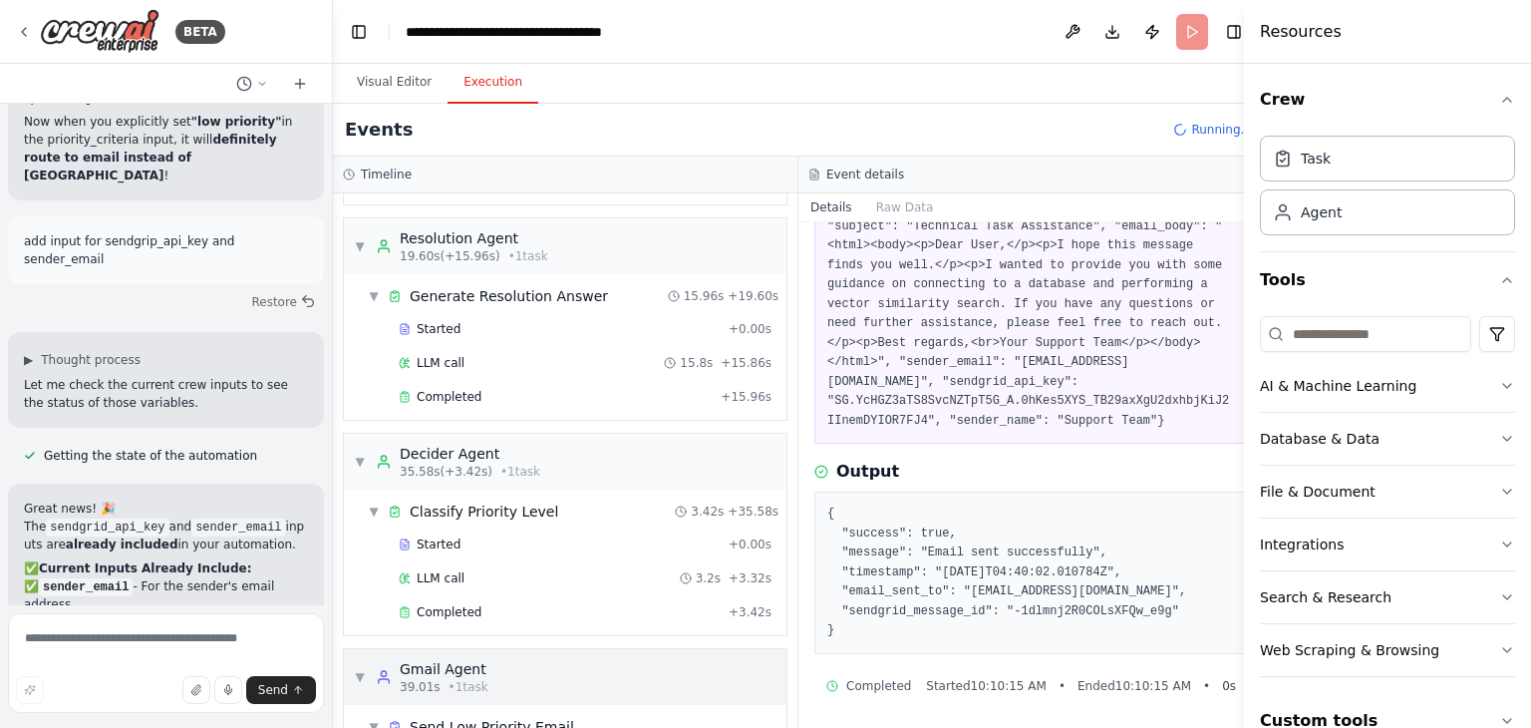
scroll to position [374, 0]
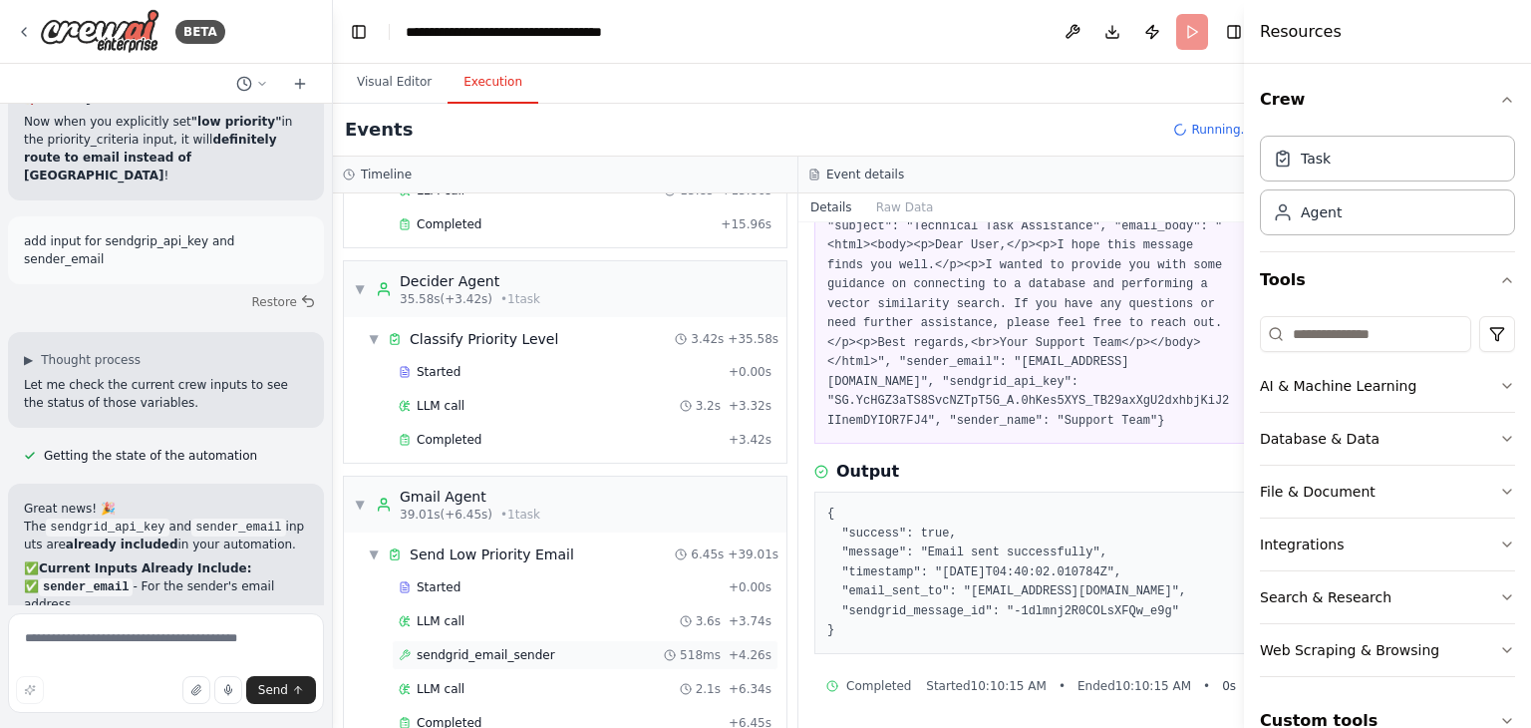
click at [468, 648] on span "sendgrid_email_sender" at bounding box center [486, 655] width 139 height 16
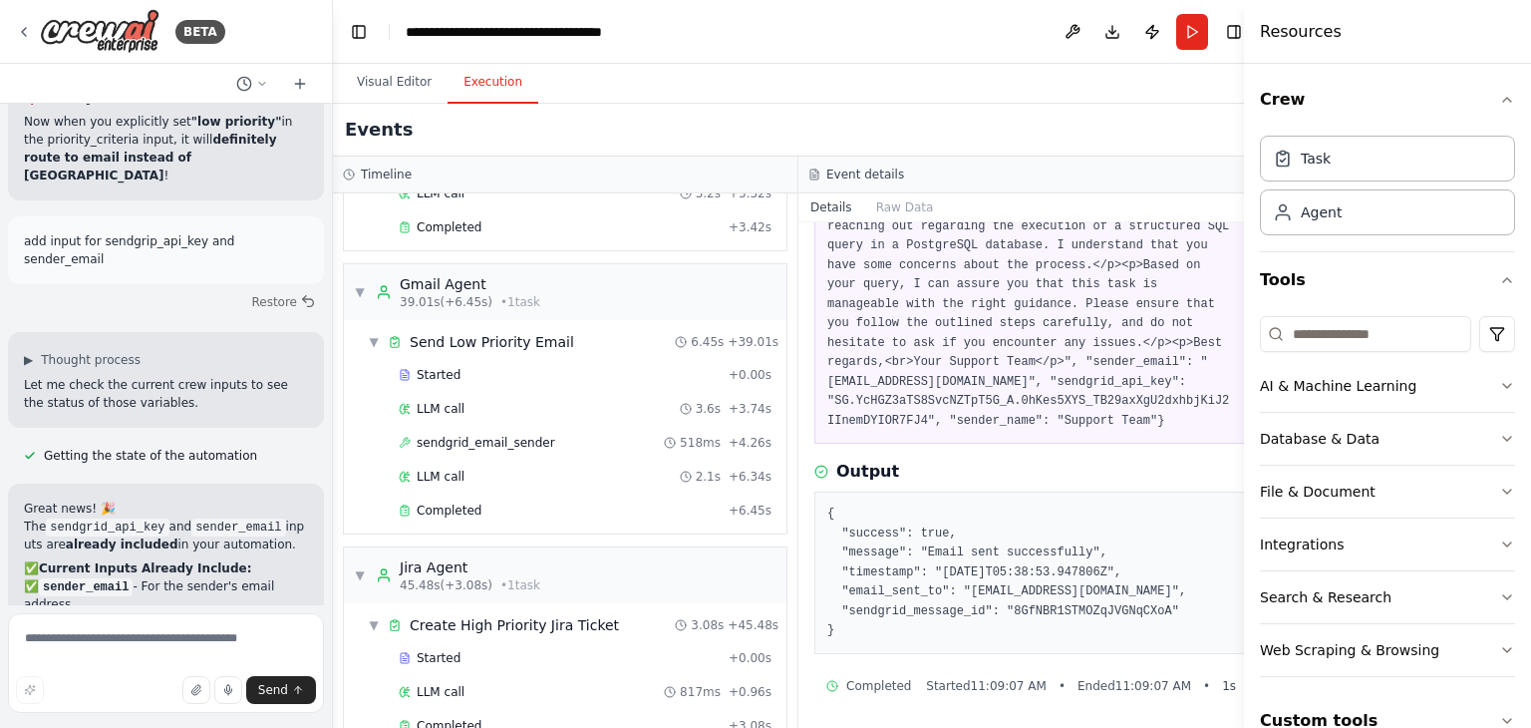
scroll to position [757, 0]
